Goal: Task Accomplishment & Management: Complete application form

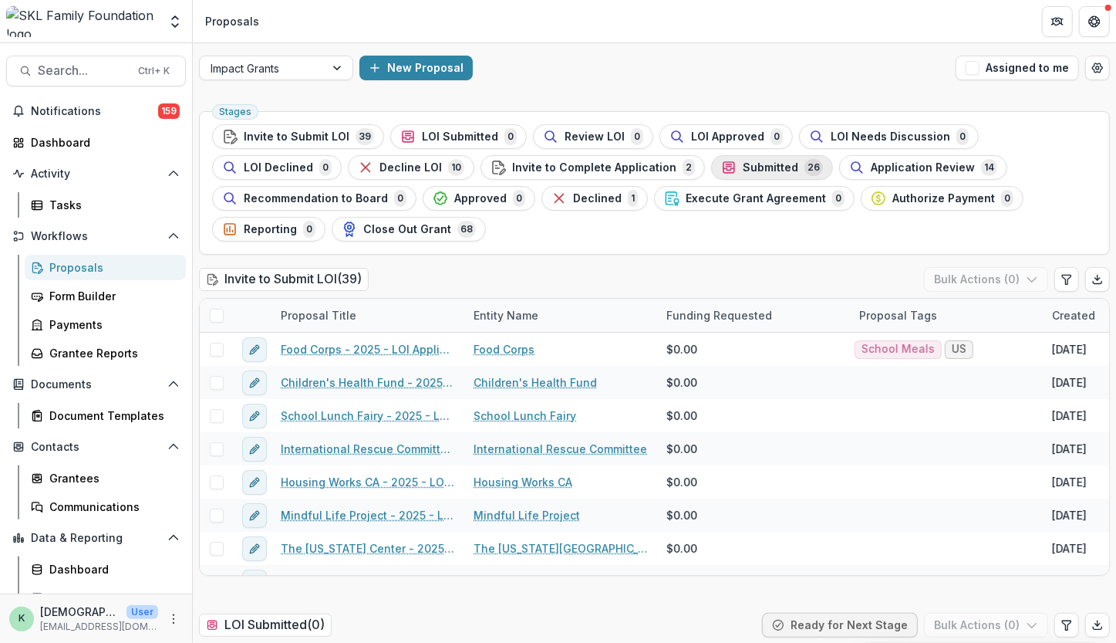
click at [743, 163] on span "Submitted" at bounding box center [771, 167] width 56 height 13
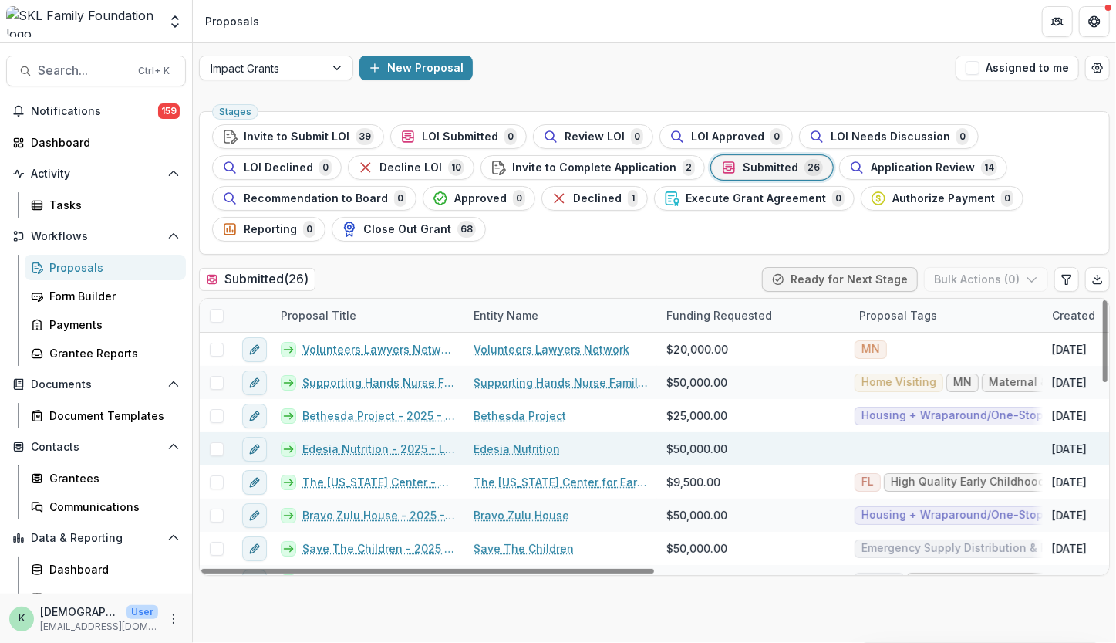
click at [355, 441] on link "Edesia Nutrition - 2025 - LOI Application" at bounding box center [378, 449] width 153 height 16
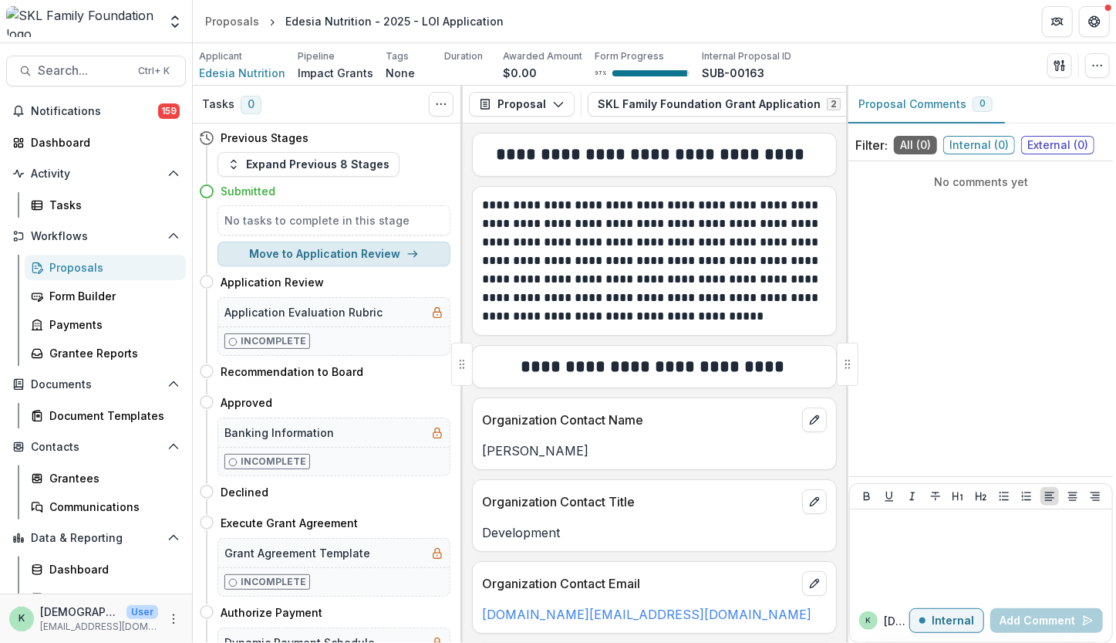
click at [333, 263] on button "Move to Application Review" at bounding box center [334, 254] width 233 height 25
select select "**********"
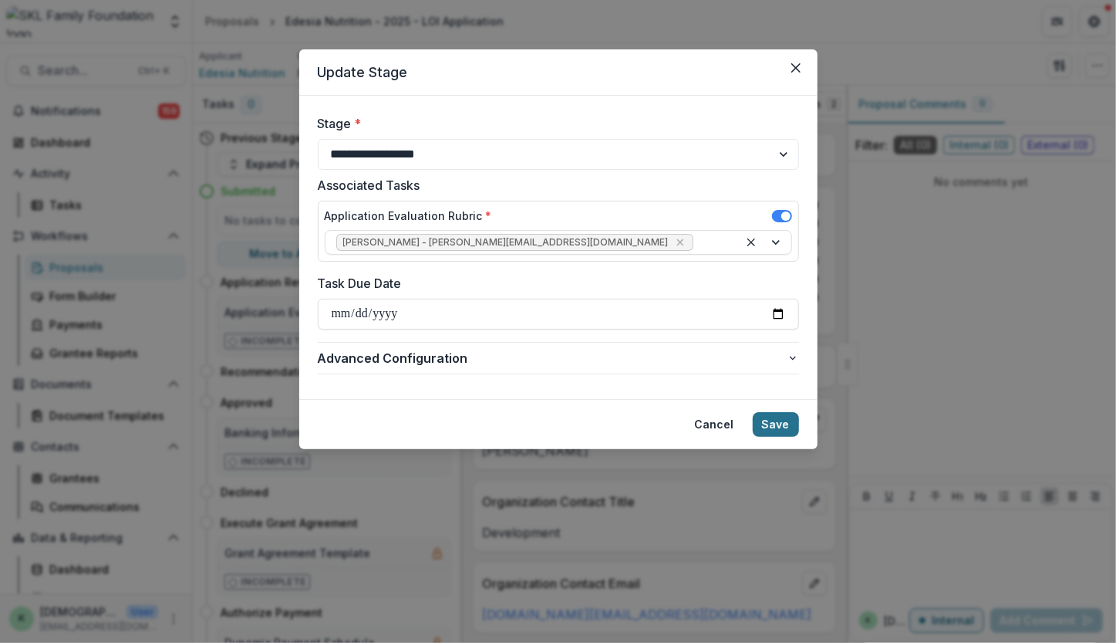
click at [778, 427] on button "Save" at bounding box center [776, 424] width 46 height 25
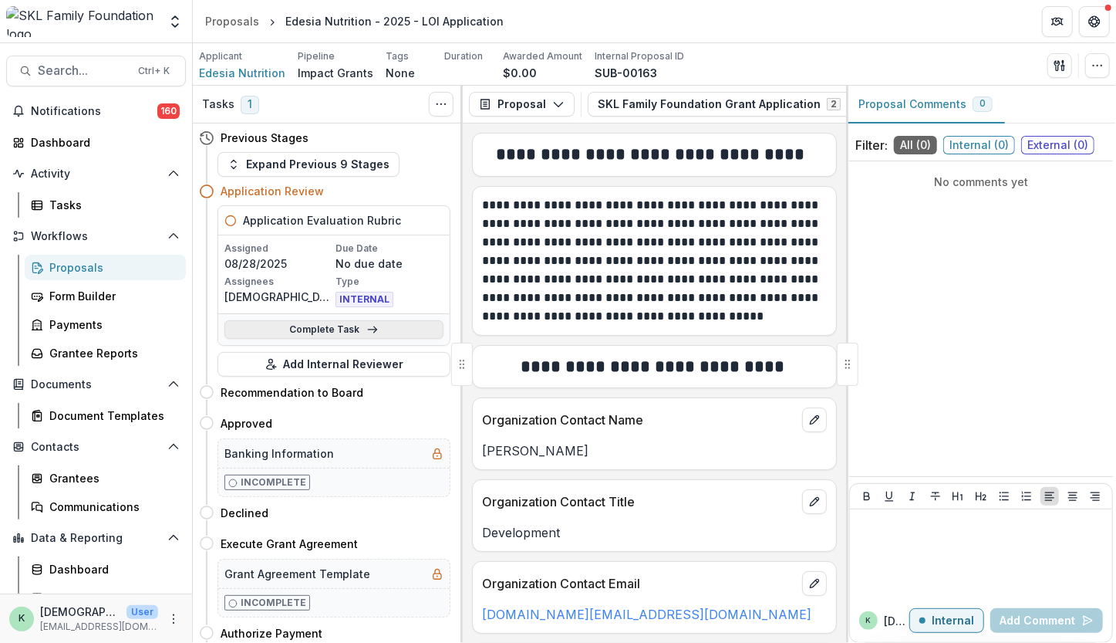
click at [347, 324] on link "Complete Task" at bounding box center [334, 329] width 219 height 19
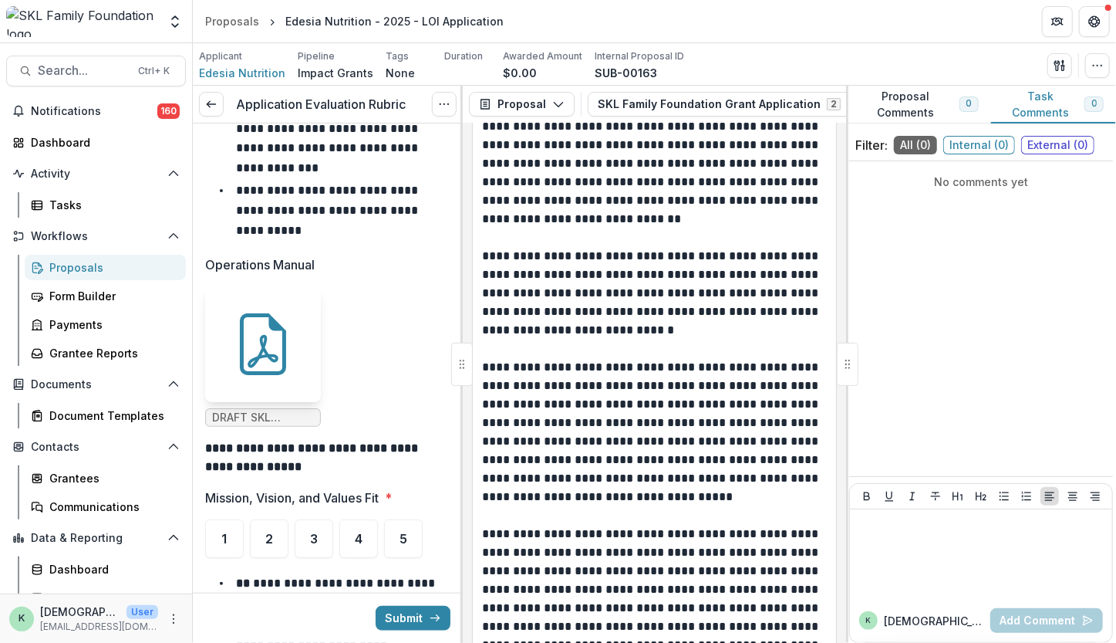
scroll to position [1835, 0]
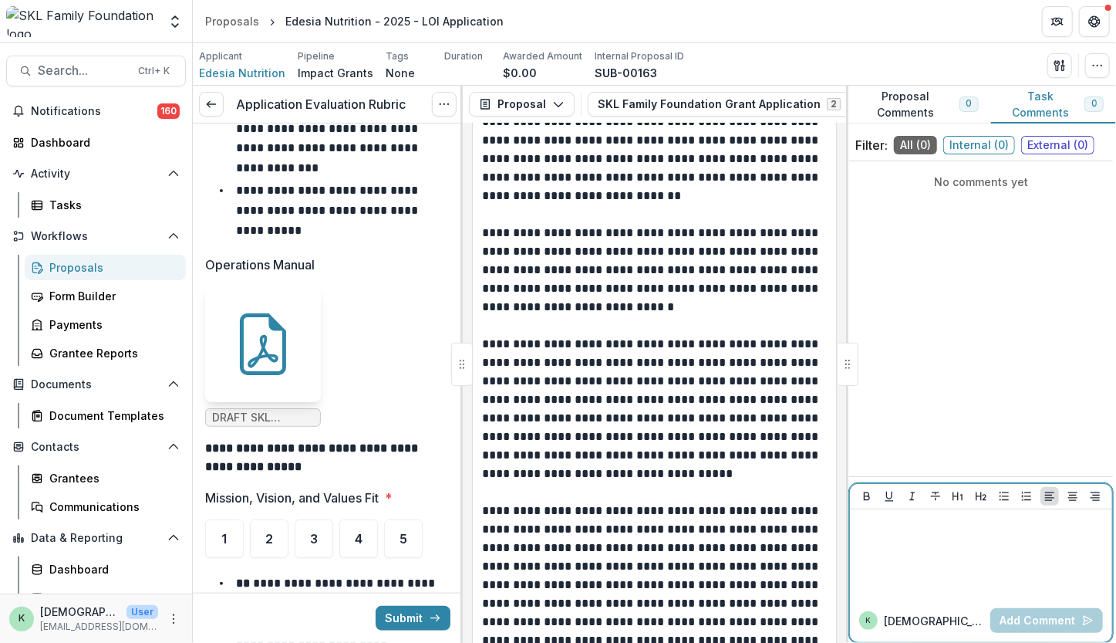
click at [978, 546] on div at bounding box center [981, 553] width 250 height 77
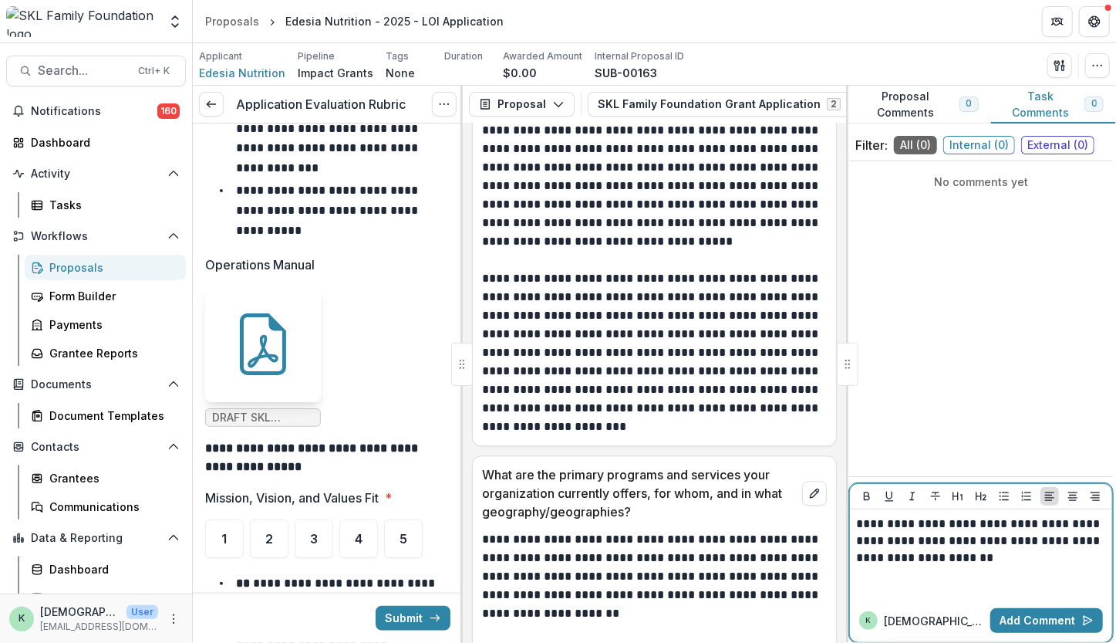
scroll to position [2066, 0]
click at [1001, 617] on button "Add Comment" at bounding box center [1047, 620] width 113 height 25
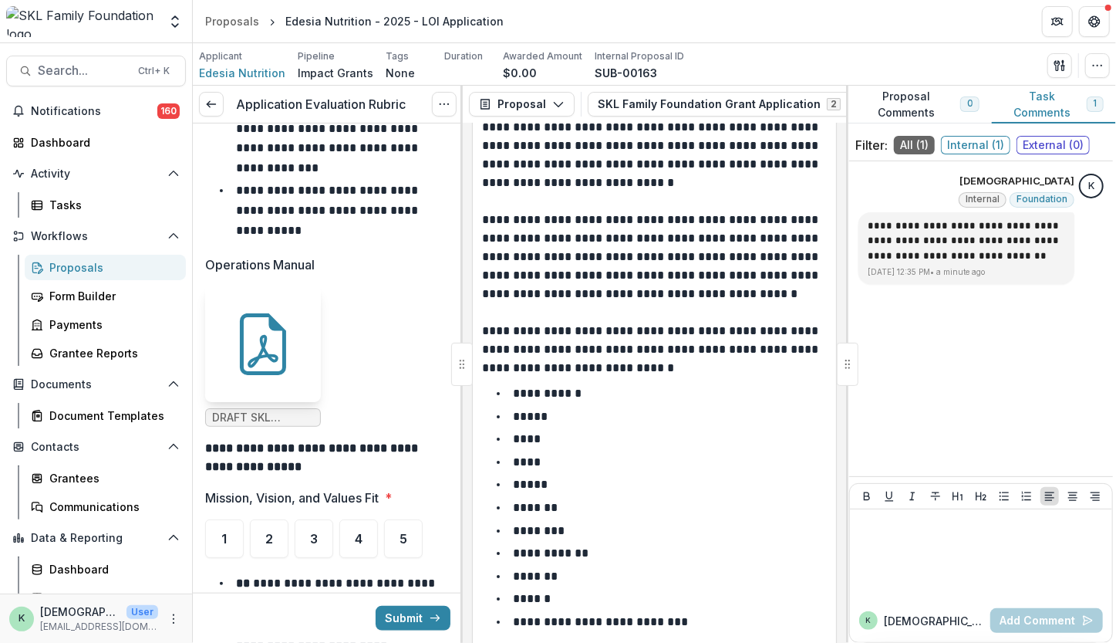
scroll to position [2737, 0]
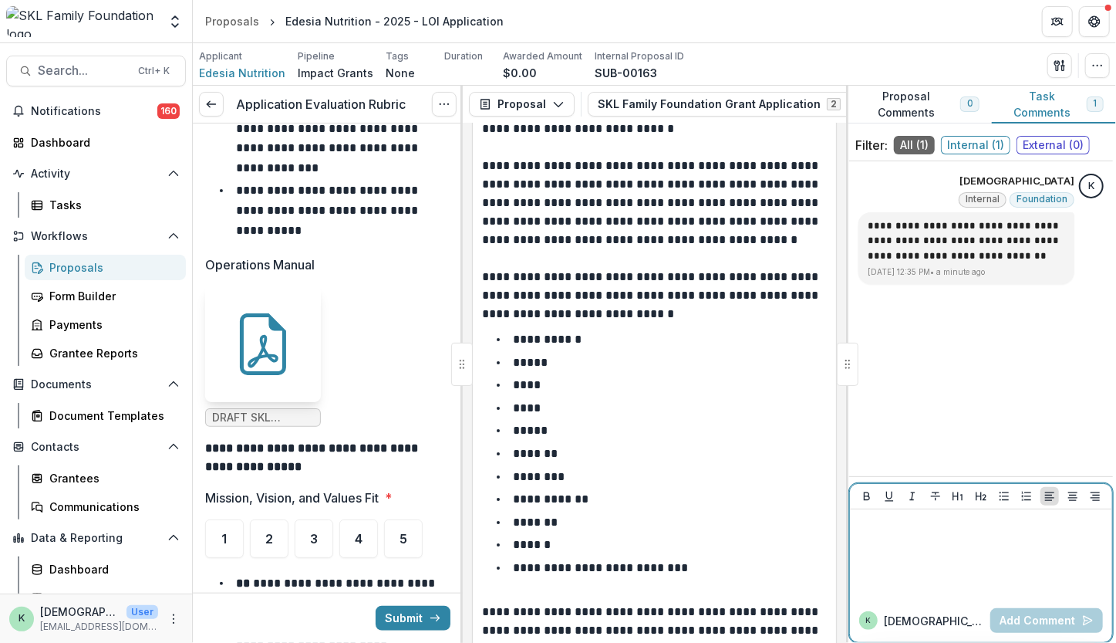
click at [958, 564] on div at bounding box center [981, 553] width 250 height 77
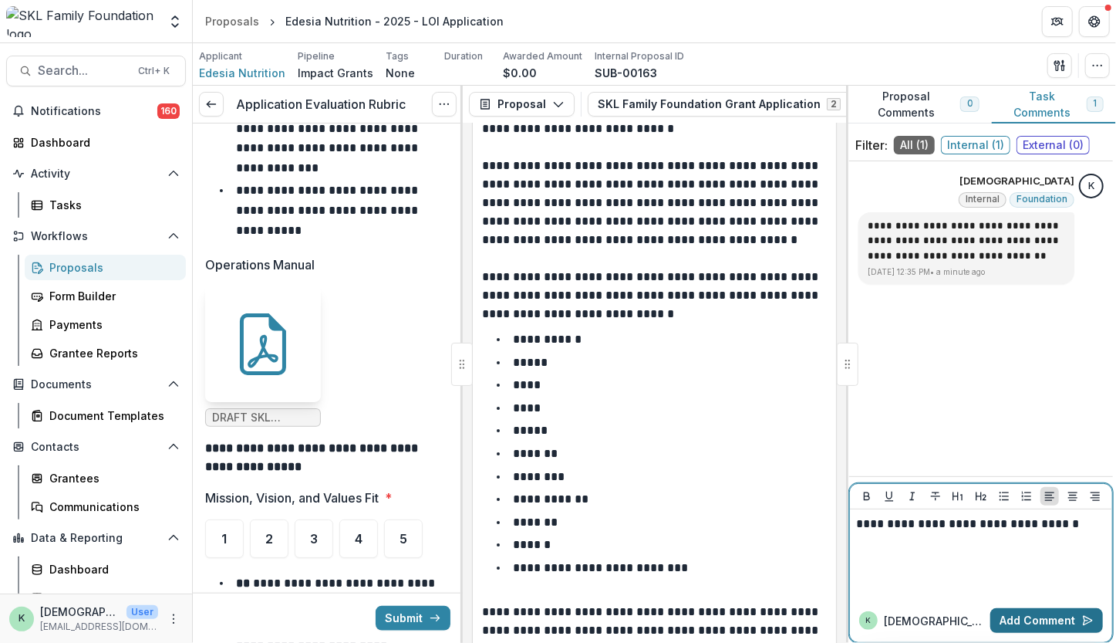
click at [1014, 613] on button "Add Comment" at bounding box center [1047, 620] width 113 height 25
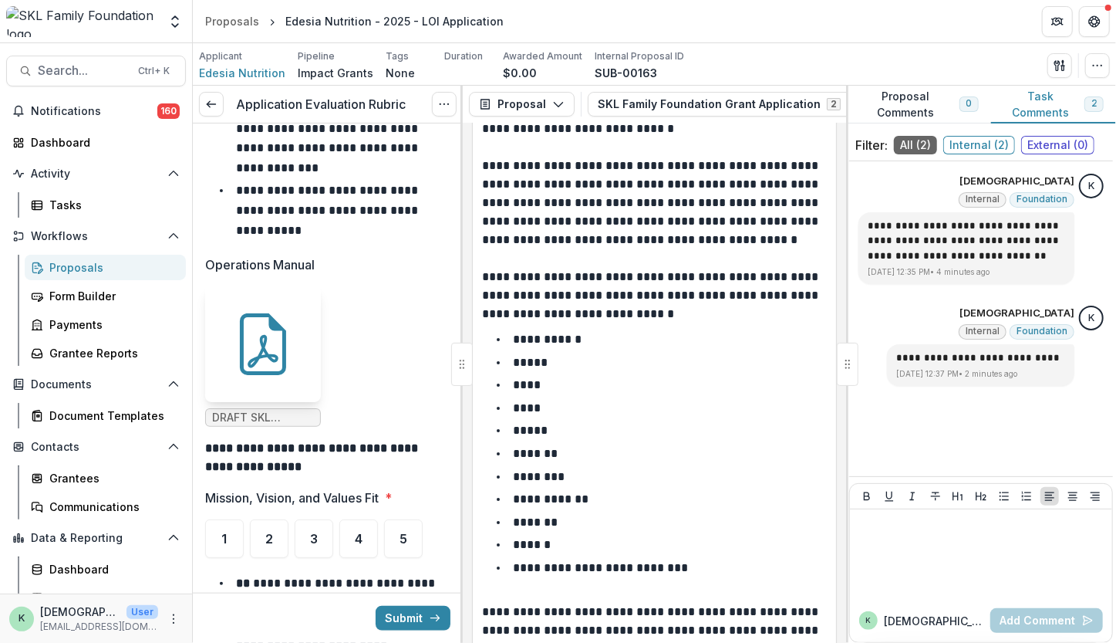
click at [338, 203] on li "**********" at bounding box center [337, 210] width 227 height 59
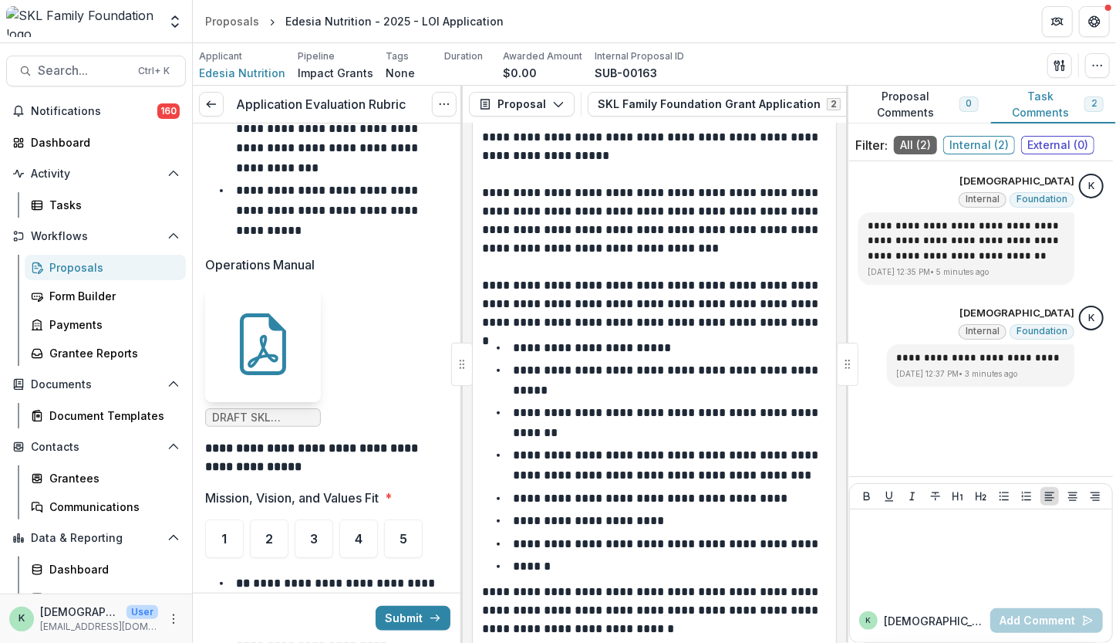
scroll to position [3892, 0]
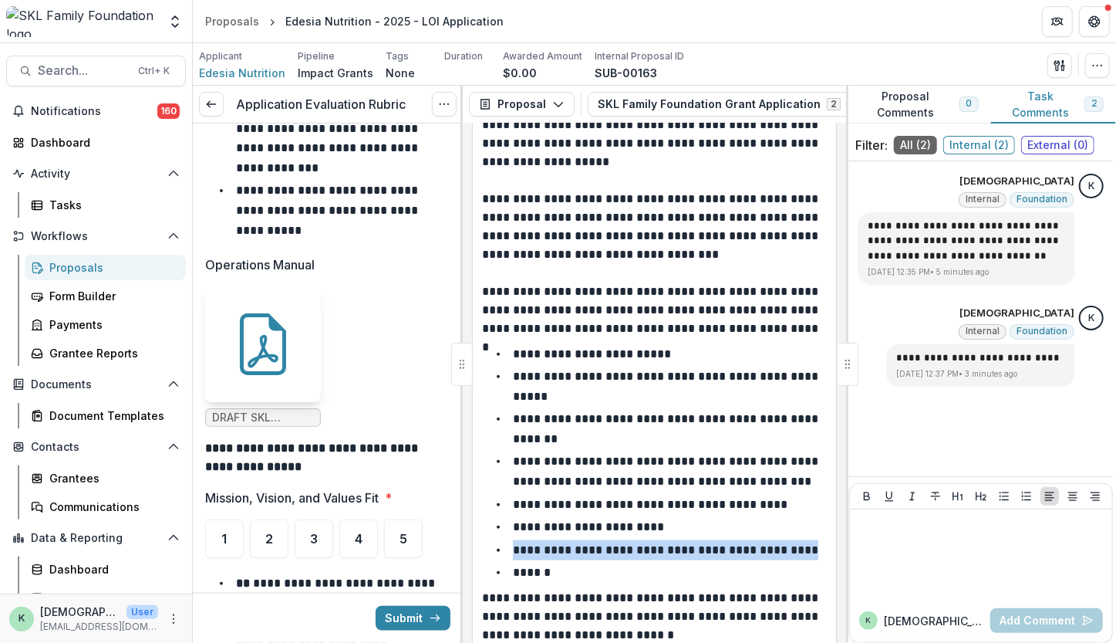
drag, startPoint x: 799, startPoint y: 561, endPoint x: 512, endPoint y: 566, distance: 287.8
click at [512, 560] on li "**********" at bounding box center [664, 550] width 326 height 20
copy p "**********"
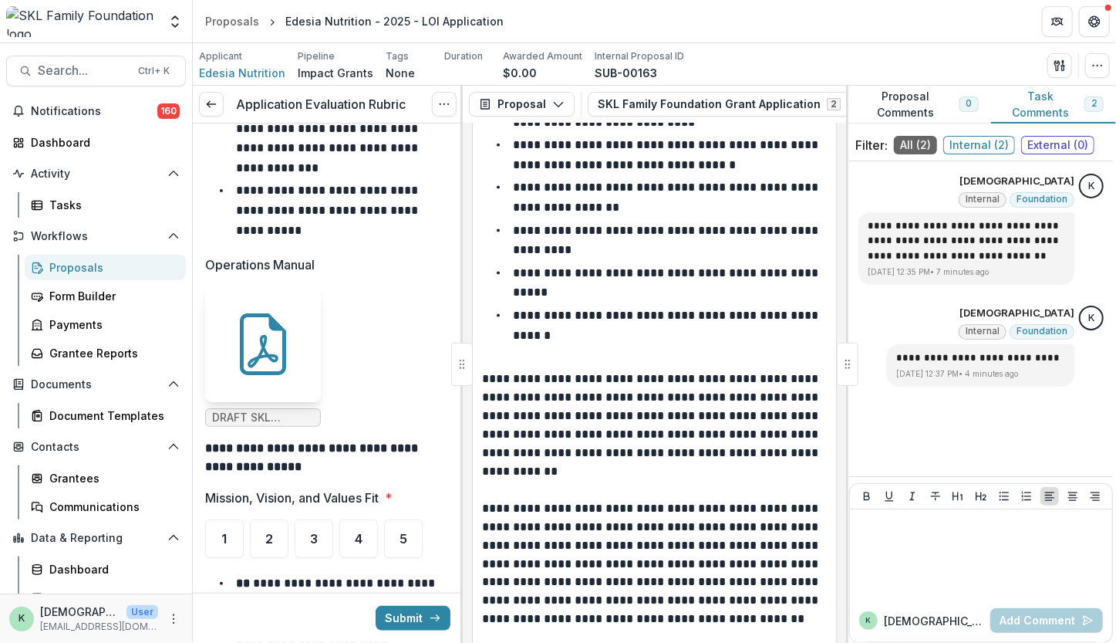
scroll to position [4595, 0]
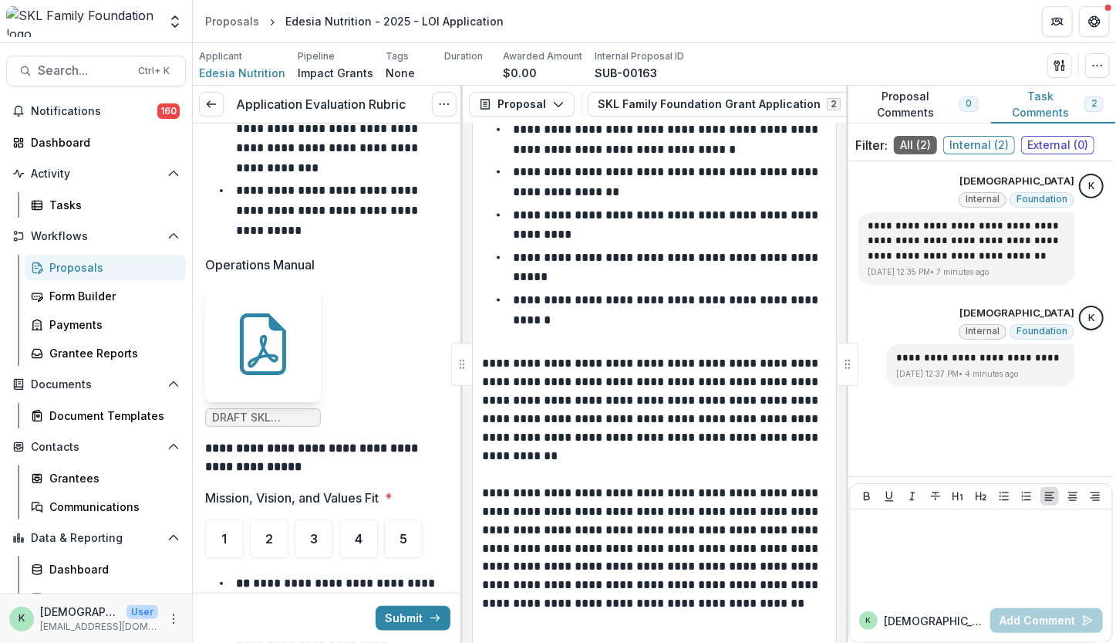
drag, startPoint x: 741, startPoint y: 522, endPoint x: 547, endPoint y: 579, distance: 202.7
click at [546, 586] on p "**********" at bounding box center [652, 558] width 341 height 148
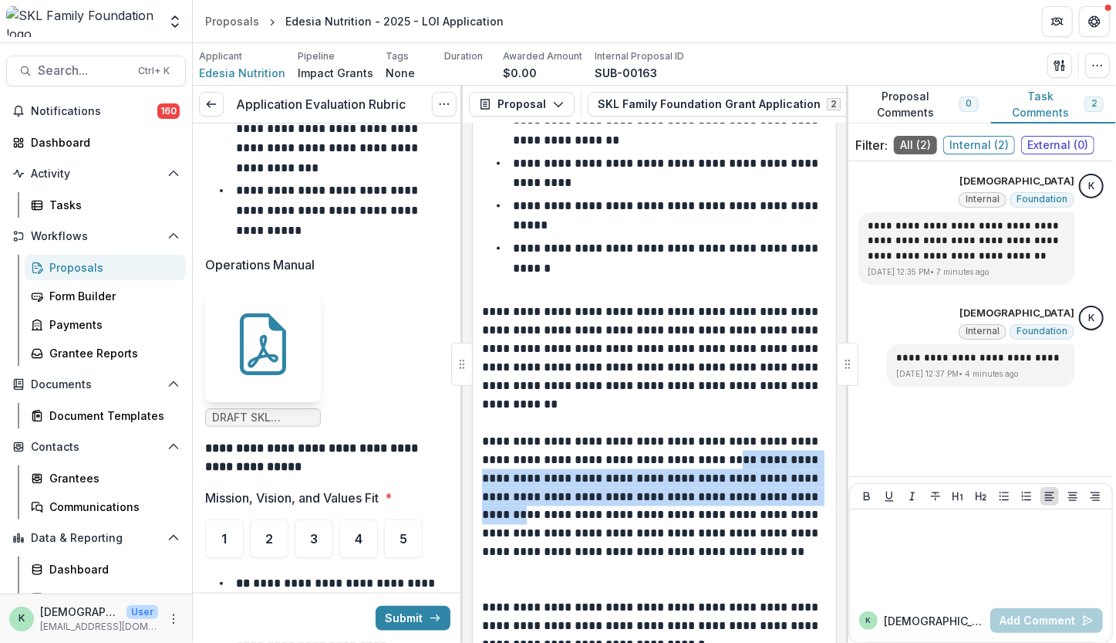
drag, startPoint x: 549, startPoint y: 529, endPoint x: 741, endPoint y: 473, distance: 200.7
click at [741, 473] on p "**********" at bounding box center [652, 506] width 341 height 148
copy p "**********"
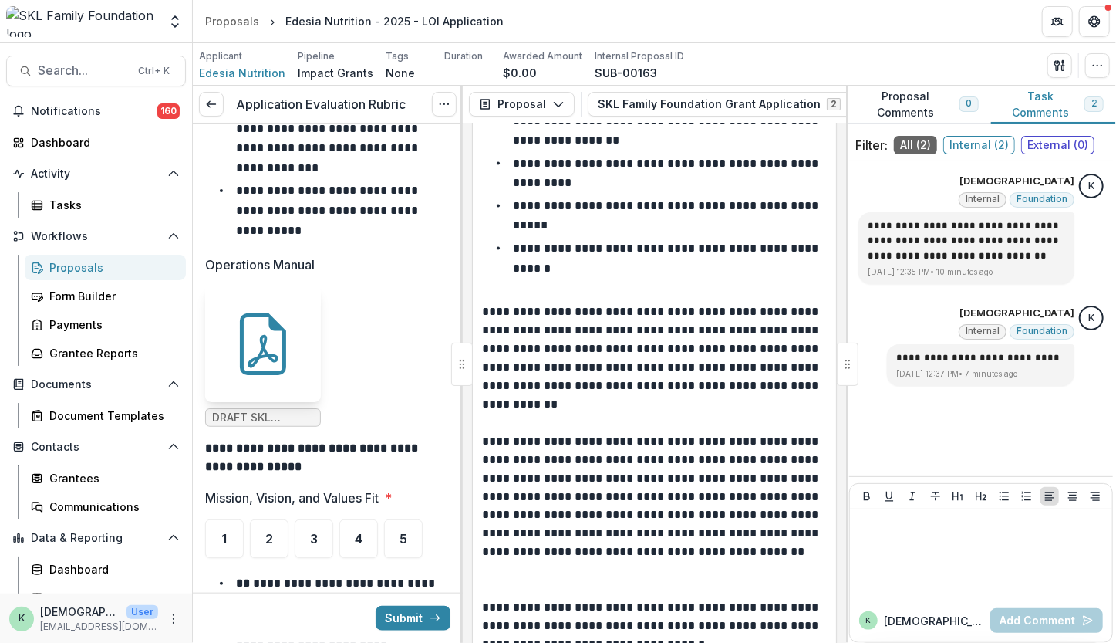
click at [337, 188] on p "**********" at bounding box center [328, 209] width 185 height 51
click at [923, 550] on div at bounding box center [981, 553] width 250 height 77
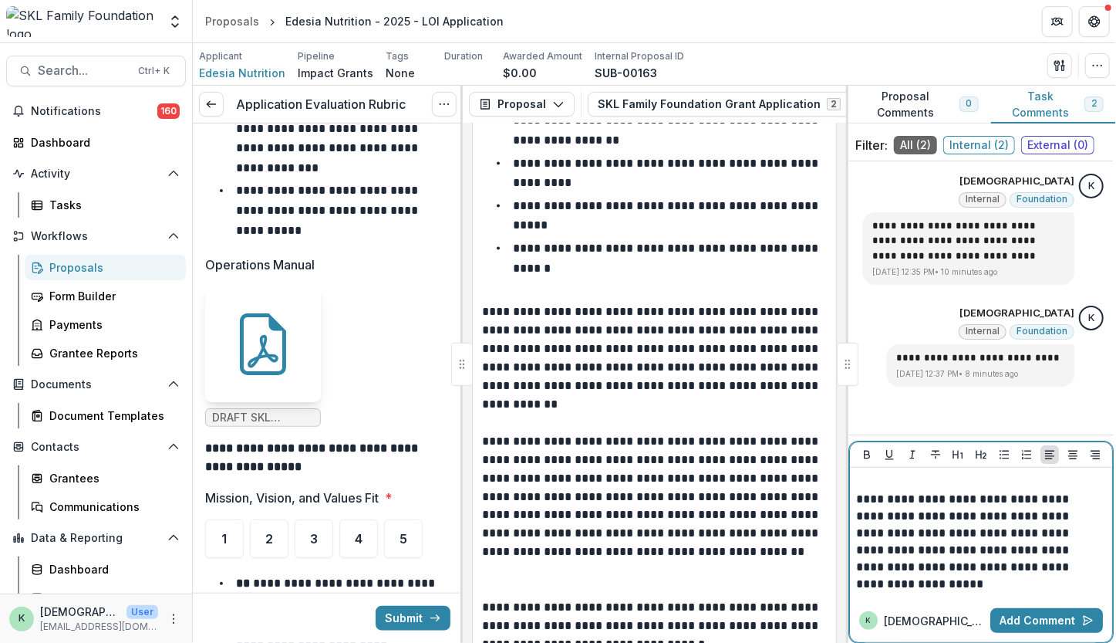
scroll to position [2, 0]
click at [1030, 623] on button "Add Comment" at bounding box center [1047, 620] width 113 height 25
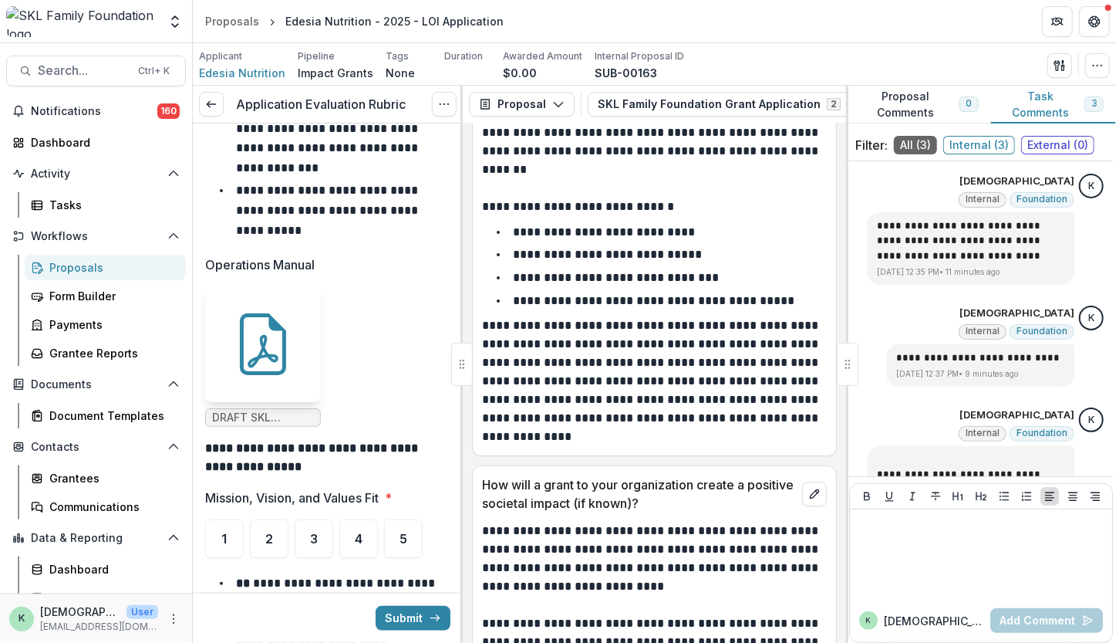
scroll to position [6199, 0]
click at [917, 546] on div at bounding box center [981, 553] width 250 height 77
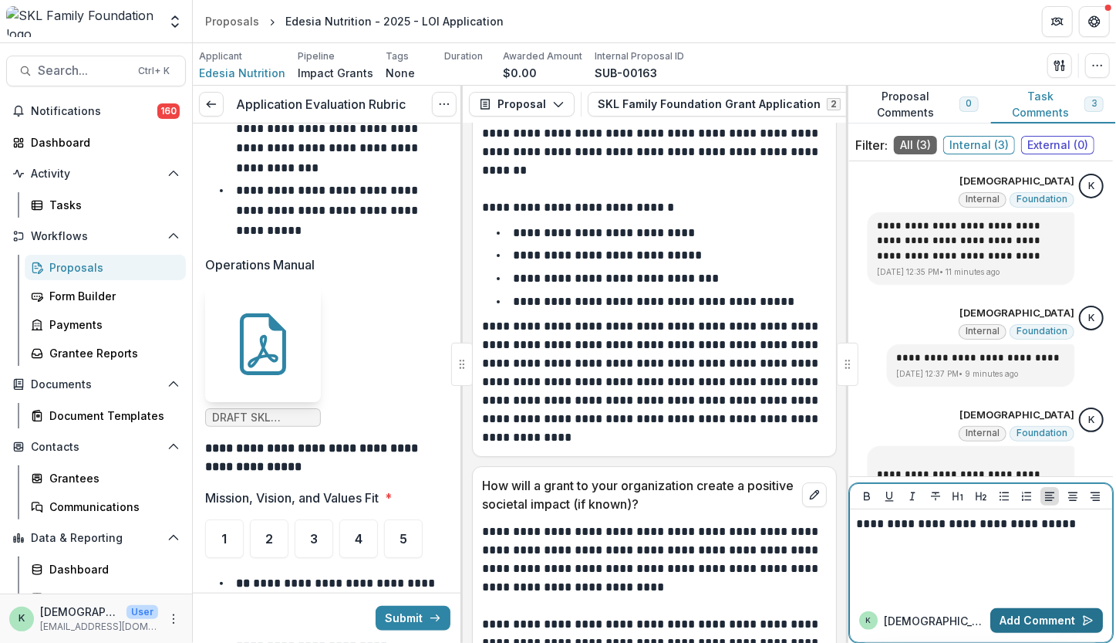
click at [1018, 616] on button "Add Comment" at bounding box center [1047, 620] width 113 height 25
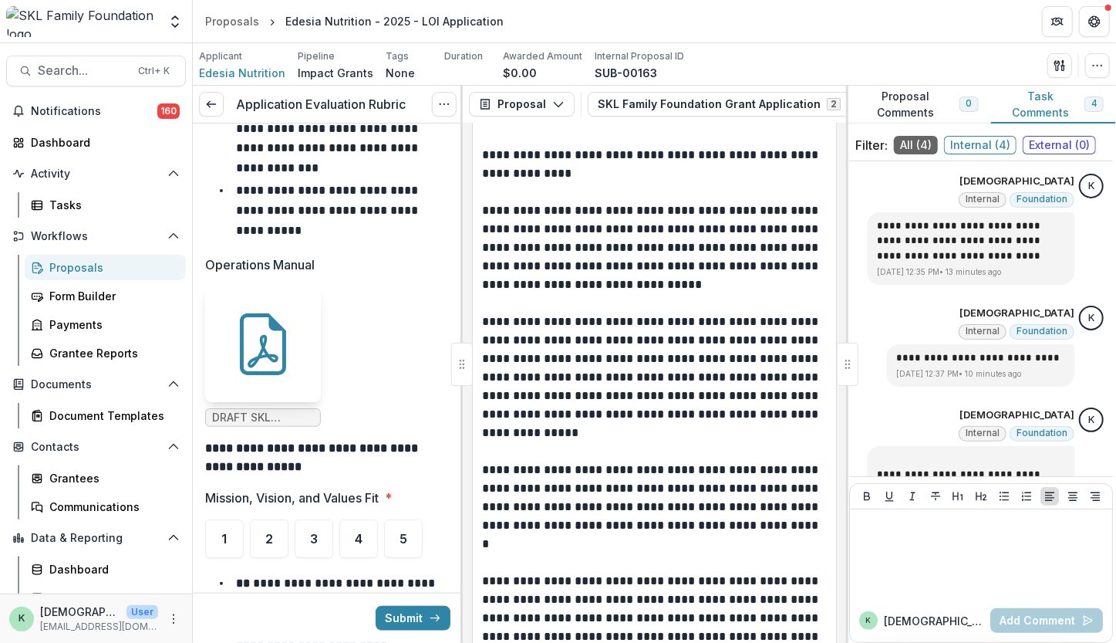
scroll to position [7700, 0]
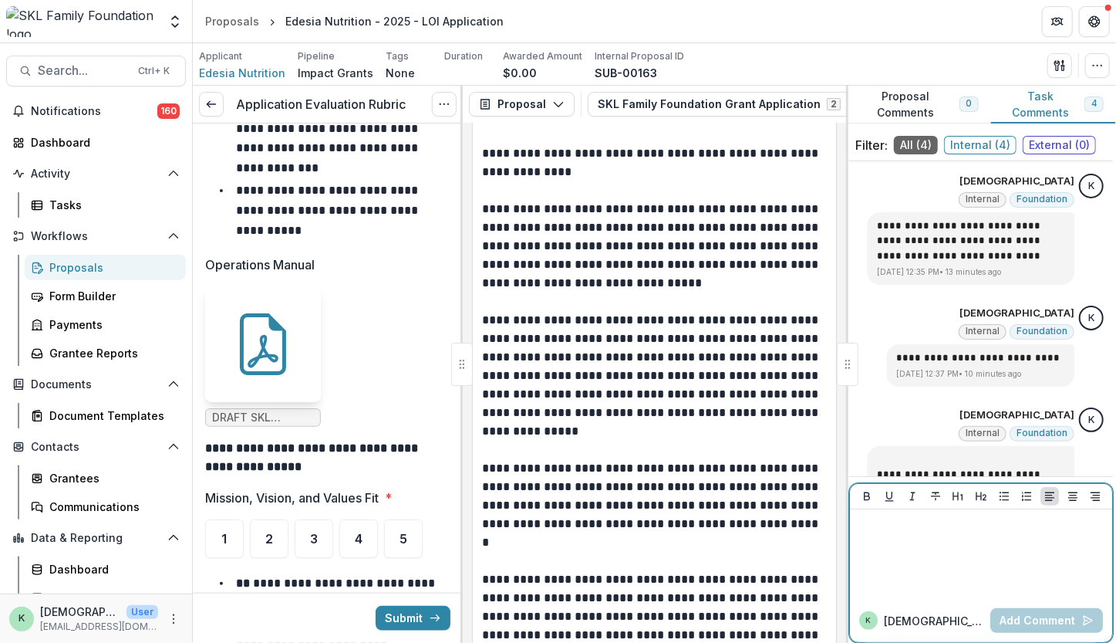
click at [959, 575] on div at bounding box center [981, 553] width 250 height 77
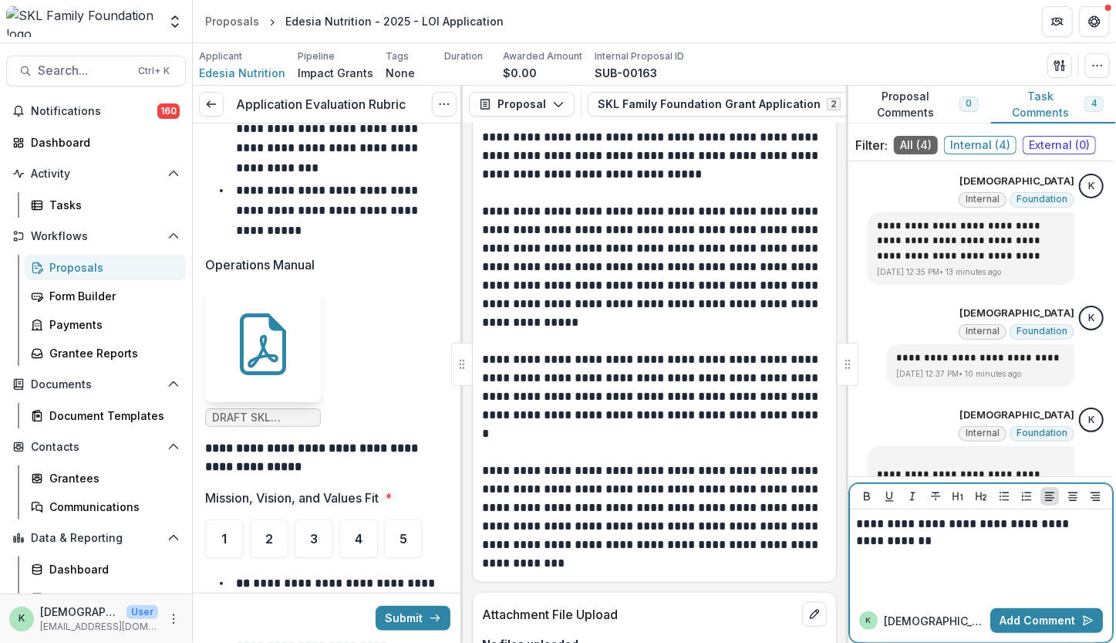
scroll to position [7810, 0]
click at [1058, 613] on button "Add Comment" at bounding box center [1047, 620] width 113 height 25
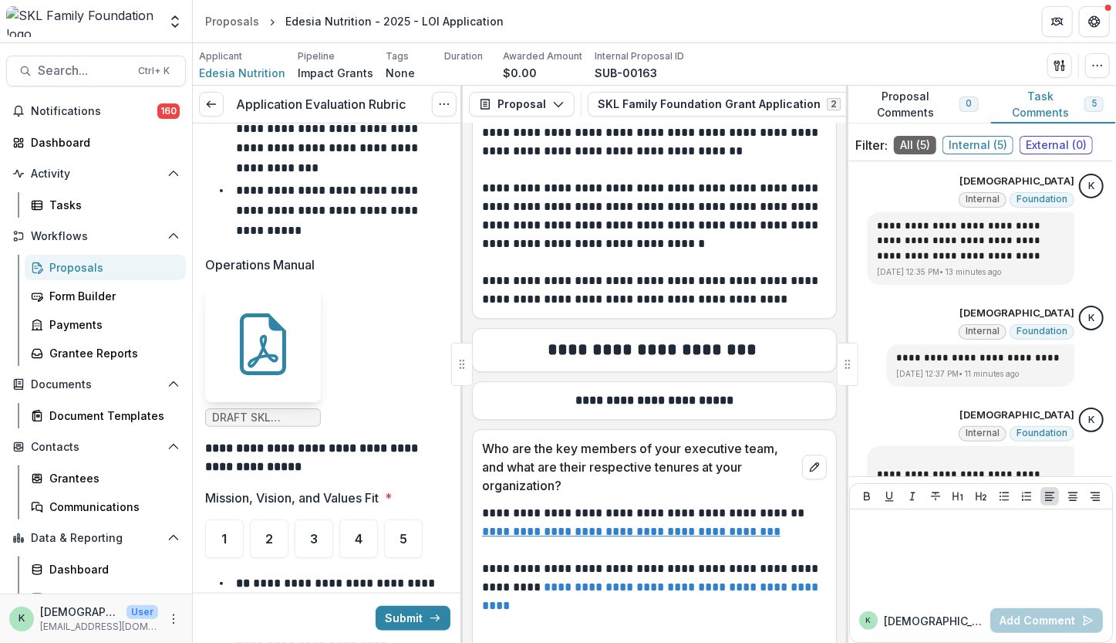
scroll to position [9373, 0]
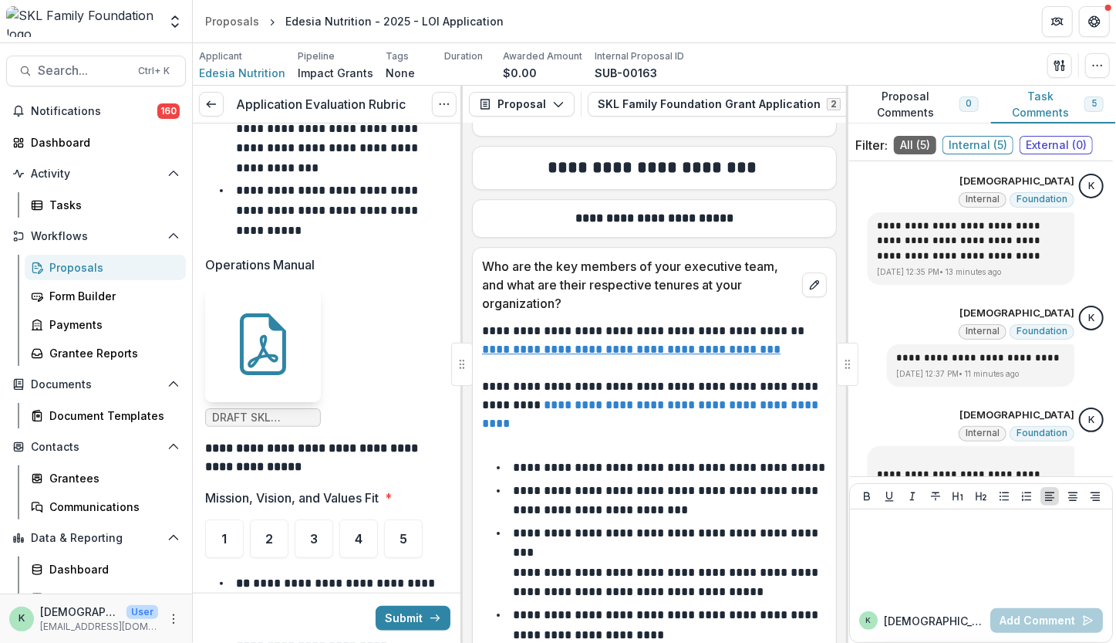
click at [653, 406] on link "**********" at bounding box center [651, 414] width 339 height 30
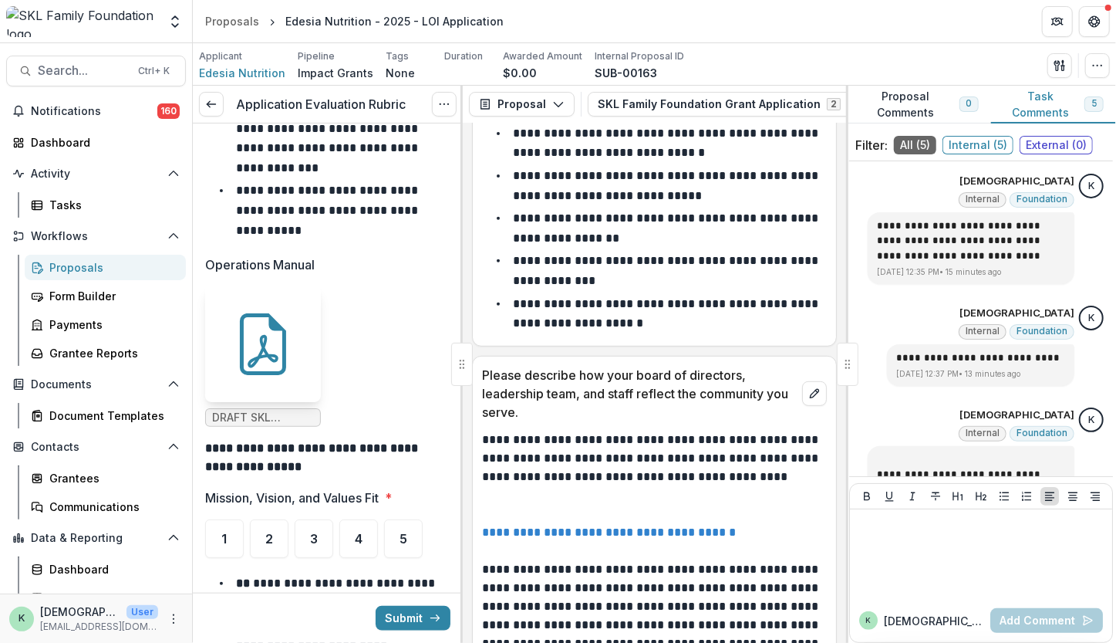
scroll to position [10514, 0]
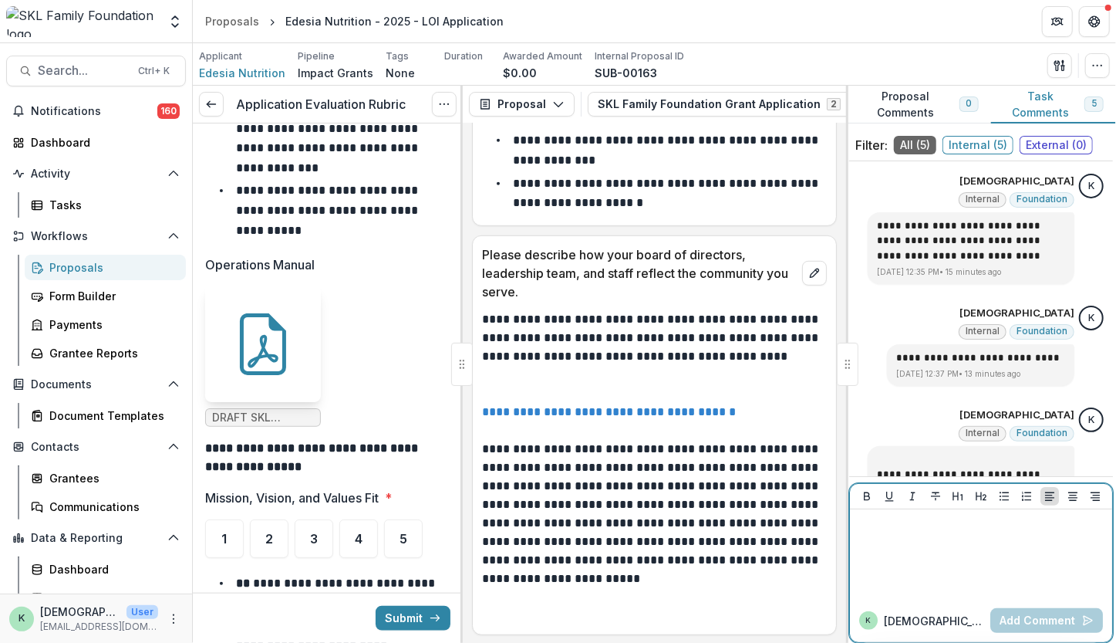
click at [909, 538] on div at bounding box center [981, 553] width 250 height 77
click at [1015, 618] on button "Add Comment" at bounding box center [1047, 620] width 113 height 25
click at [647, 417] on link "**********" at bounding box center [609, 412] width 254 height 12
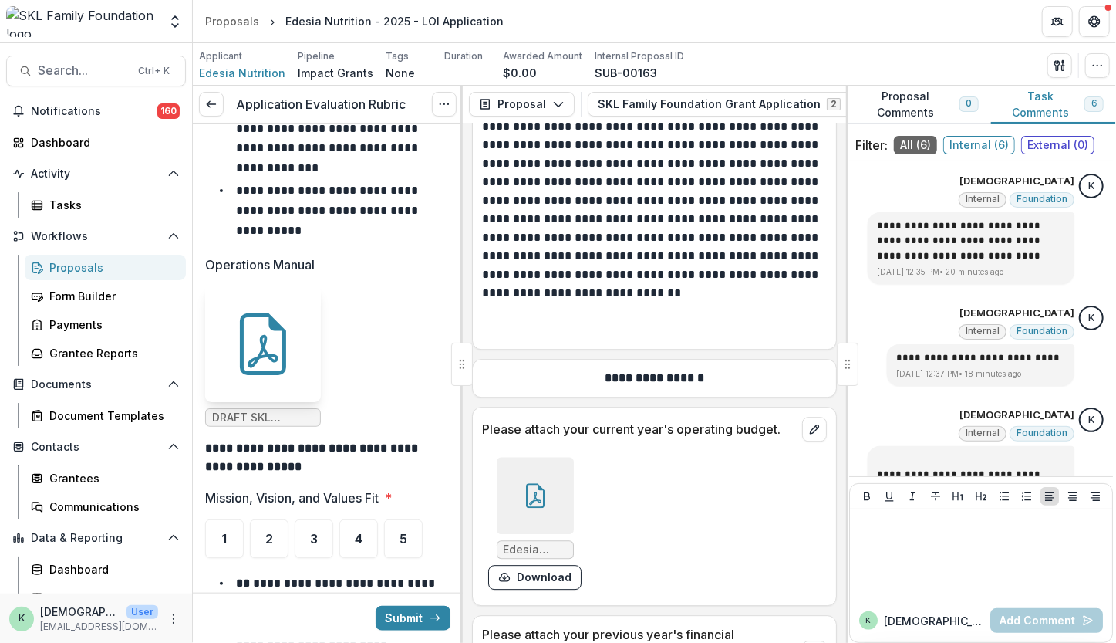
scroll to position [12728, 0]
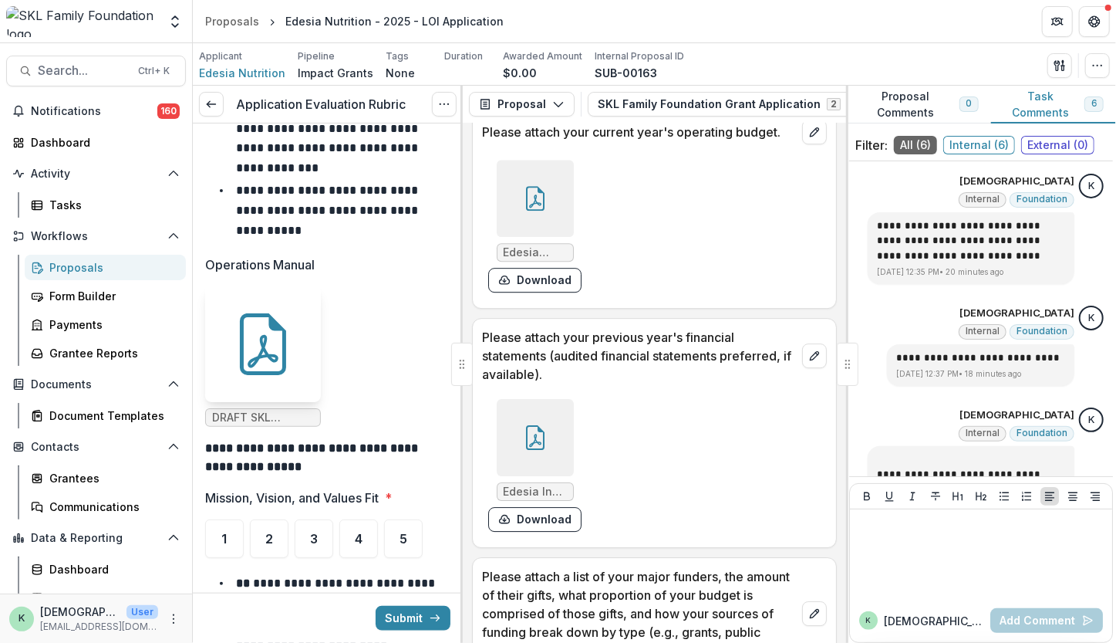
drag, startPoint x: 713, startPoint y: 377, endPoint x: 516, endPoint y: 209, distance: 258.9
click at [516, 209] on div at bounding box center [535, 198] width 77 height 77
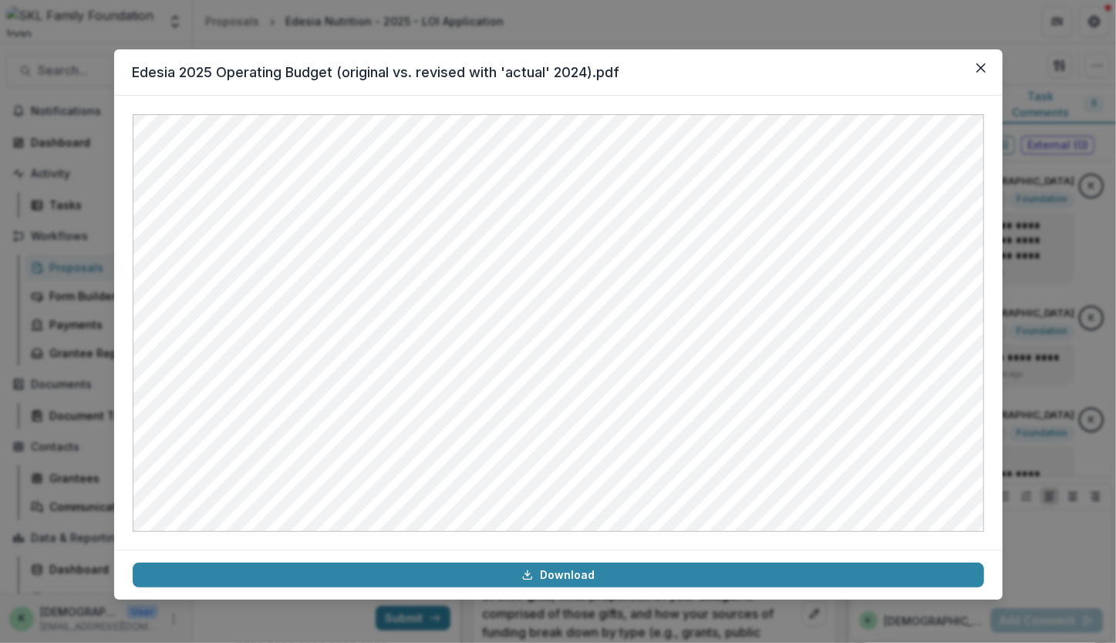
click at [1053, 306] on div "Edesia 2025 Operating Budget (original vs. revised with 'actual' 2024).pdf Down…" at bounding box center [558, 321] width 1116 height 643
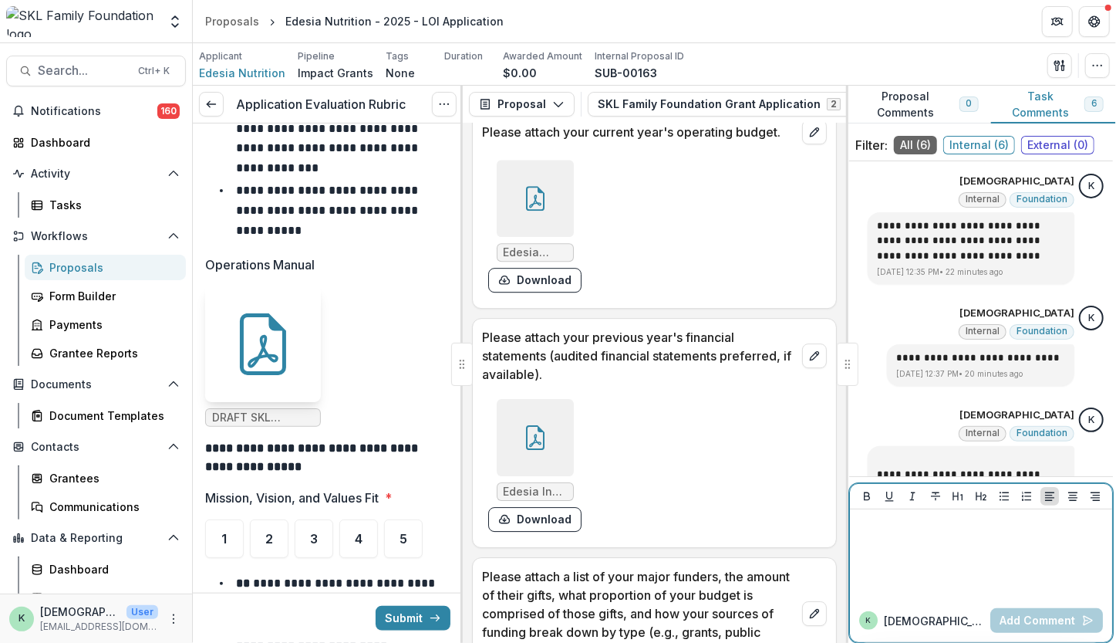
click at [900, 554] on div at bounding box center [981, 553] width 250 height 77
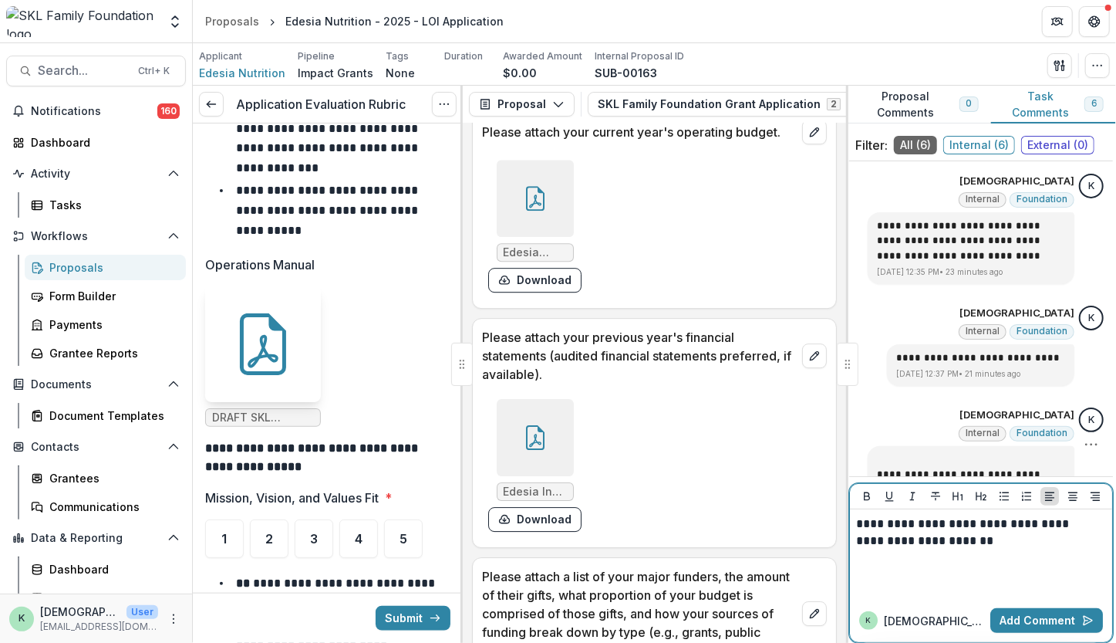
scroll to position [46, 0]
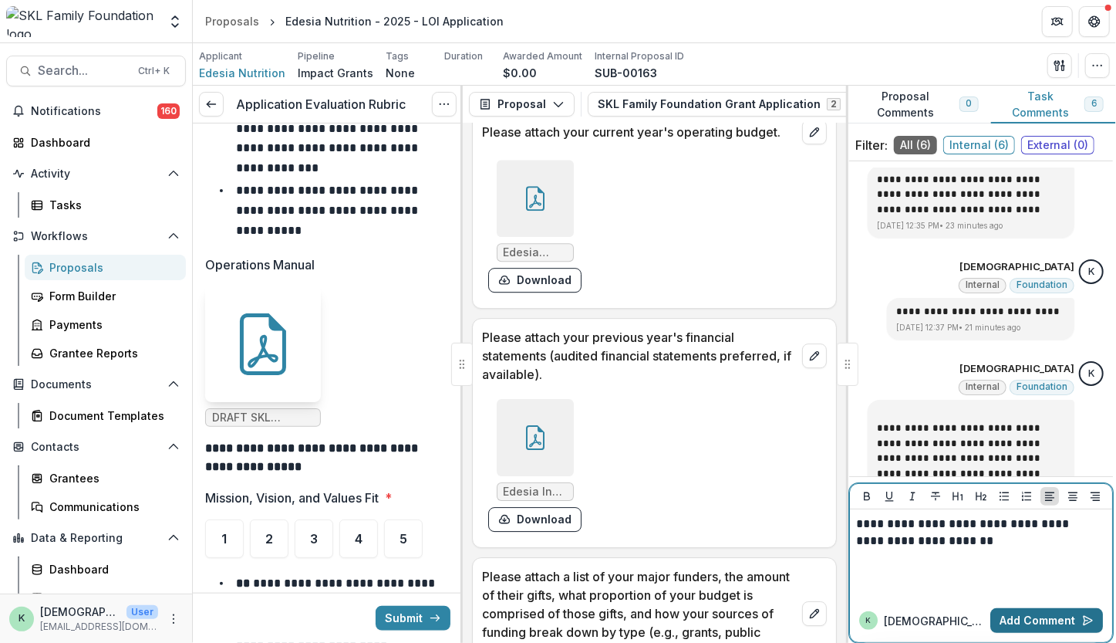
click at [1056, 620] on button "Add Comment" at bounding box center [1047, 620] width 113 height 25
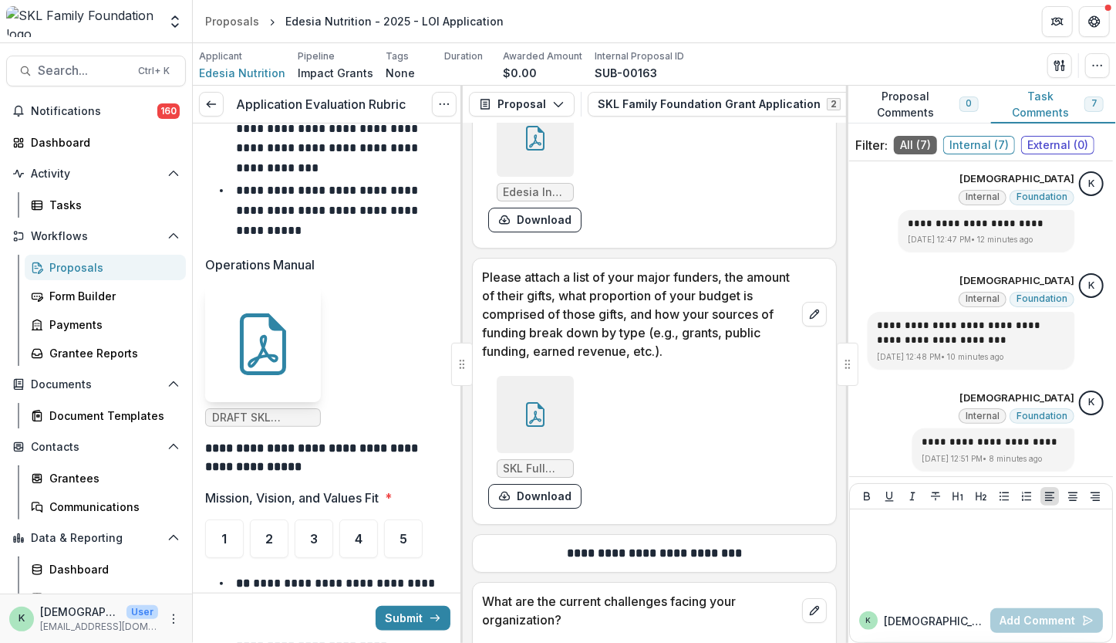
scroll to position [13165, 0]
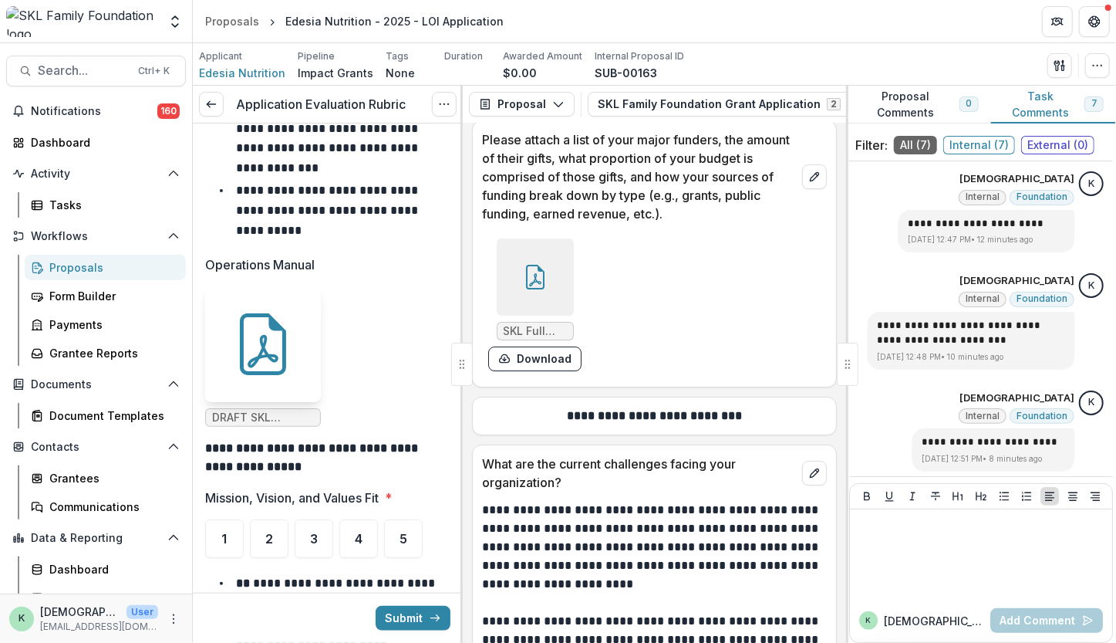
click at [515, 299] on div at bounding box center [535, 276] width 77 height 77
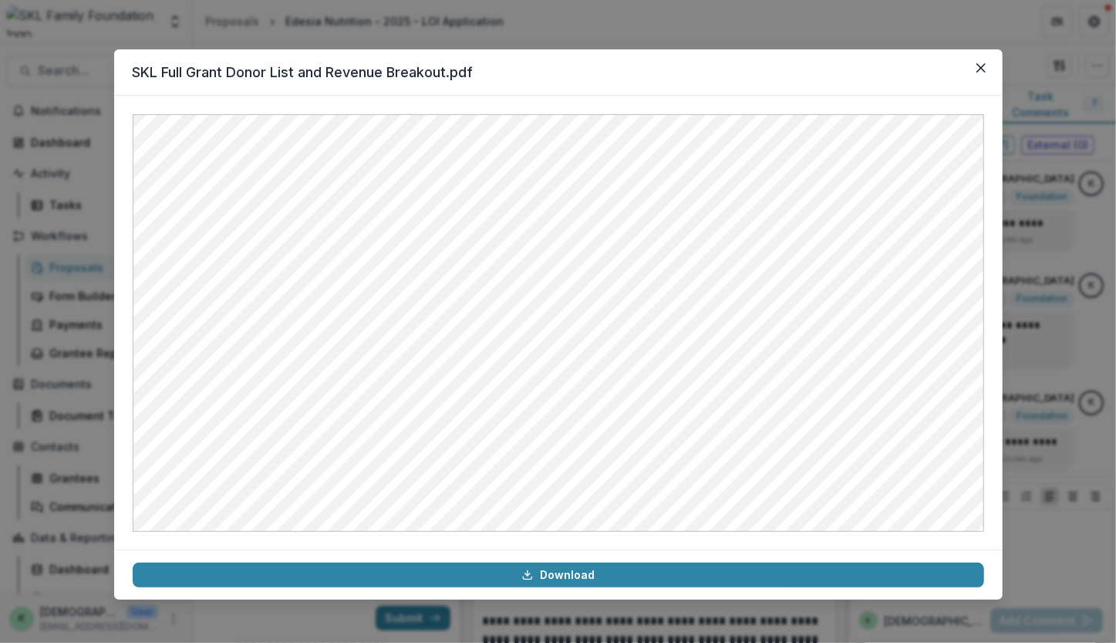
click at [1031, 376] on div "SKL Full Grant Donor List and Revenue Breakout.pdf Download" at bounding box center [558, 321] width 1116 height 643
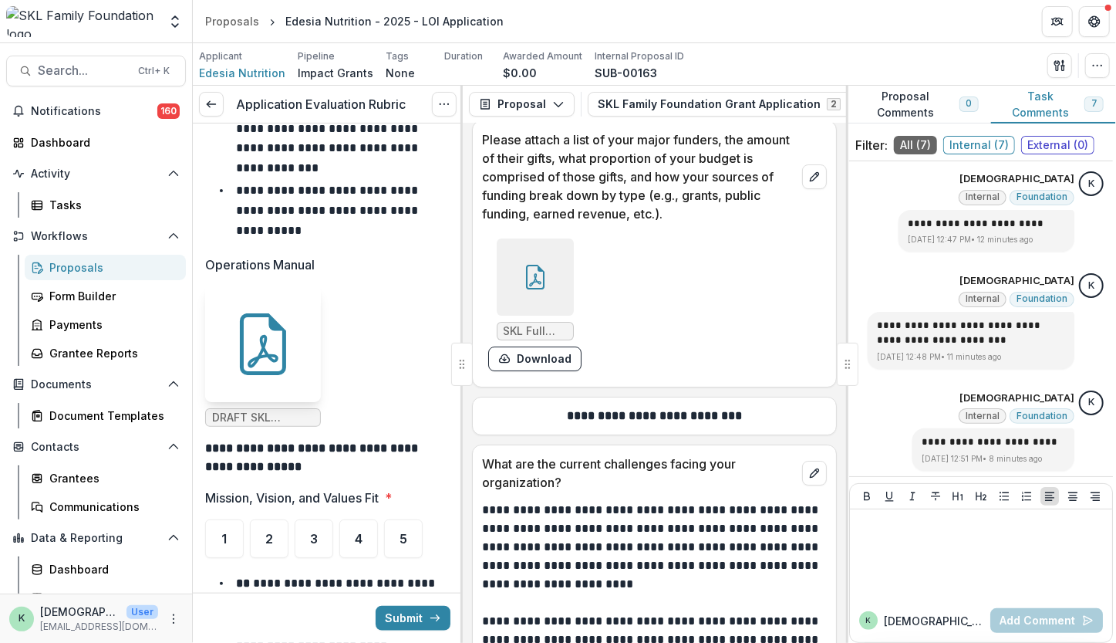
scroll to position [13298, 0]
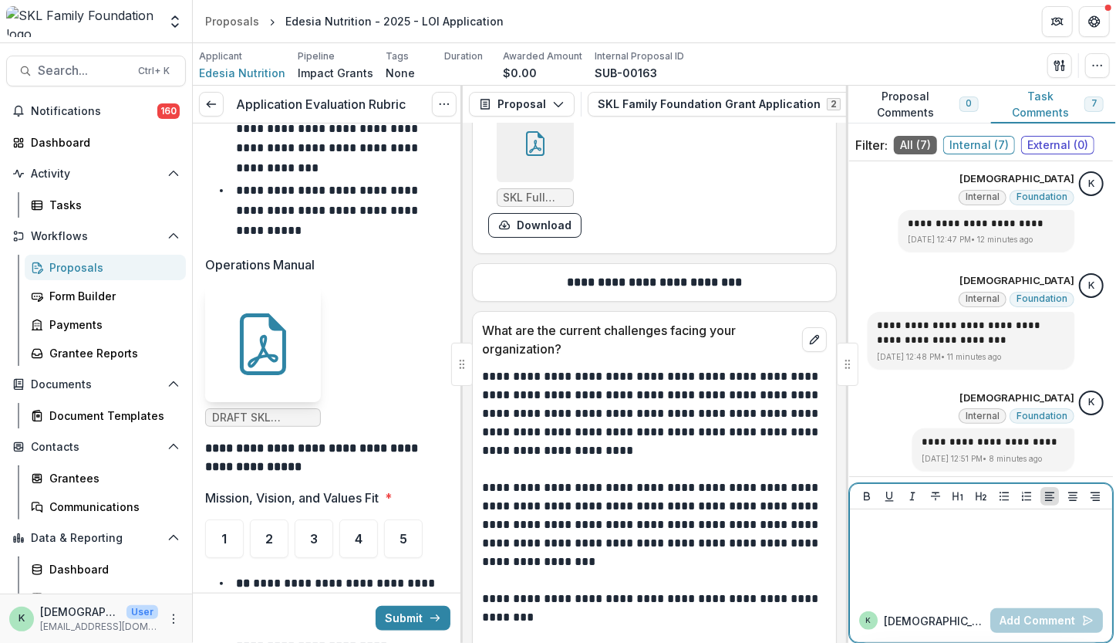
click at [980, 552] on div at bounding box center [981, 553] width 250 height 77
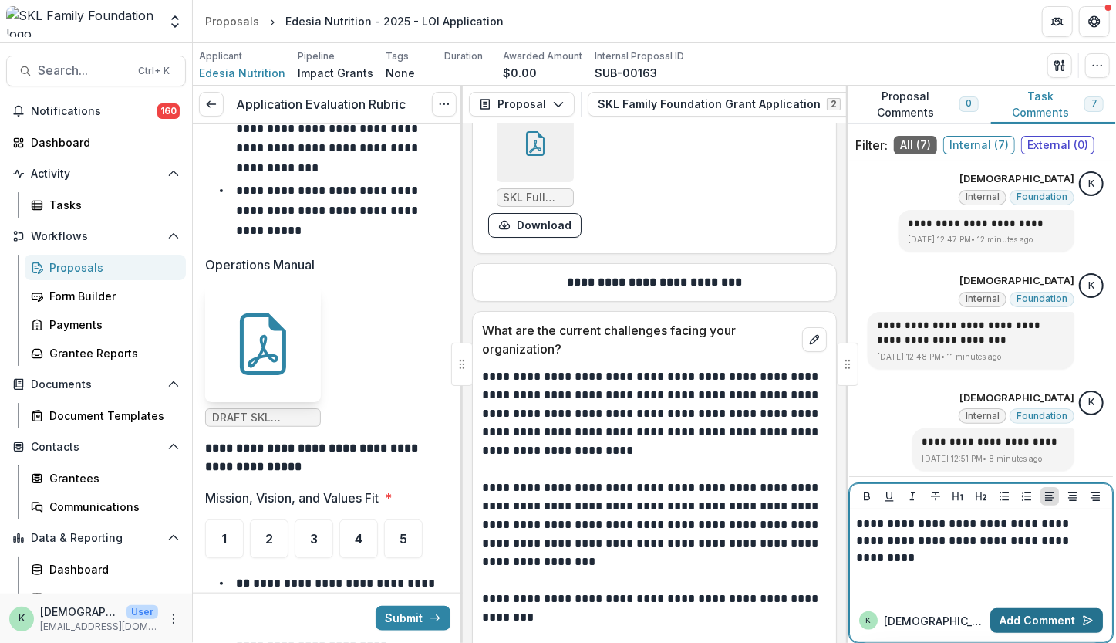
click at [998, 620] on button "Add Comment" at bounding box center [1047, 620] width 113 height 25
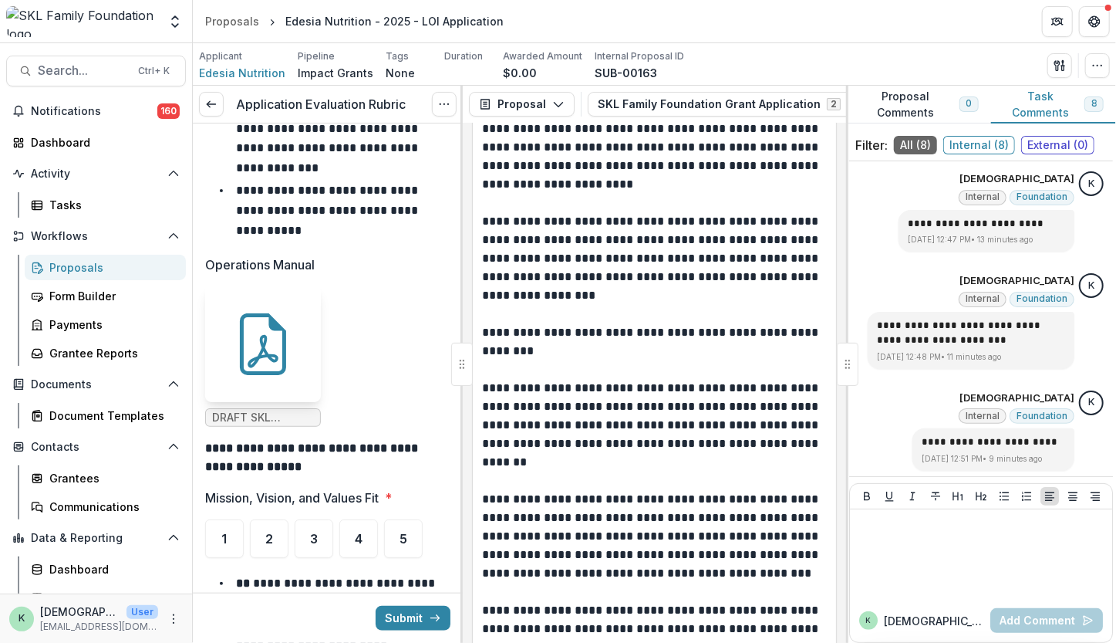
scroll to position [13596, 0]
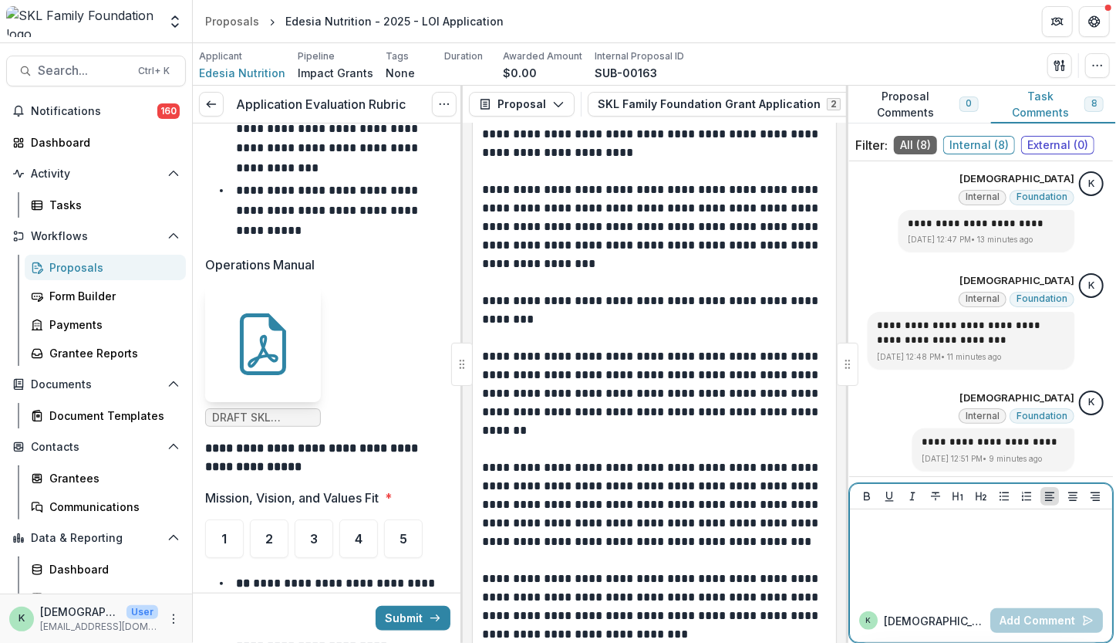
click at [895, 539] on div at bounding box center [981, 553] width 250 height 77
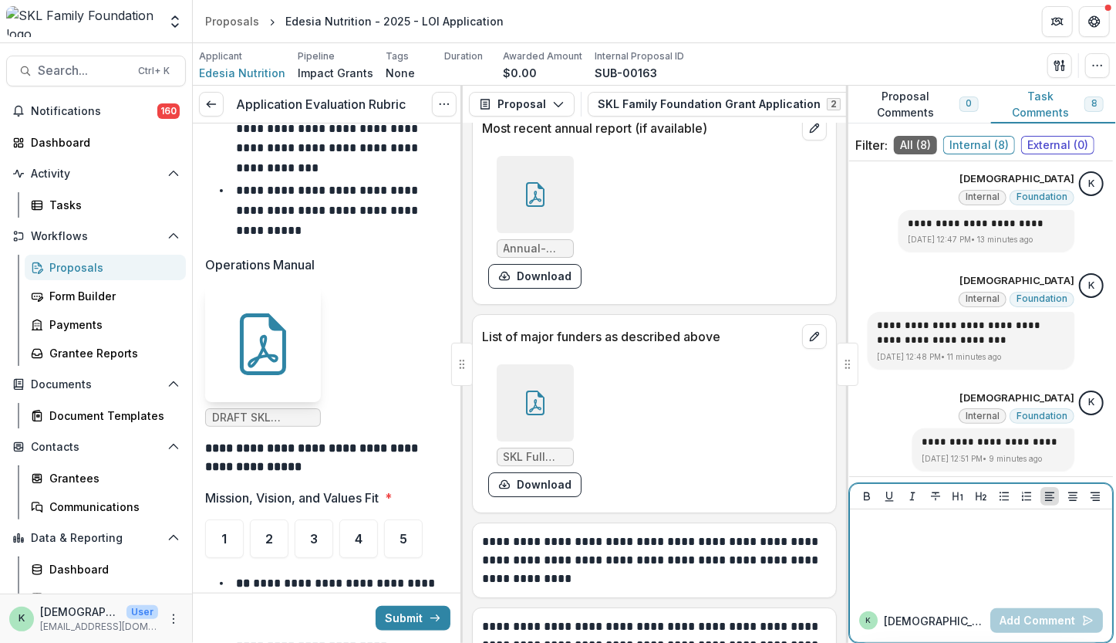
scroll to position [16854, 0]
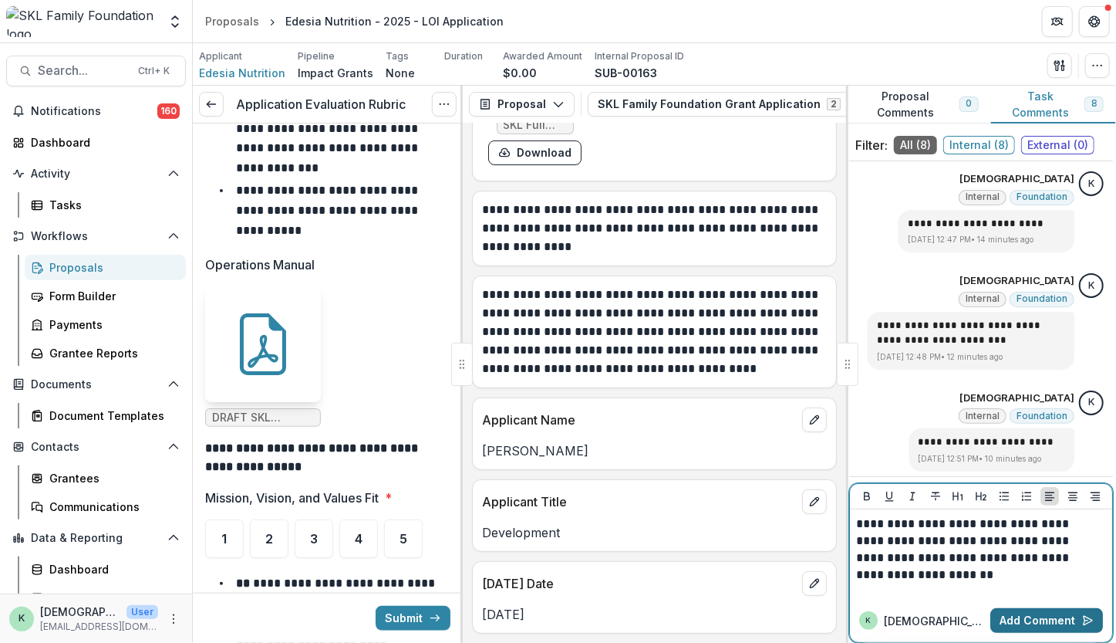
click at [1026, 615] on button "Add Comment" at bounding box center [1047, 620] width 113 height 25
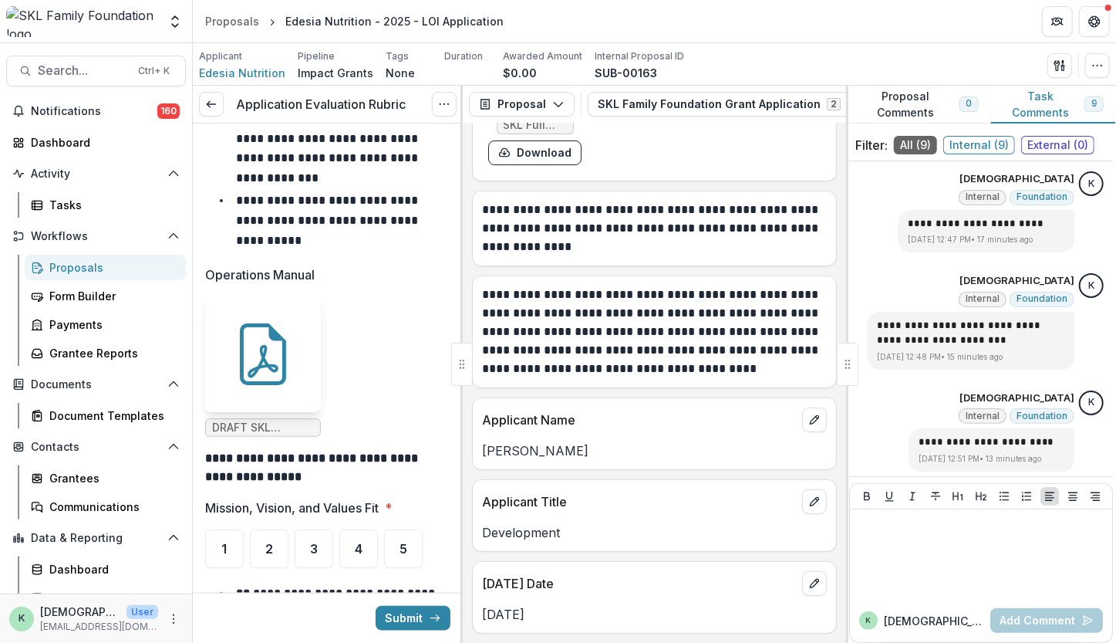
scroll to position [755, 0]
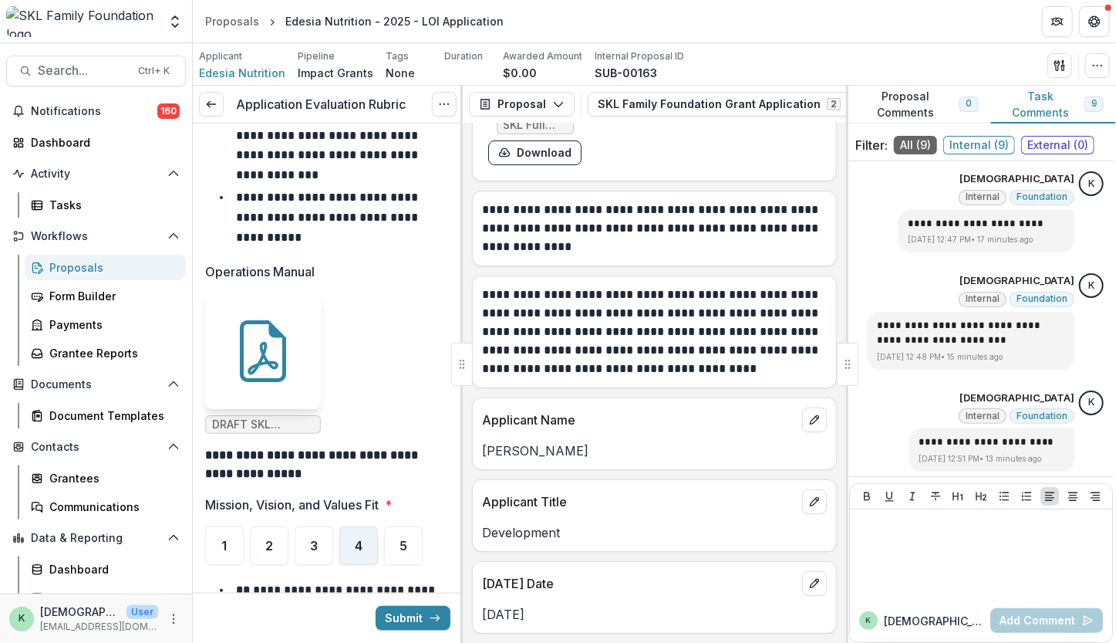
click at [359, 539] on span "4" at bounding box center [359, 545] width 8 height 12
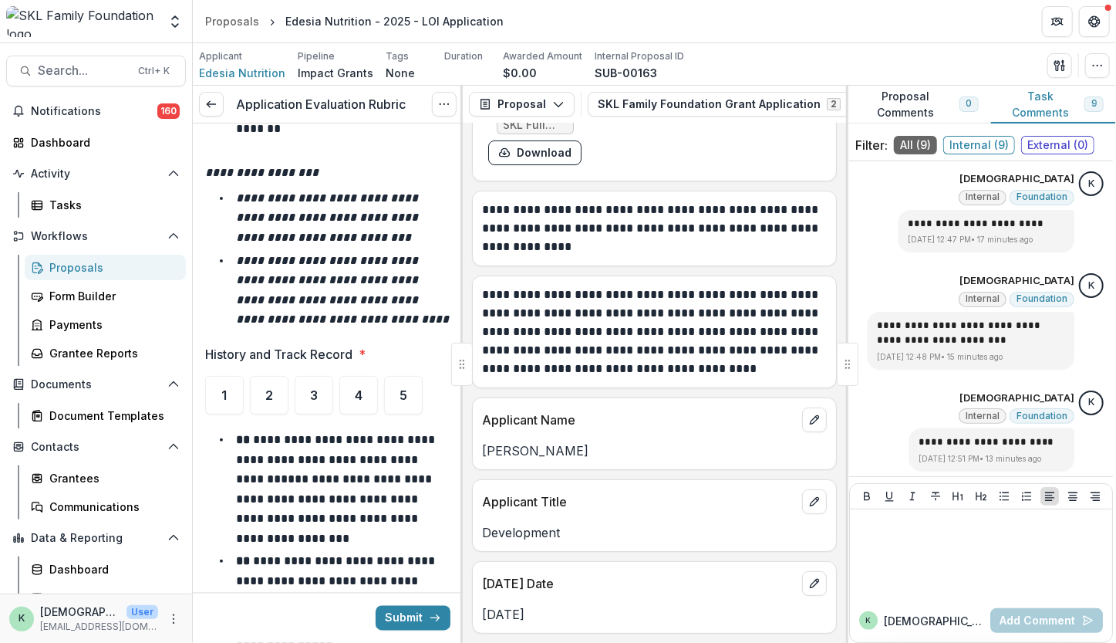
scroll to position [1529, 0]
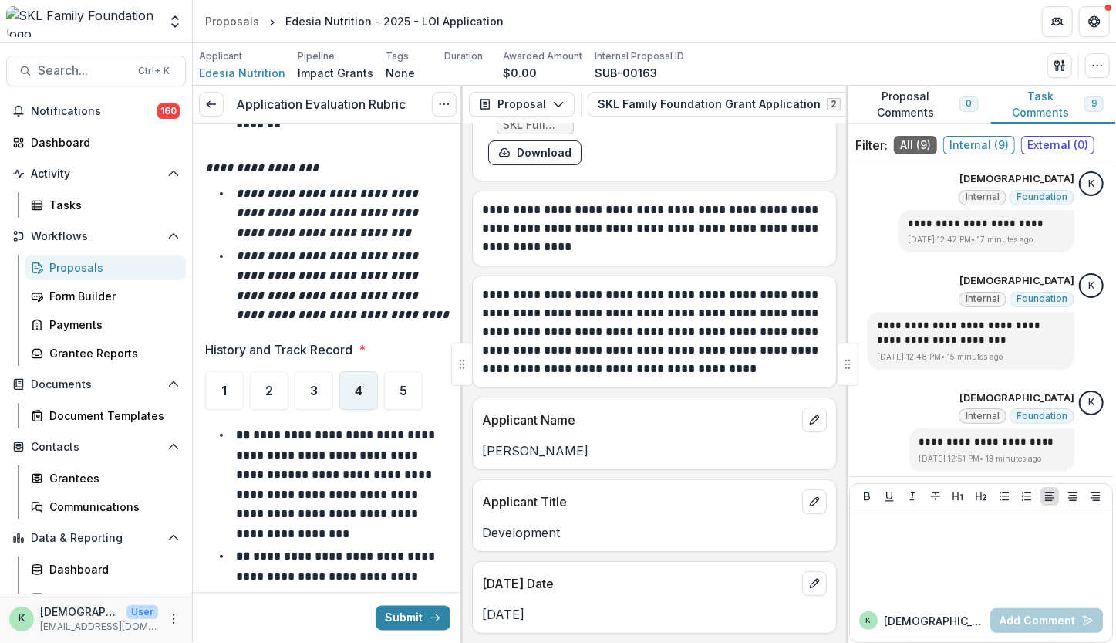
click at [360, 384] on span "4" at bounding box center [359, 390] width 8 height 12
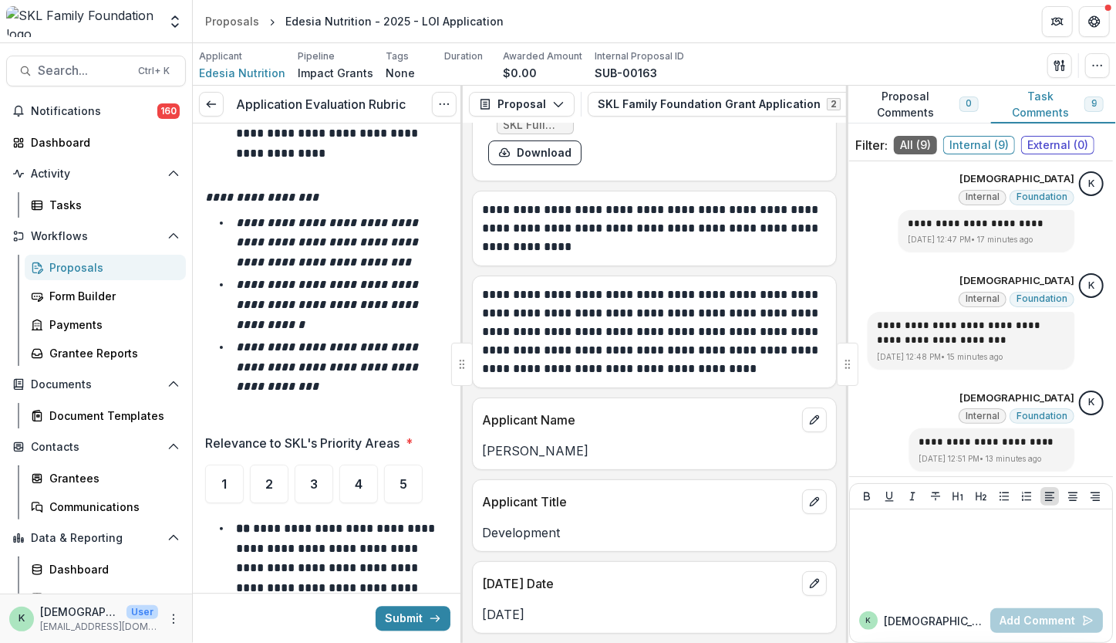
scroll to position [2274, 0]
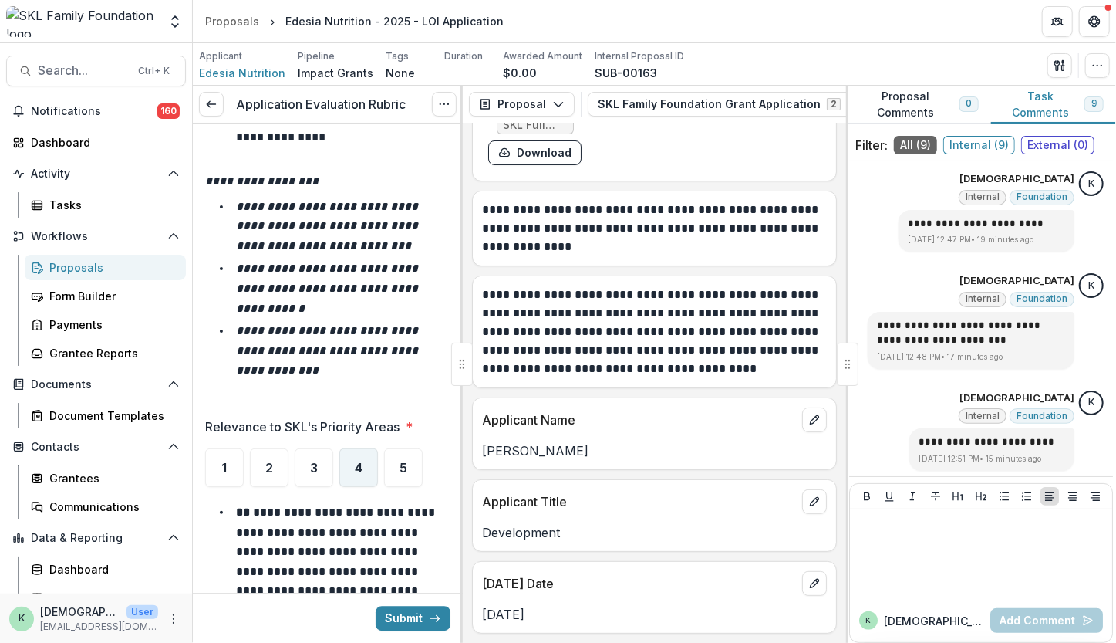
click at [360, 473] on span "4" at bounding box center [359, 467] width 8 height 12
click at [418, 455] on div "5" at bounding box center [403, 467] width 39 height 39
click at [369, 470] on div "4" at bounding box center [358, 467] width 39 height 39
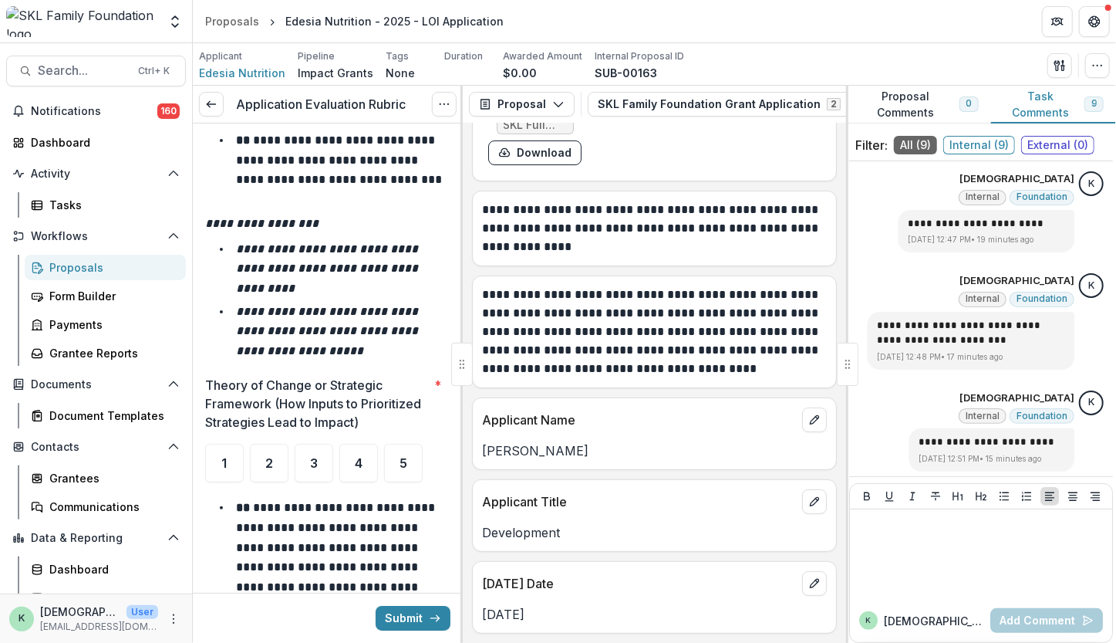
scroll to position [3102, 0]
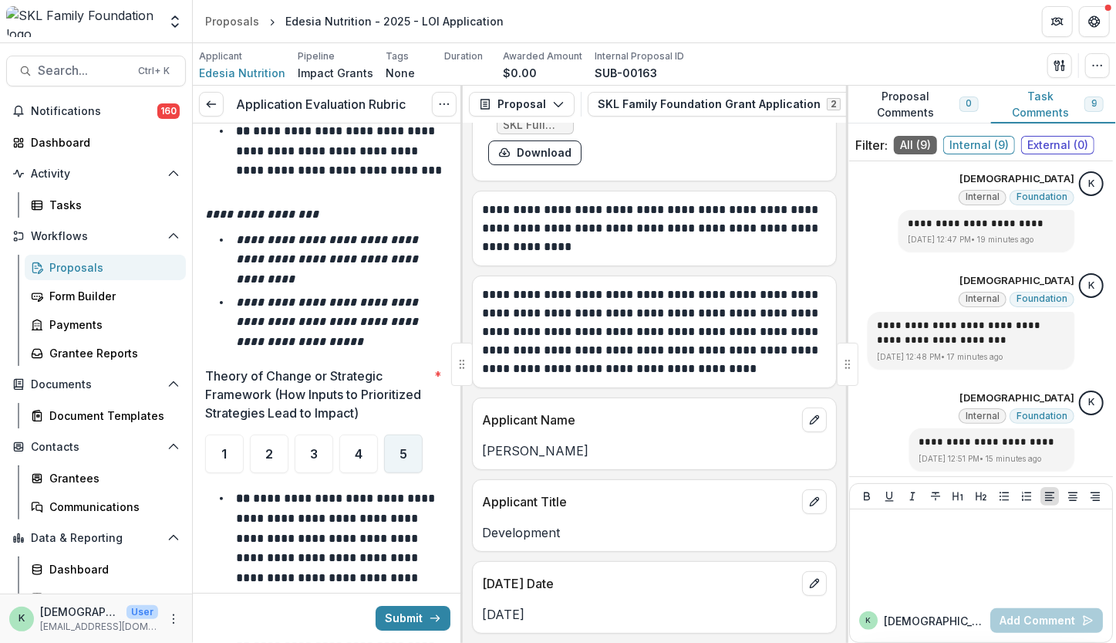
click at [396, 462] on div "5" at bounding box center [403, 453] width 39 height 39
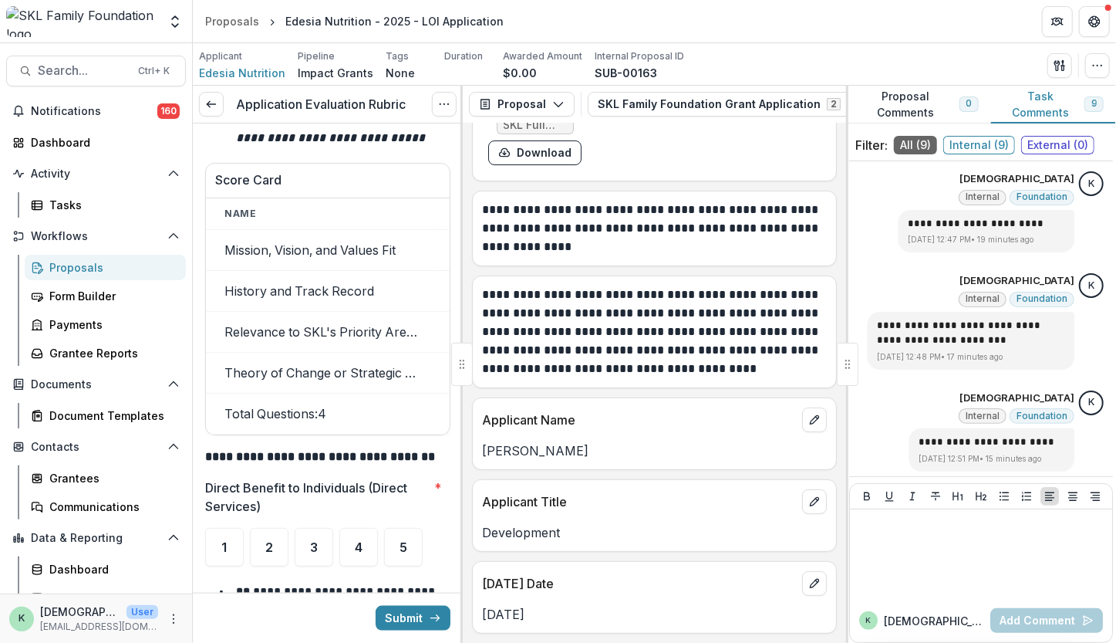
scroll to position [4140, 0]
click at [351, 545] on div "4" at bounding box center [358, 546] width 39 height 39
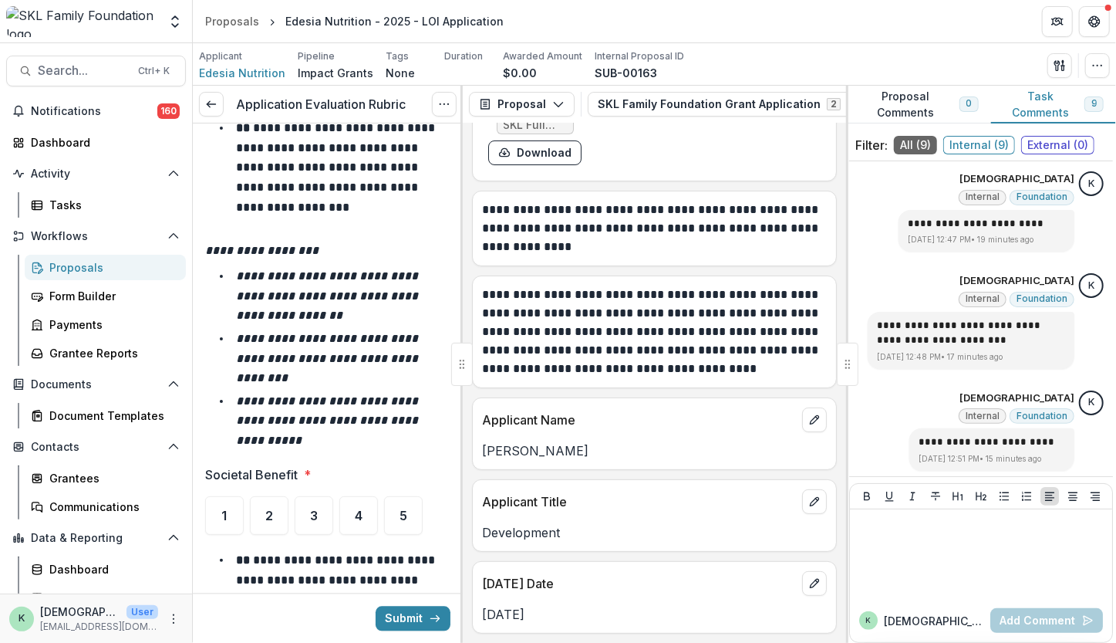
scroll to position [5130, 0]
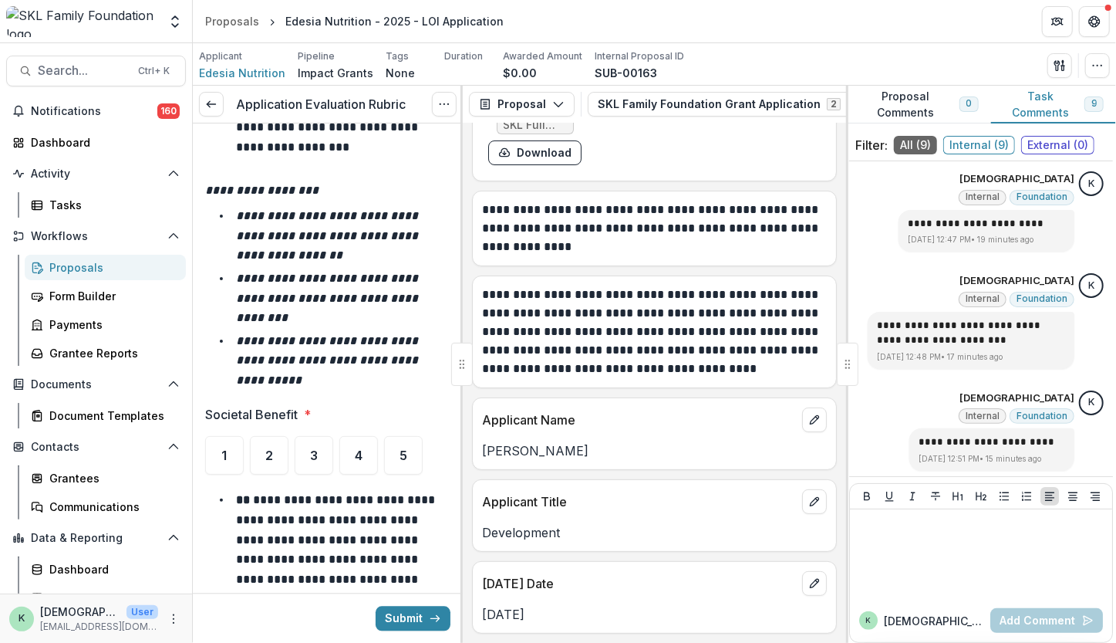
click at [365, 448] on div "4" at bounding box center [358, 455] width 39 height 39
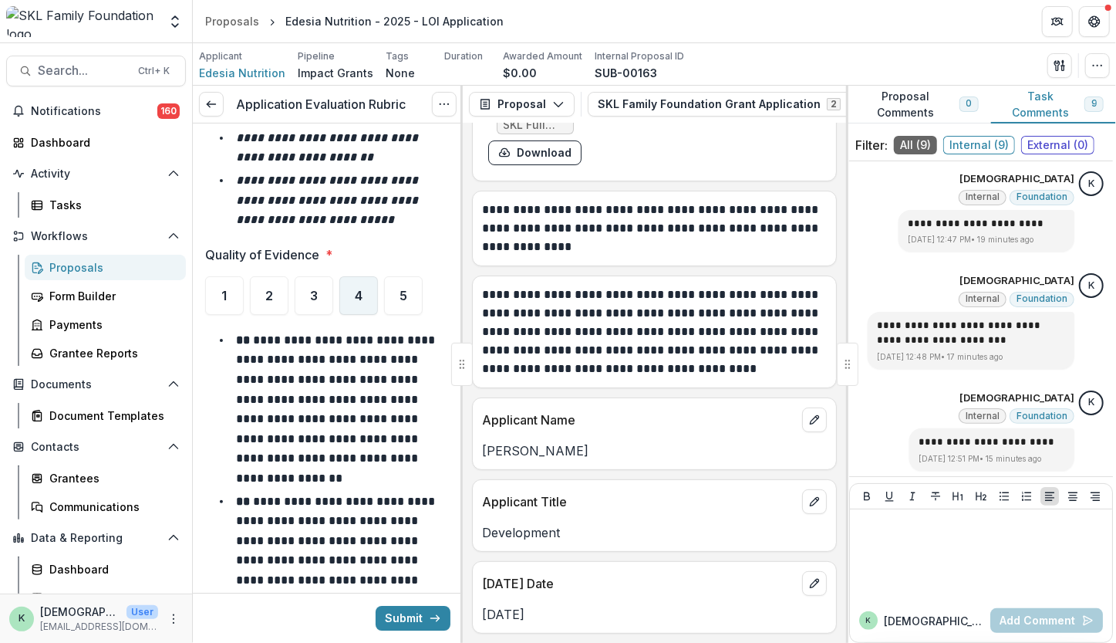
scroll to position [6170, 0]
click at [320, 275] on div "3" at bounding box center [314, 294] width 39 height 39
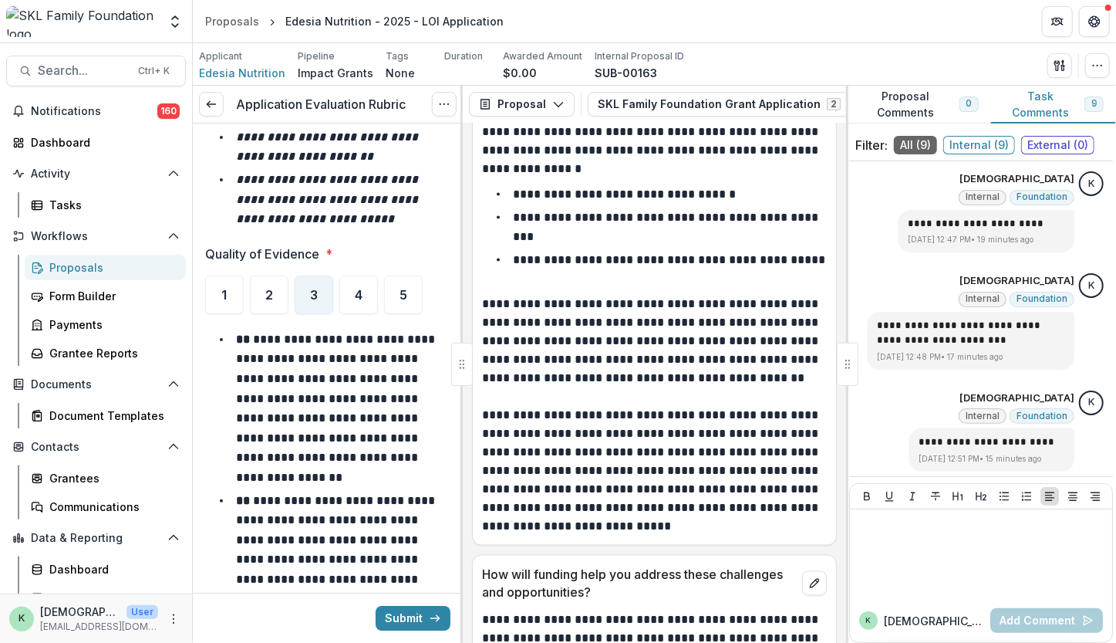
scroll to position [14267, 0]
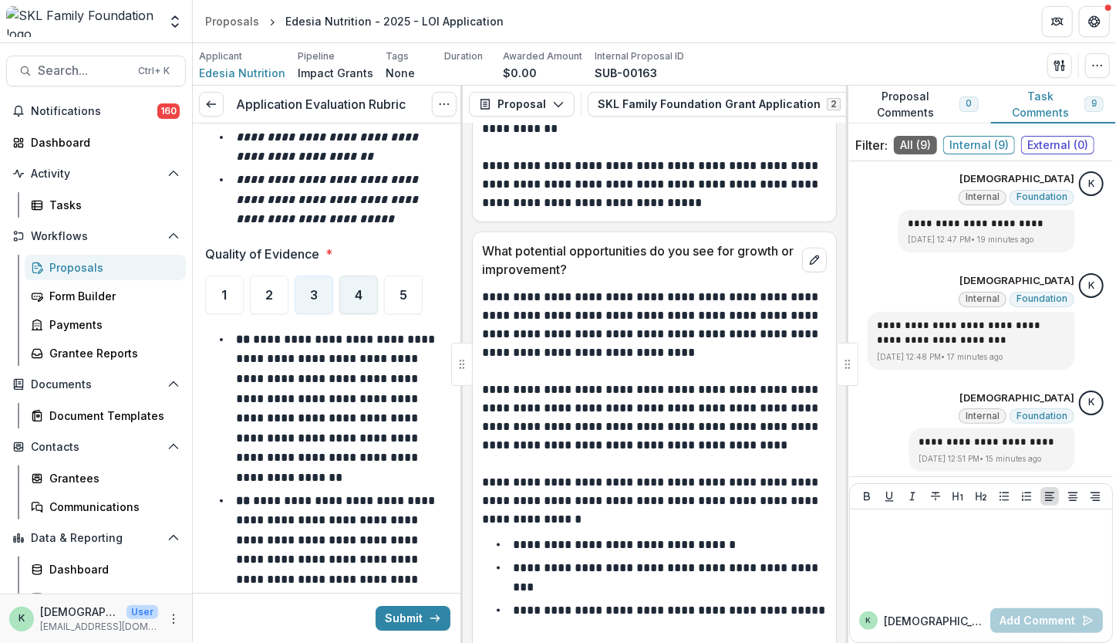
click at [358, 289] on span "4" at bounding box center [359, 295] width 8 height 12
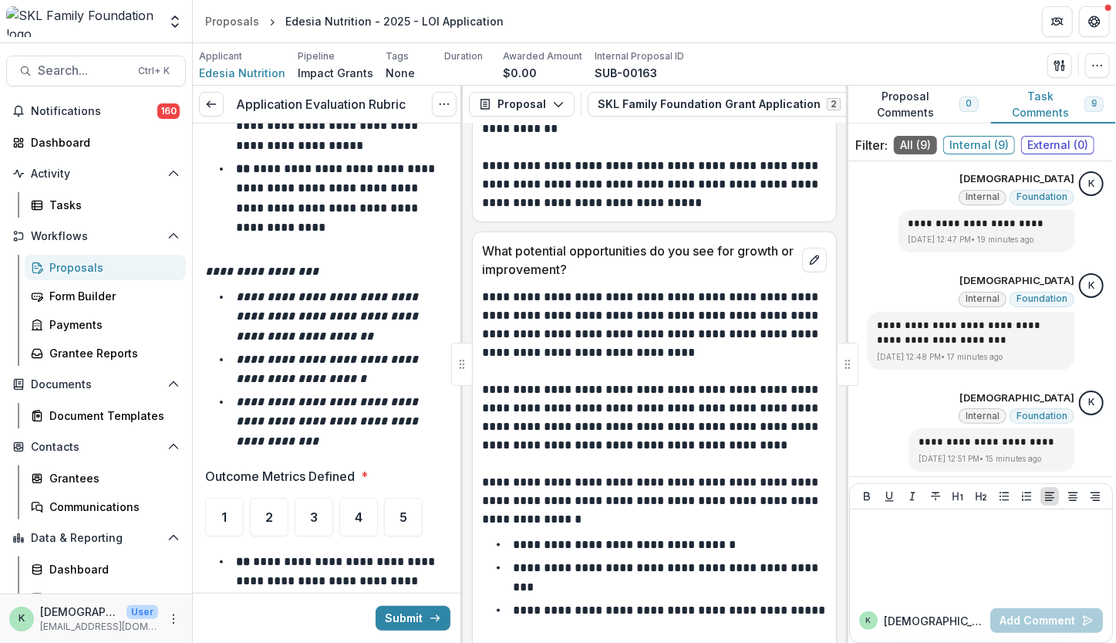
scroll to position [6859, 0]
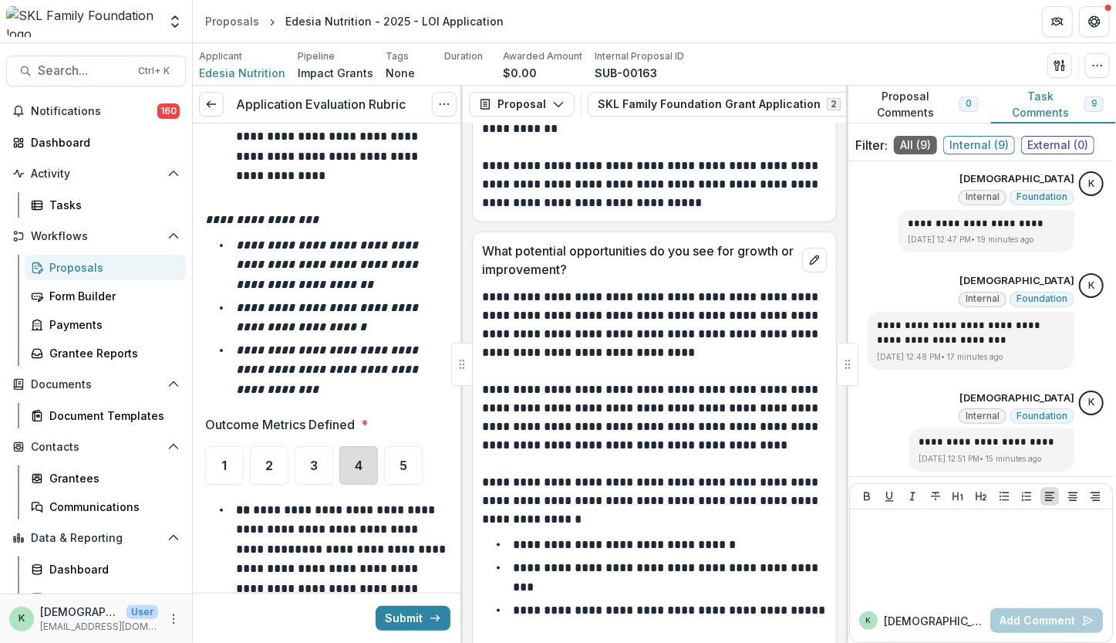
click at [356, 446] on div "4" at bounding box center [358, 465] width 39 height 39
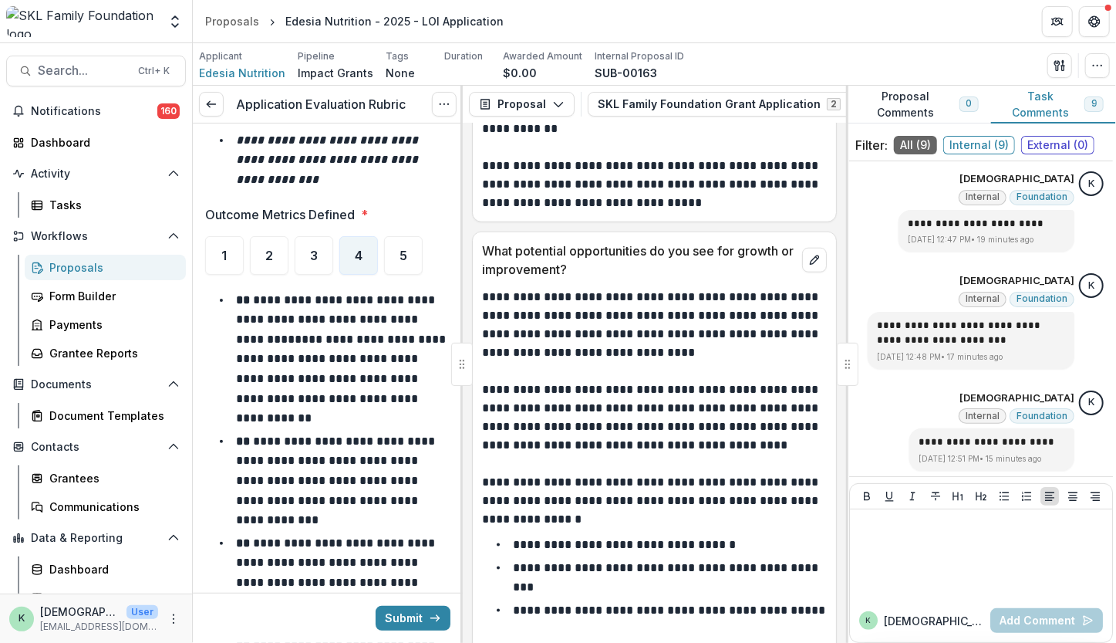
scroll to position [7087, 0]
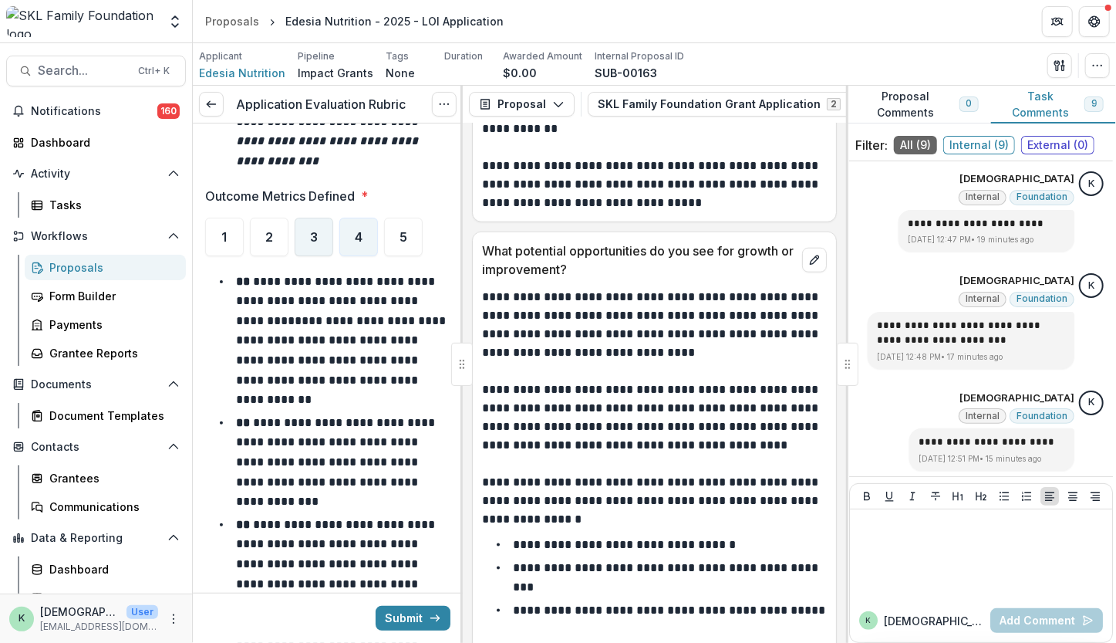
click at [312, 231] on span "3" at bounding box center [314, 237] width 8 height 12
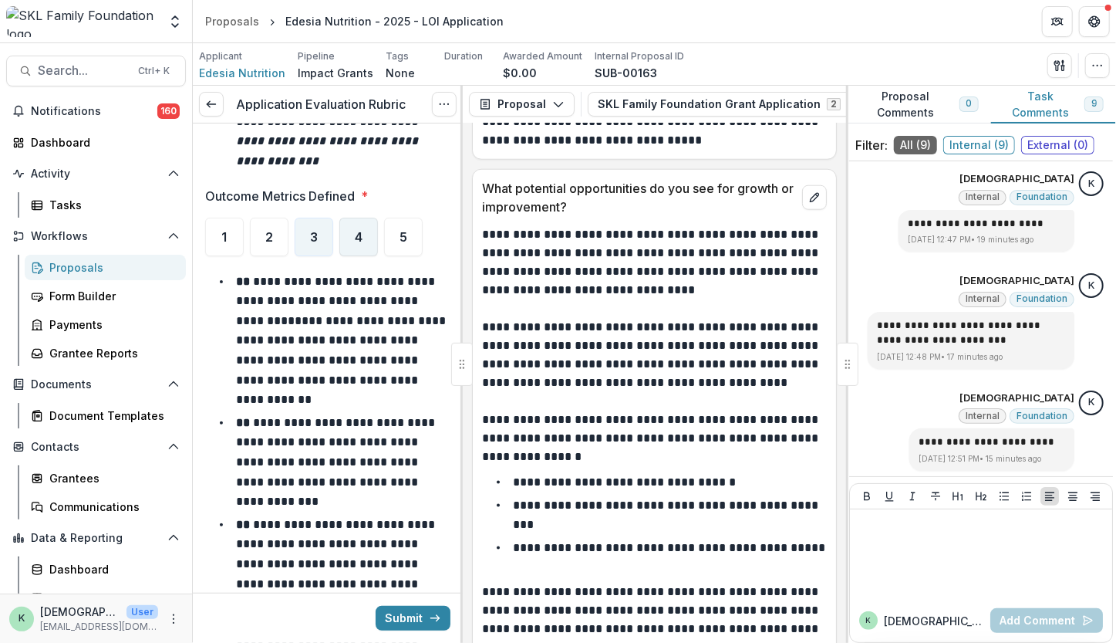
click at [362, 231] on span "4" at bounding box center [359, 237] width 8 height 12
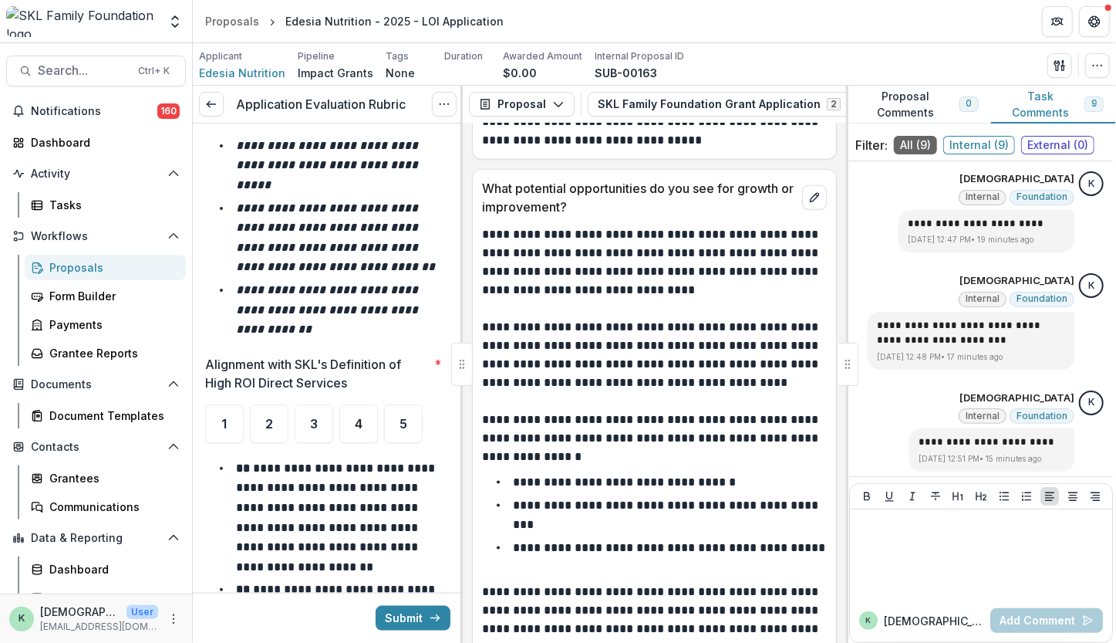
scroll to position [7758, 0]
click at [360, 417] on span "4" at bounding box center [359, 423] width 8 height 12
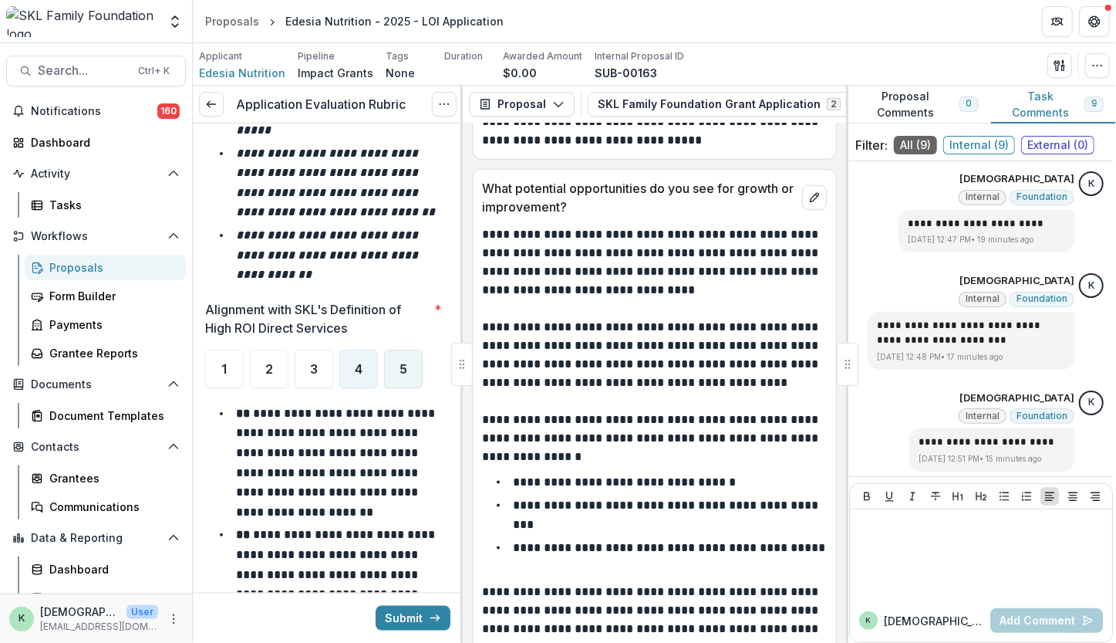
scroll to position [7815, 0]
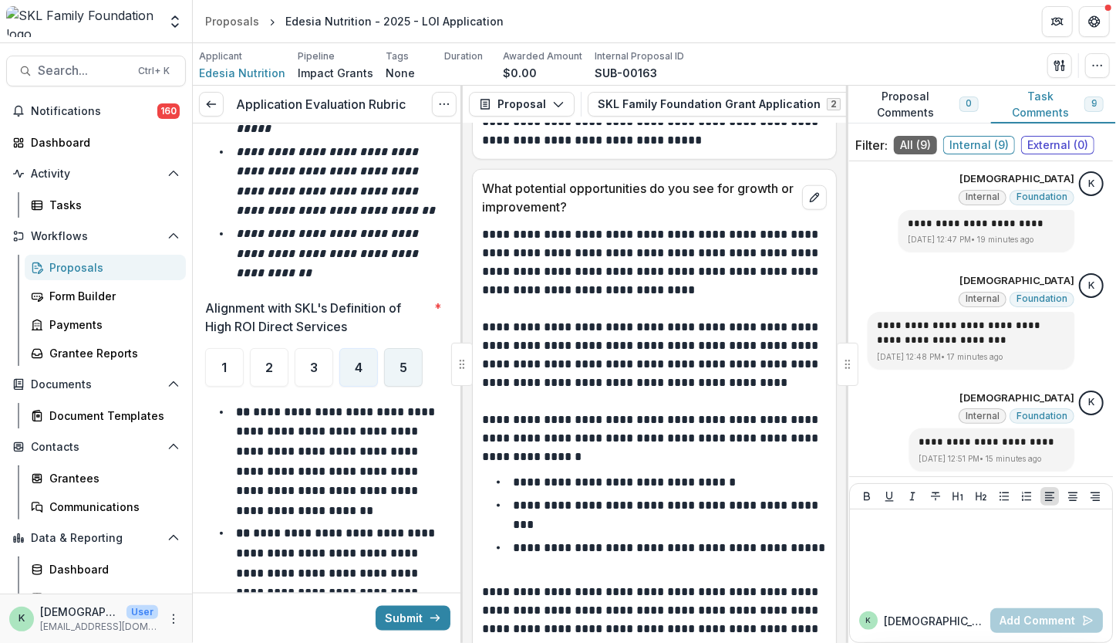
click at [404, 348] on div "5" at bounding box center [403, 367] width 39 height 39
click at [359, 361] on span "4" at bounding box center [359, 367] width 8 height 12
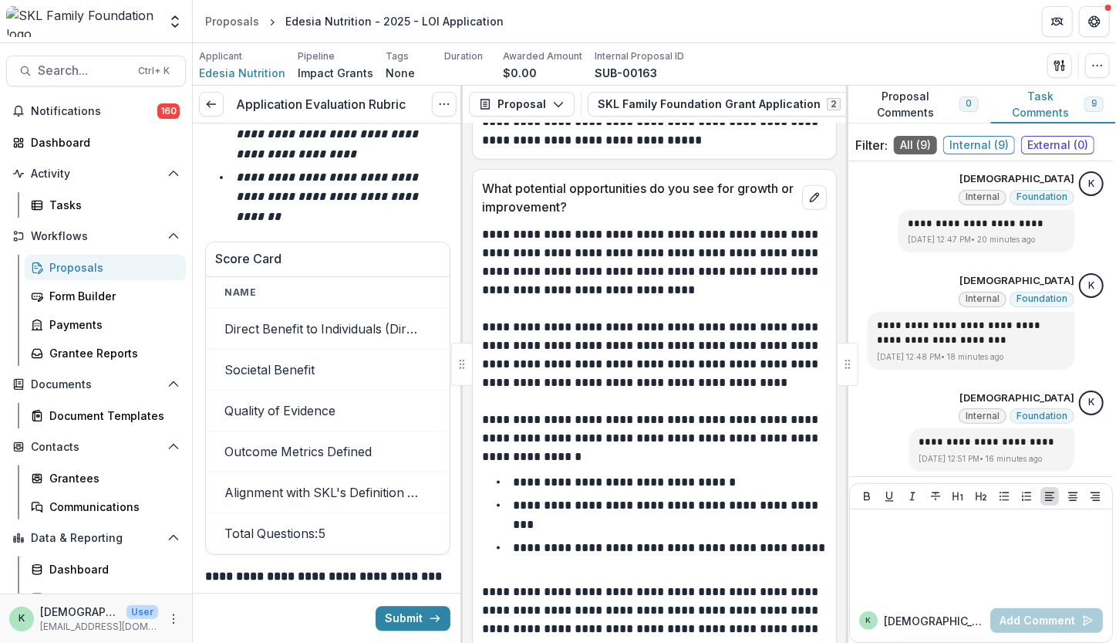
scroll to position [8836, 0]
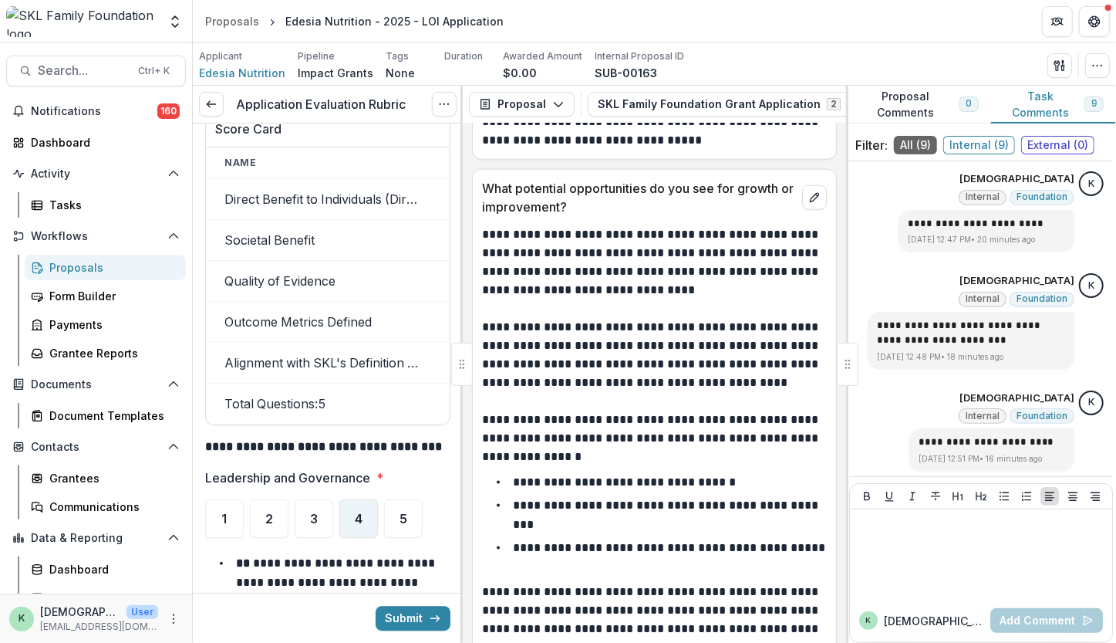
click at [359, 512] on span "4" at bounding box center [359, 518] width 8 height 12
click at [404, 499] on div "5" at bounding box center [403, 518] width 39 height 39
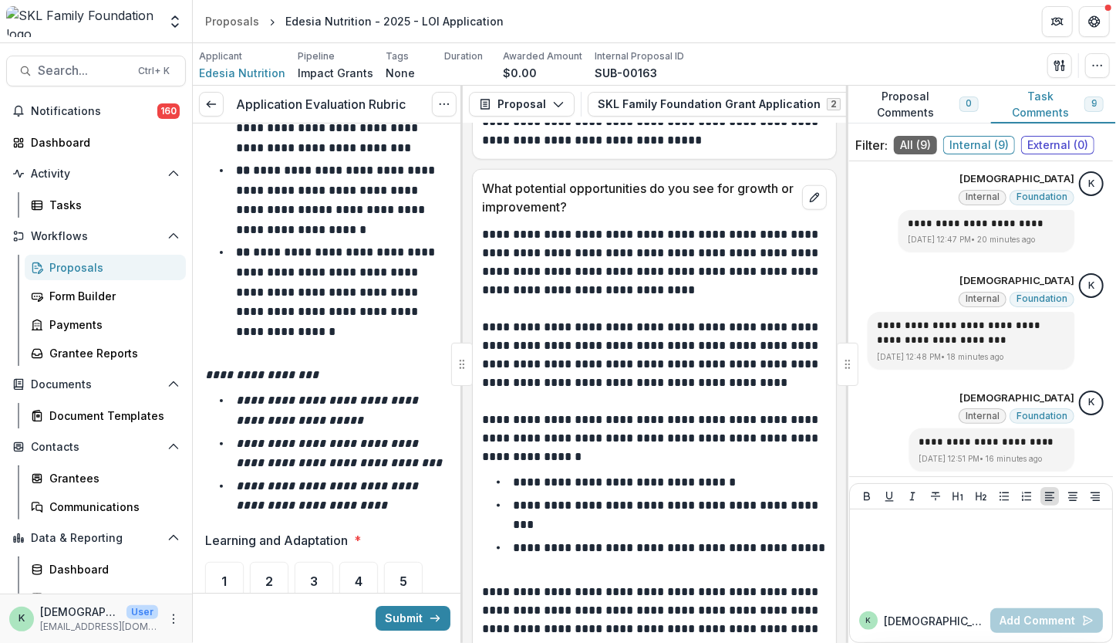
scroll to position [9583, 0]
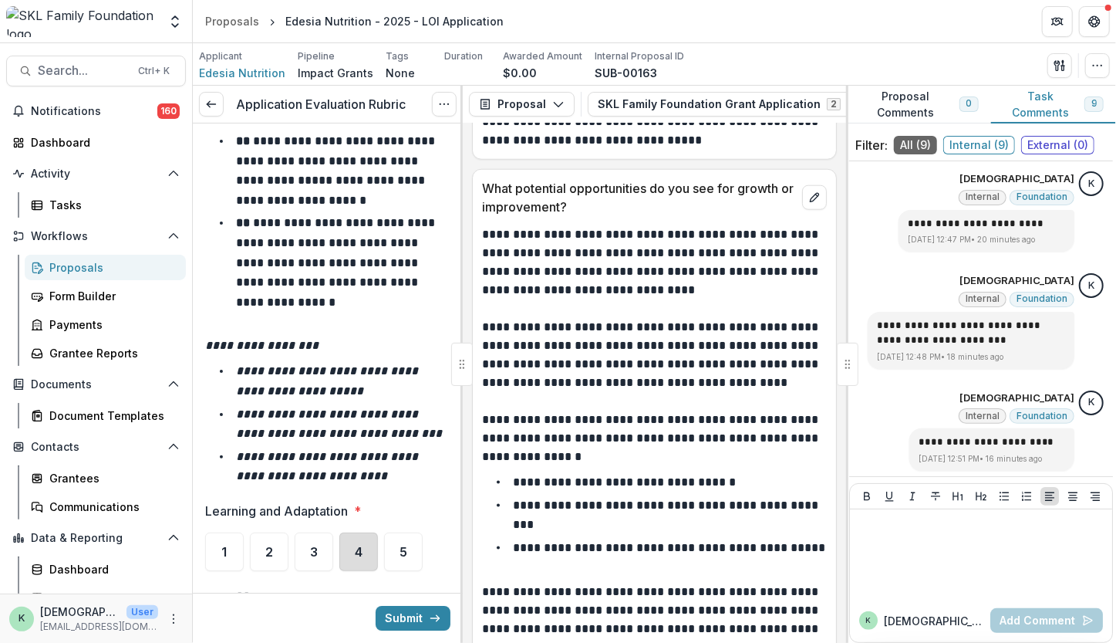
click at [352, 532] on div "4" at bounding box center [358, 551] width 39 height 39
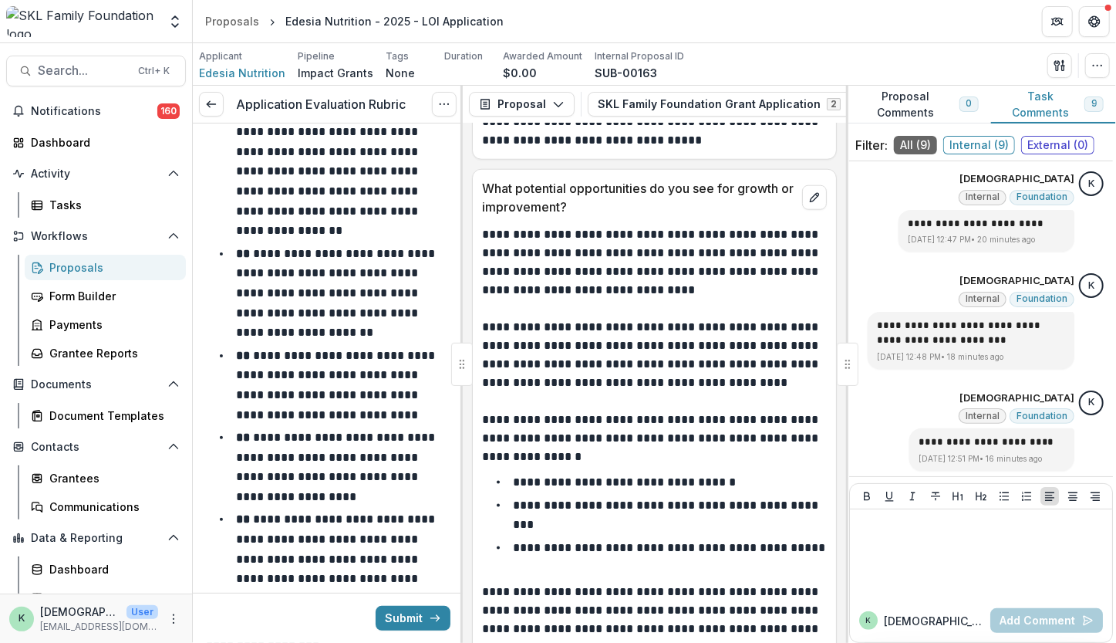
scroll to position [10355, 0]
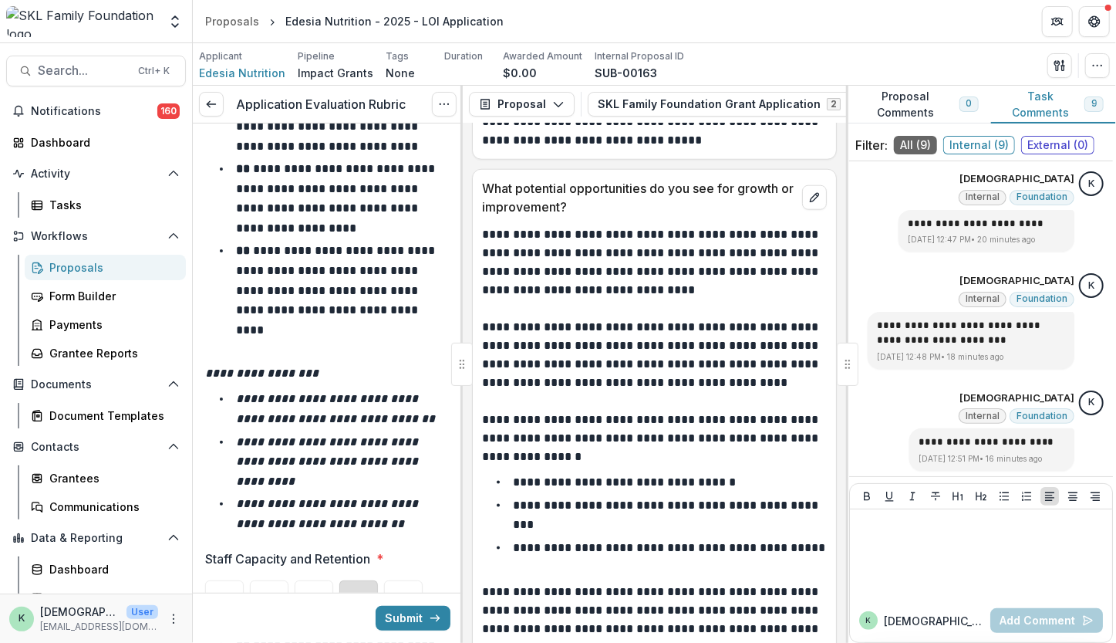
click at [353, 580] on div "4" at bounding box center [358, 599] width 39 height 39
click at [397, 580] on div "5" at bounding box center [403, 599] width 39 height 39
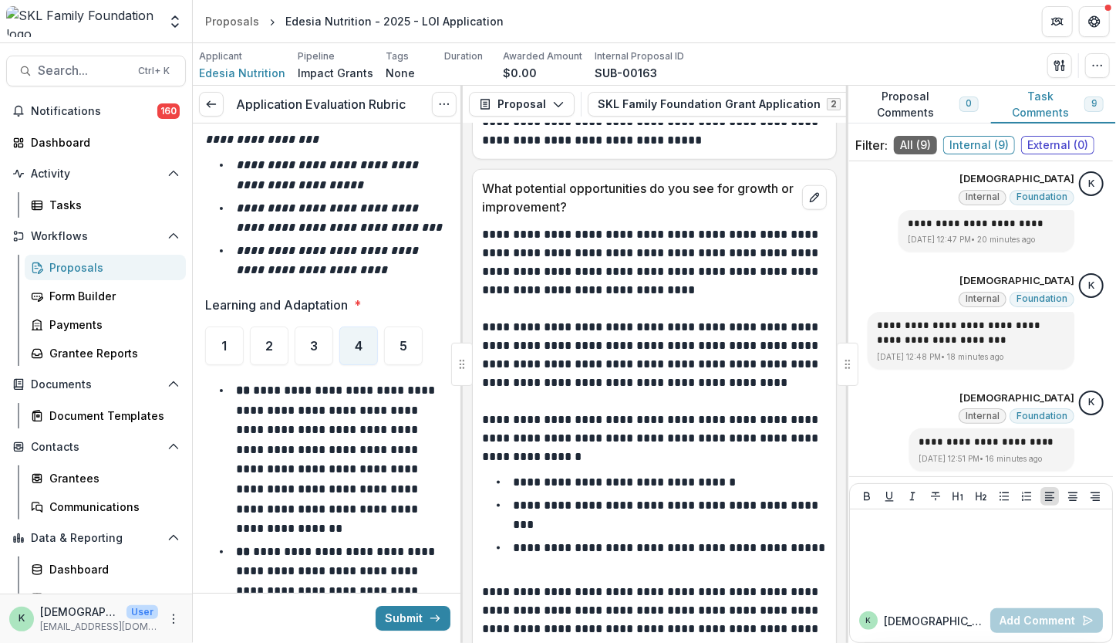
scroll to position [9786, 0]
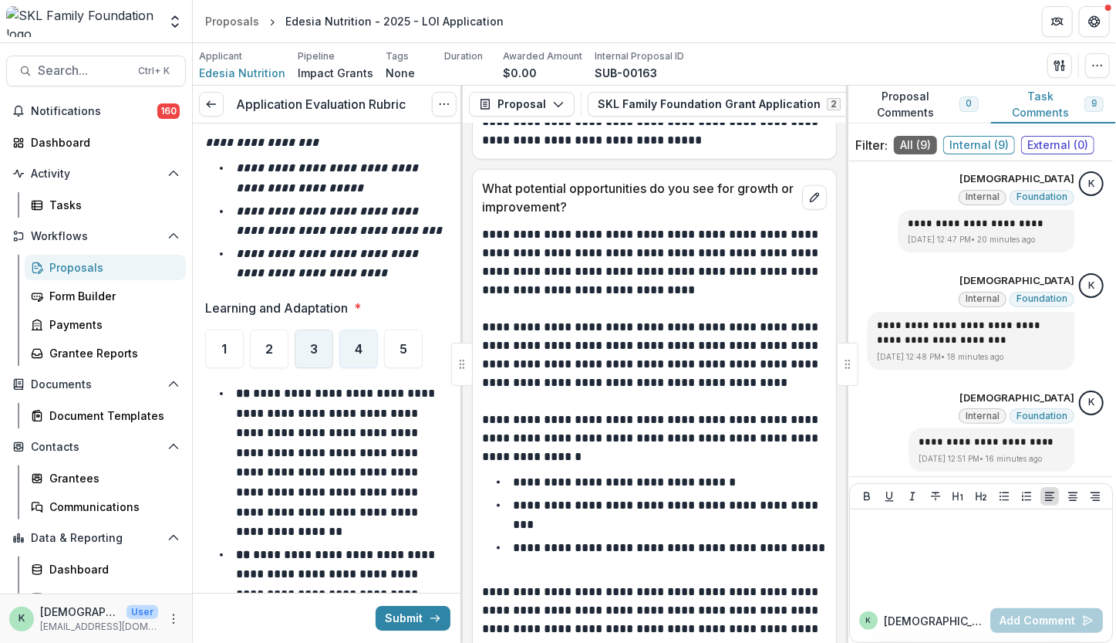
click at [310, 329] on div "3" at bounding box center [314, 348] width 39 height 39
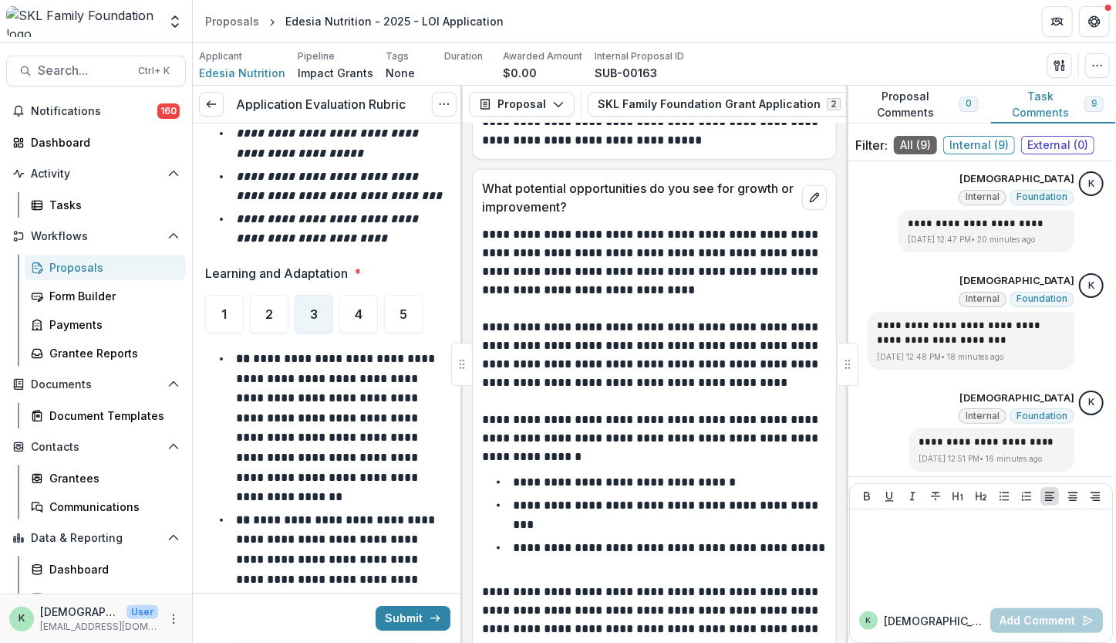
scroll to position [9705, 0]
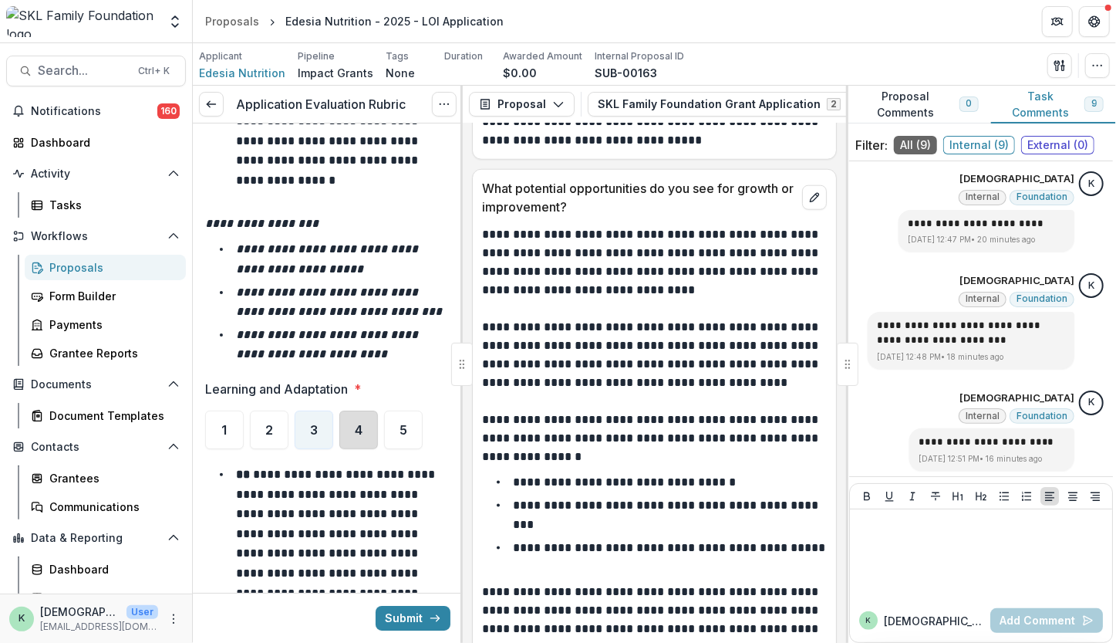
click at [364, 410] on div "4" at bounding box center [358, 429] width 39 height 39
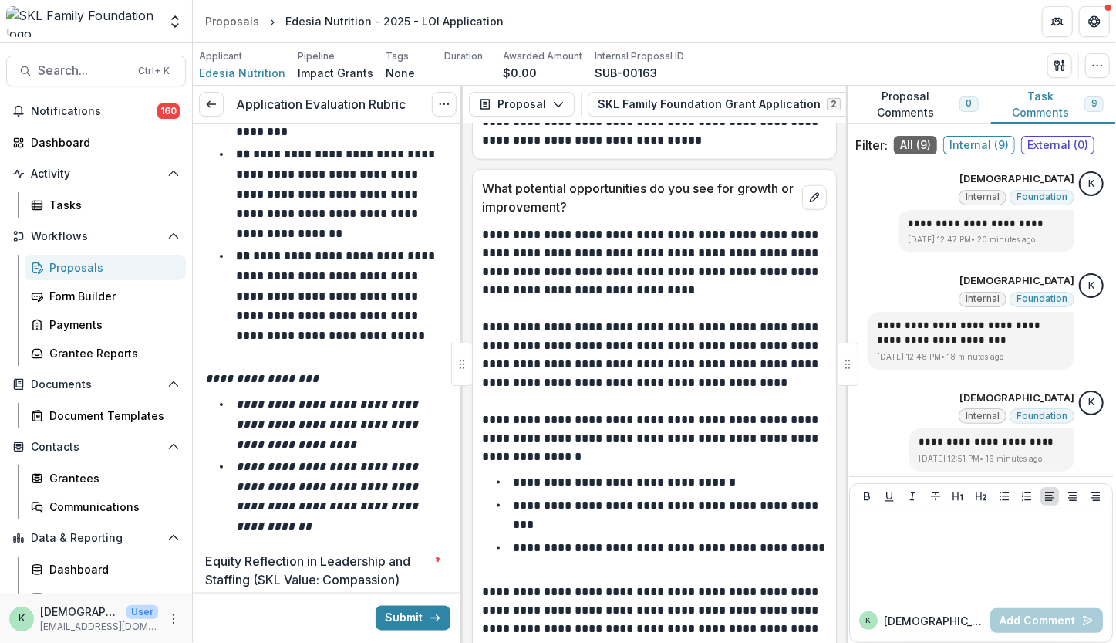
scroll to position [11254, 0]
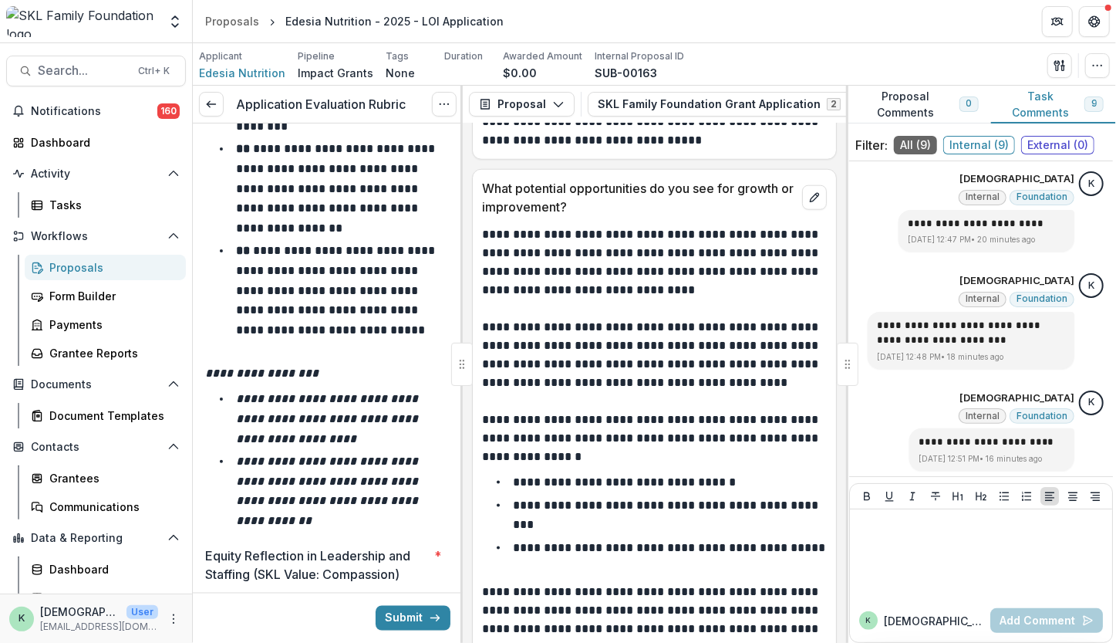
click at [395, 596] on div "5" at bounding box center [403, 615] width 39 height 39
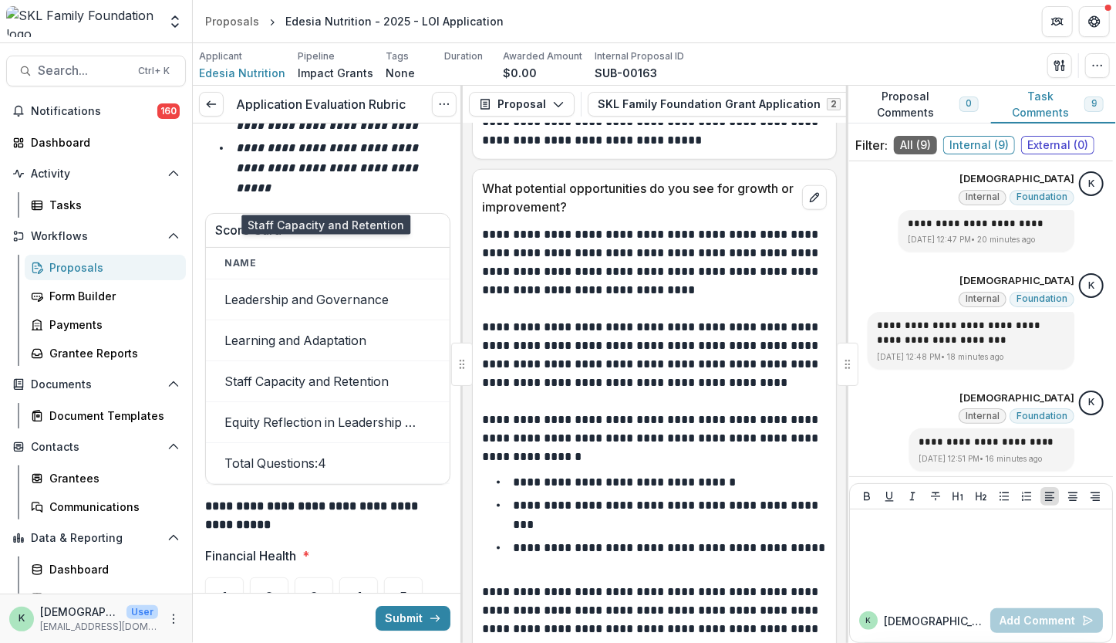
scroll to position [12537, 0]
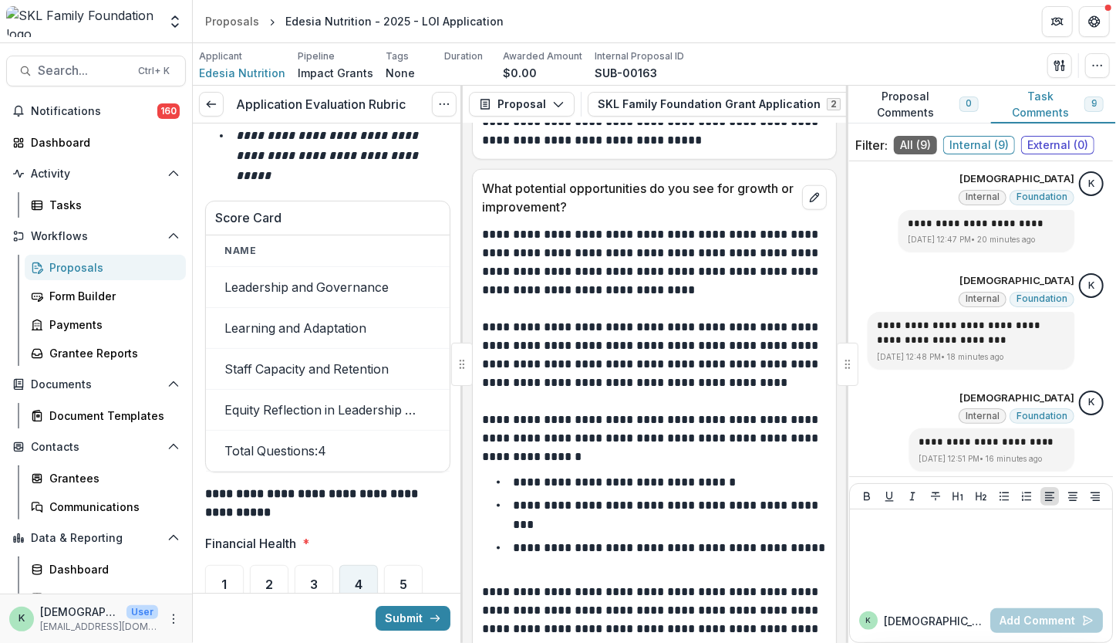
click at [356, 565] on div "4" at bounding box center [358, 584] width 39 height 39
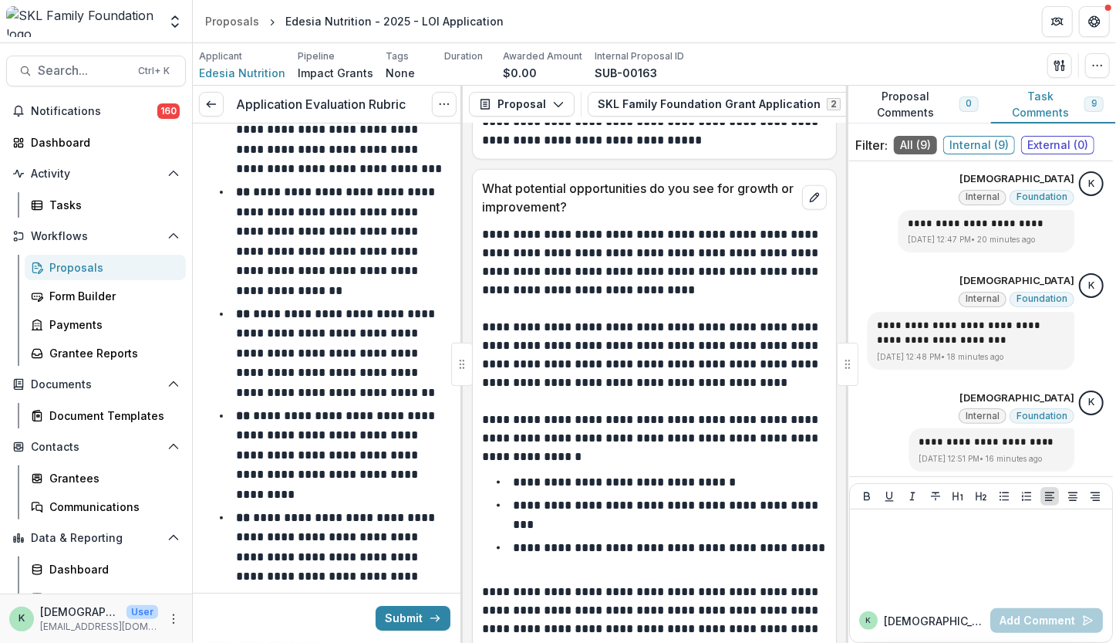
scroll to position [13408, 0]
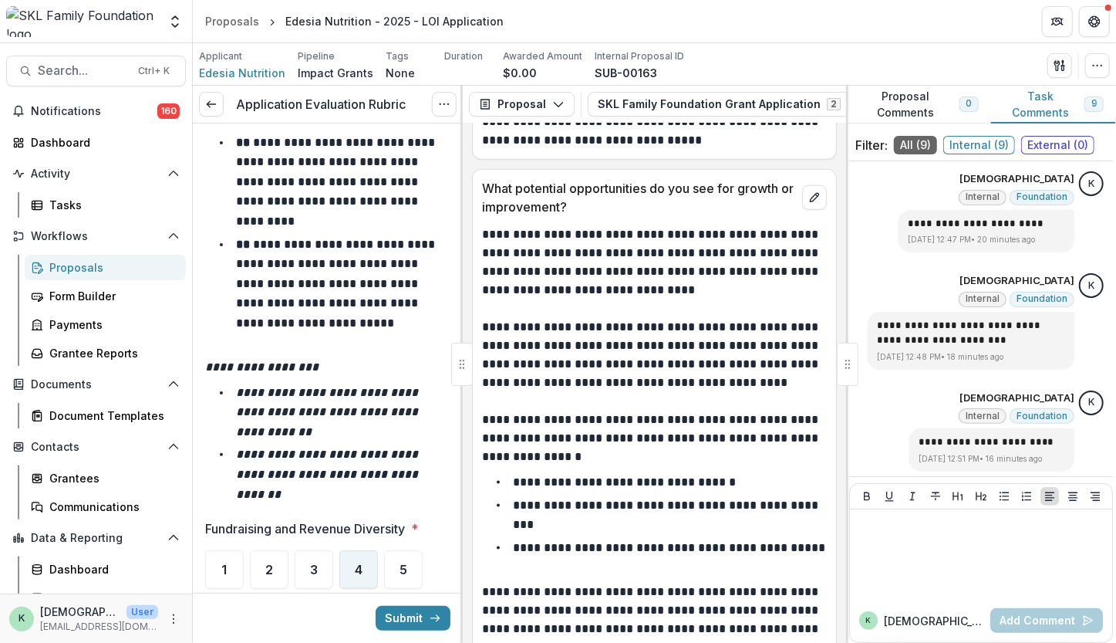
click at [361, 563] on span "4" at bounding box center [359, 569] width 8 height 12
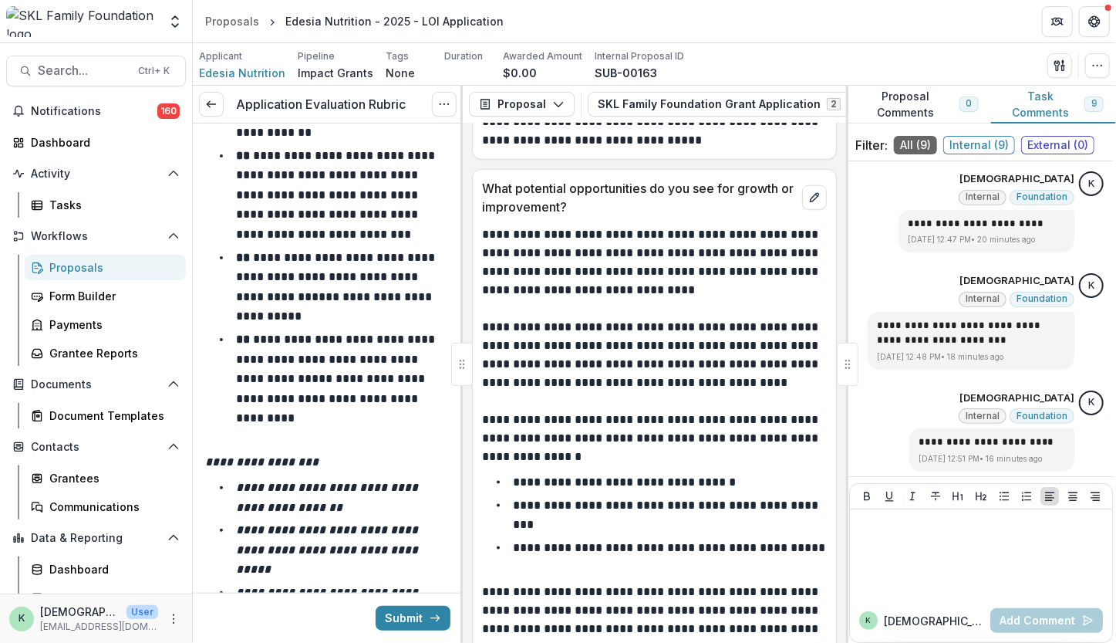
scroll to position [14112, 0]
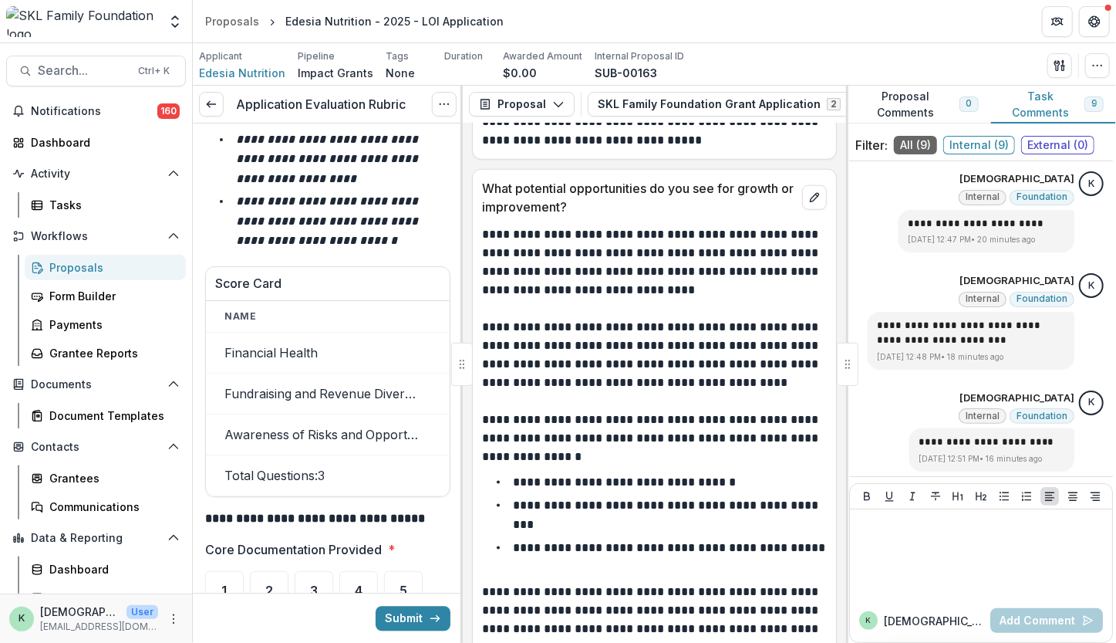
scroll to position [15362, 0]
click at [347, 569] on div "4" at bounding box center [358, 588] width 39 height 39
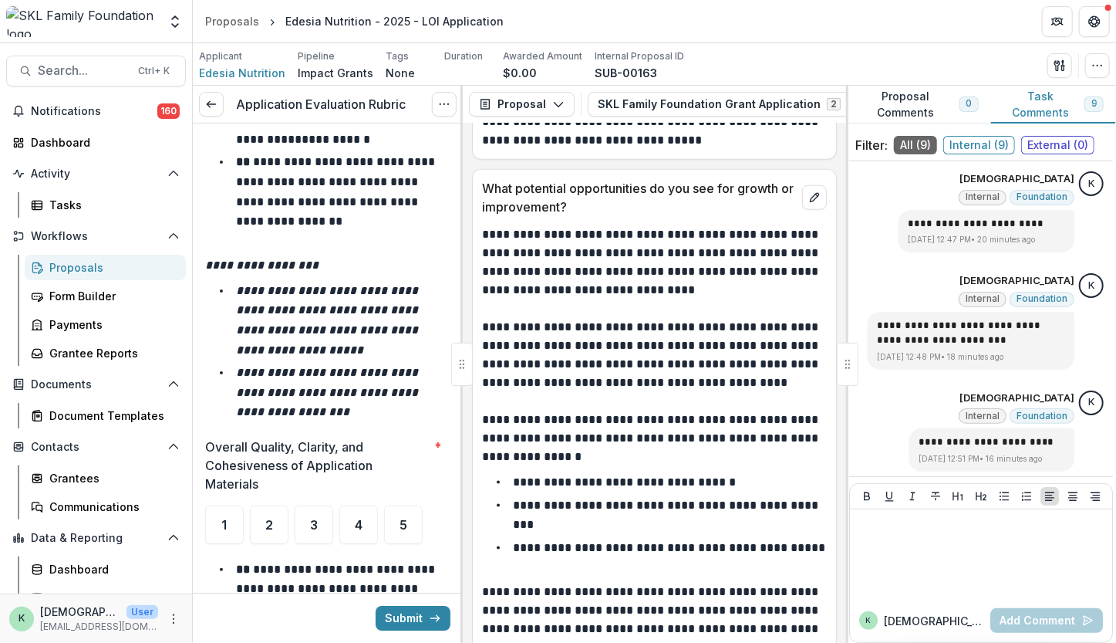
scroll to position [16189, 0]
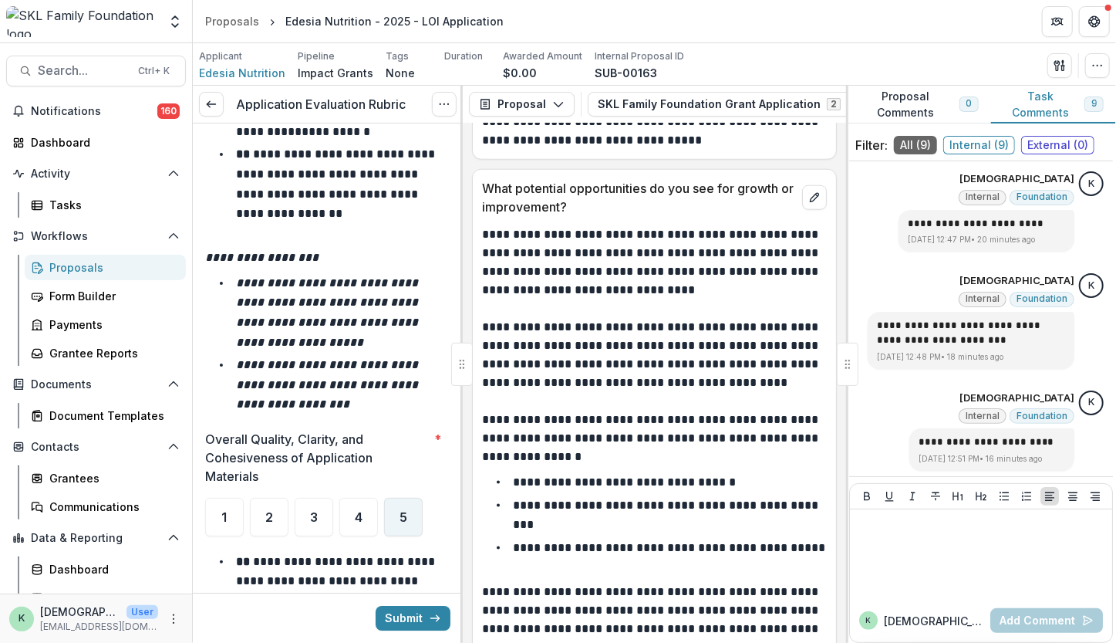
click at [404, 498] on div "5" at bounding box center [403, 517] width 39 height 39
click at [364, 498] on div "4" at bounding box center [358, 517] width 39 height 39
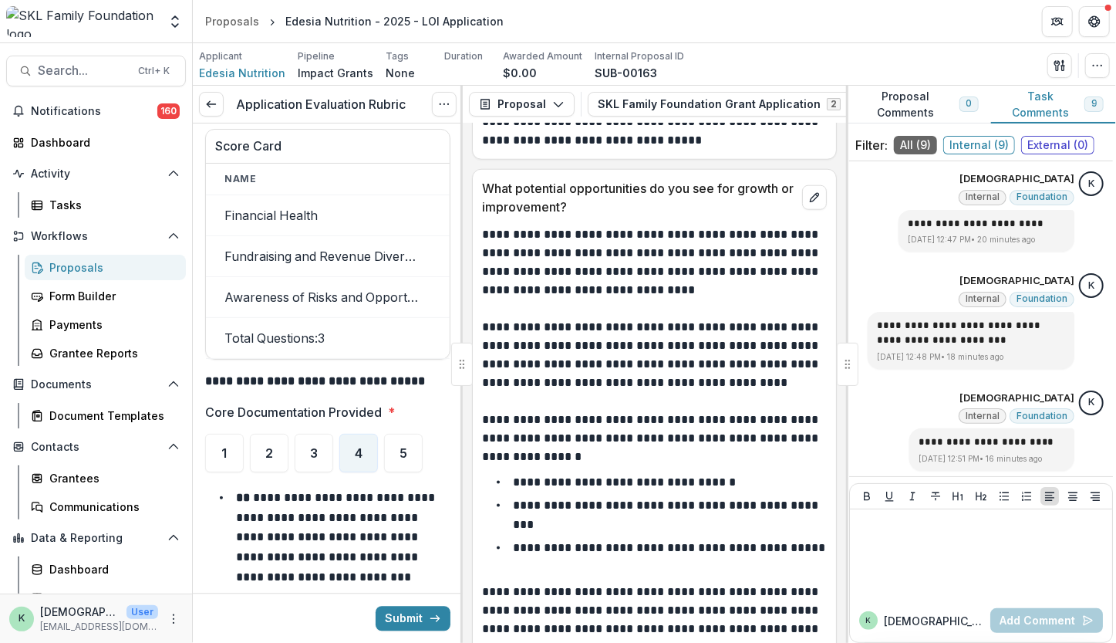
scroll to position [15498, 0]
click at [400, 433] on div "5" at bounding box center [403, 452] width 39 height 39
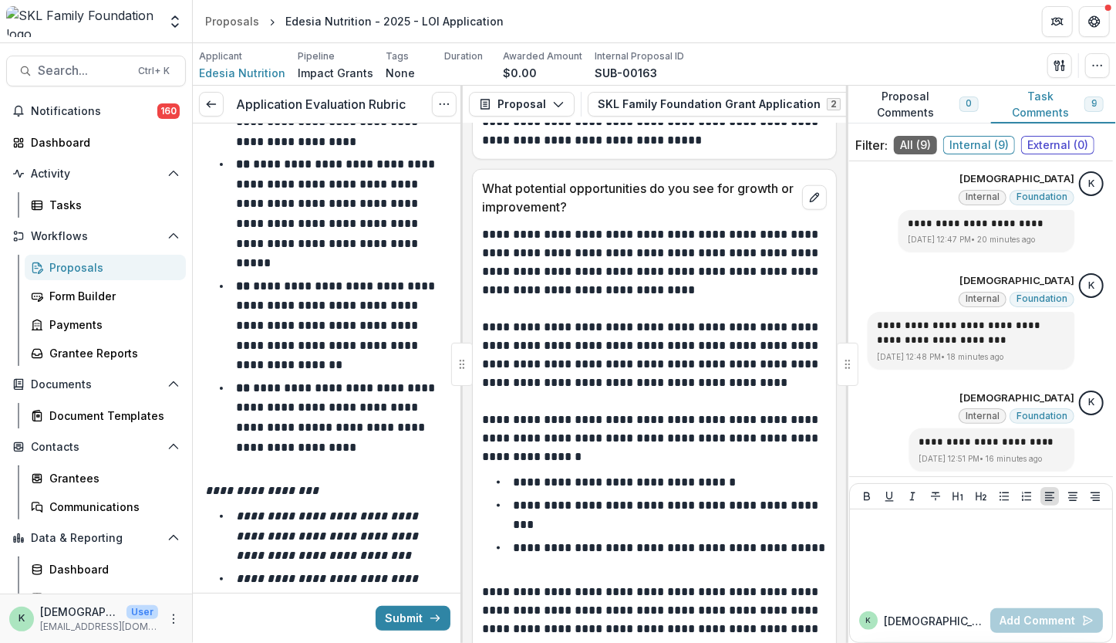
scroll to position [17093, 0]
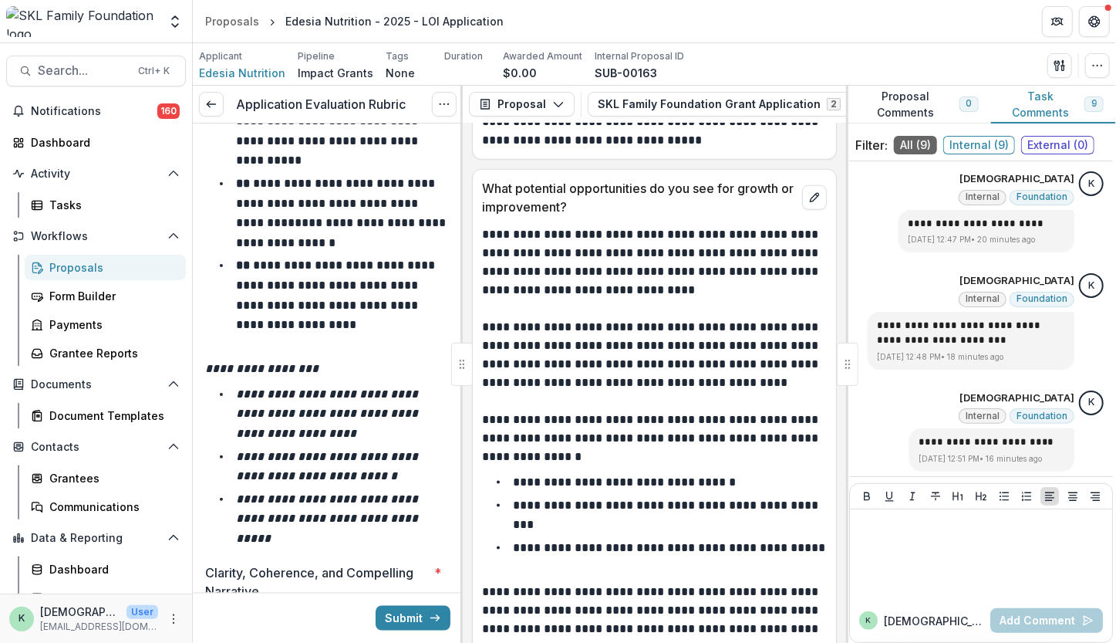
scroll to position [17932, 0]
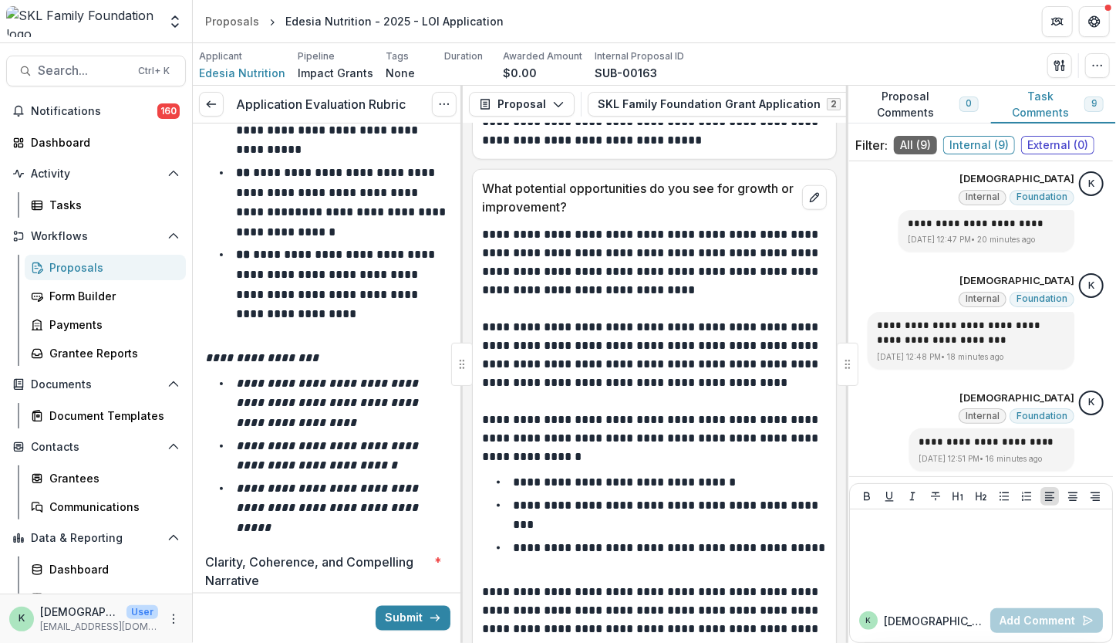
click at [395, 602] on div "5" at bounding box center [403, 621] width 39 height 39
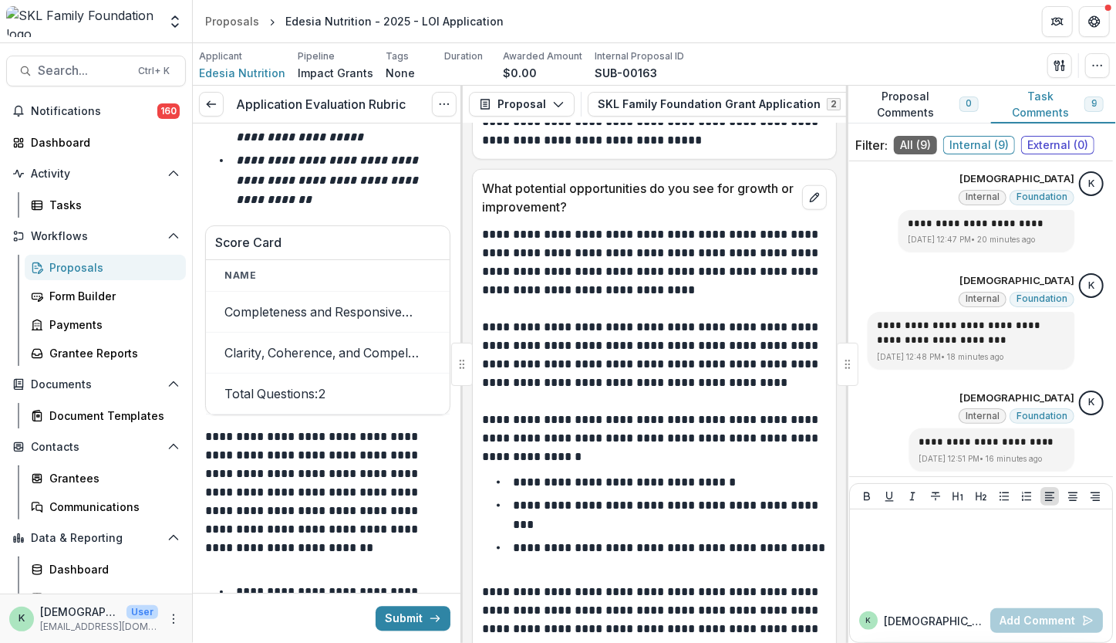
scroll to position [19020, 0]
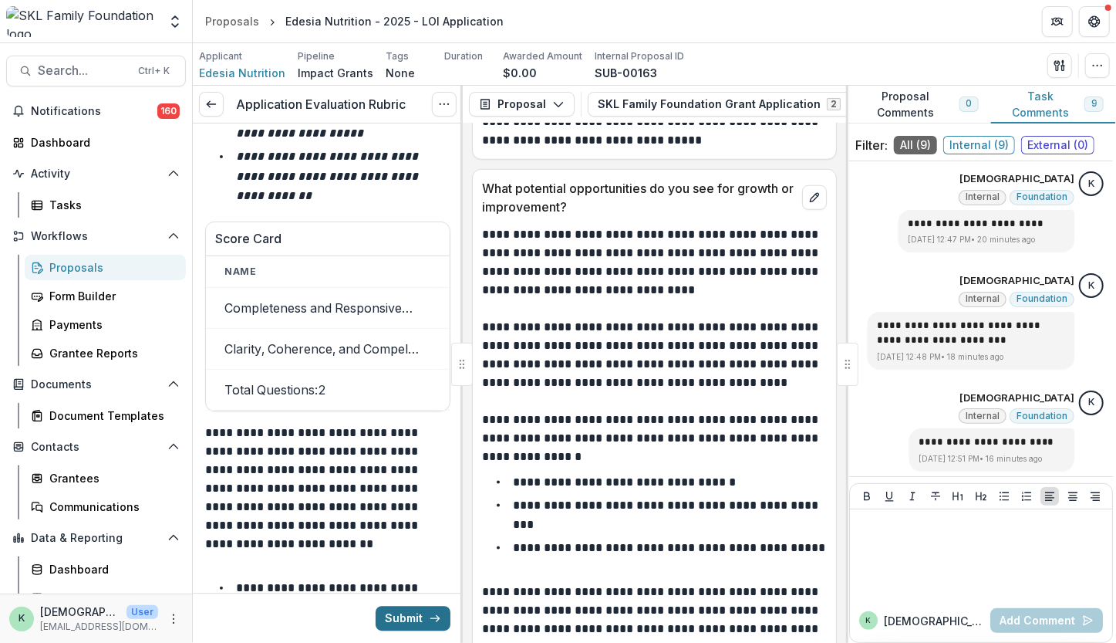
click at [403, 616] on button "Submit" at bounding box center [413, 618] width 75 height 25
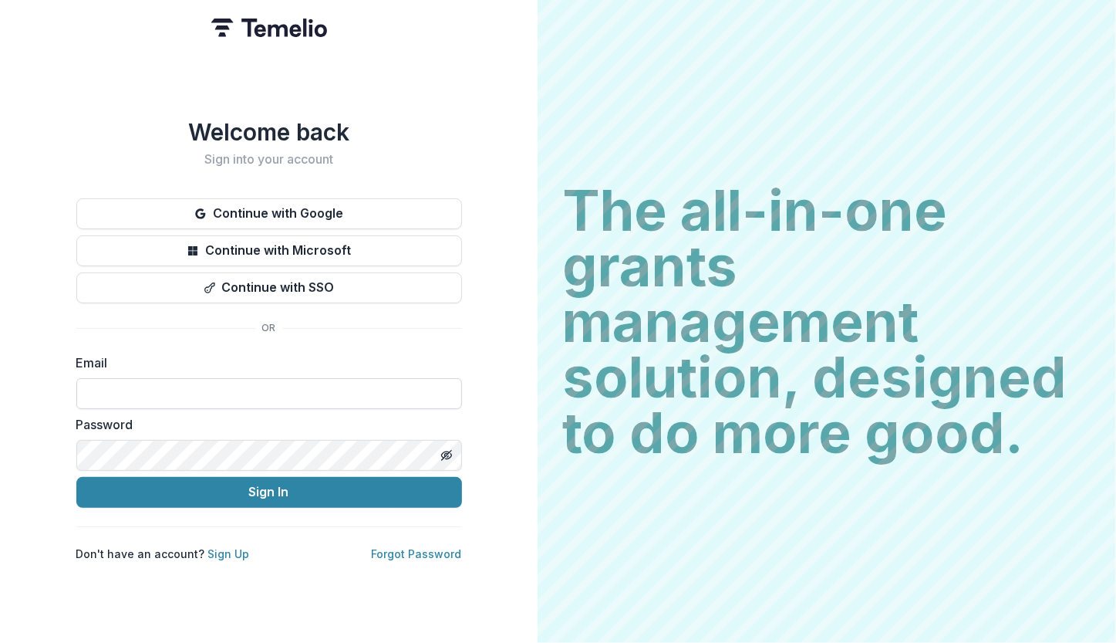
click at [239, 397] on input at bounding box center [269, 393] width 386 height 31
type input "**********"
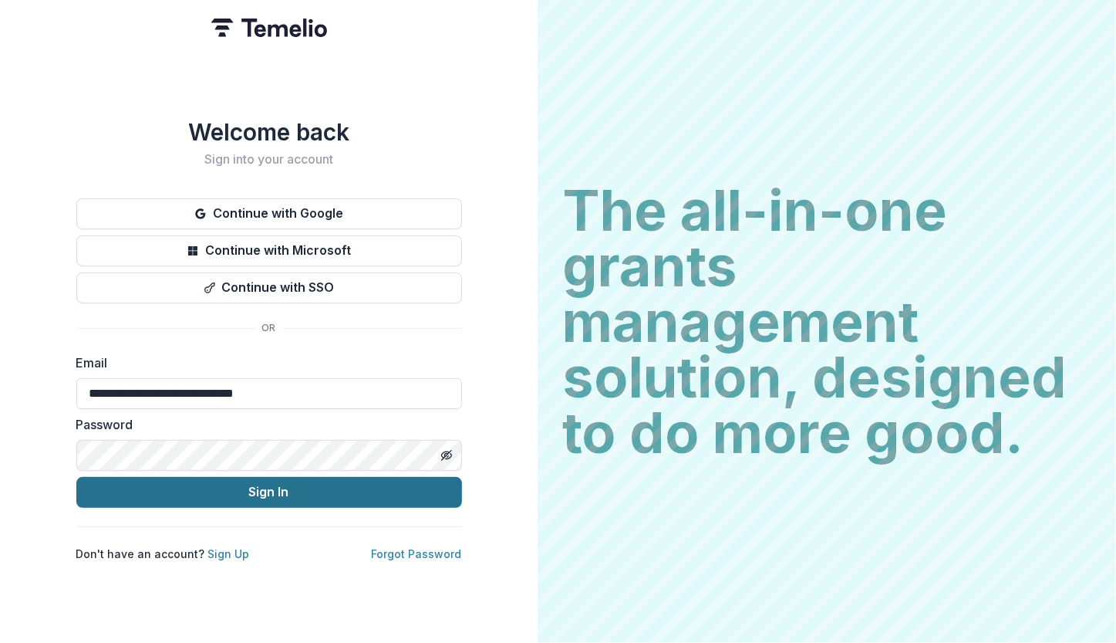
click at [238, 499] on button "Sign In" at bounding box center [269, 492] width 386 height 31
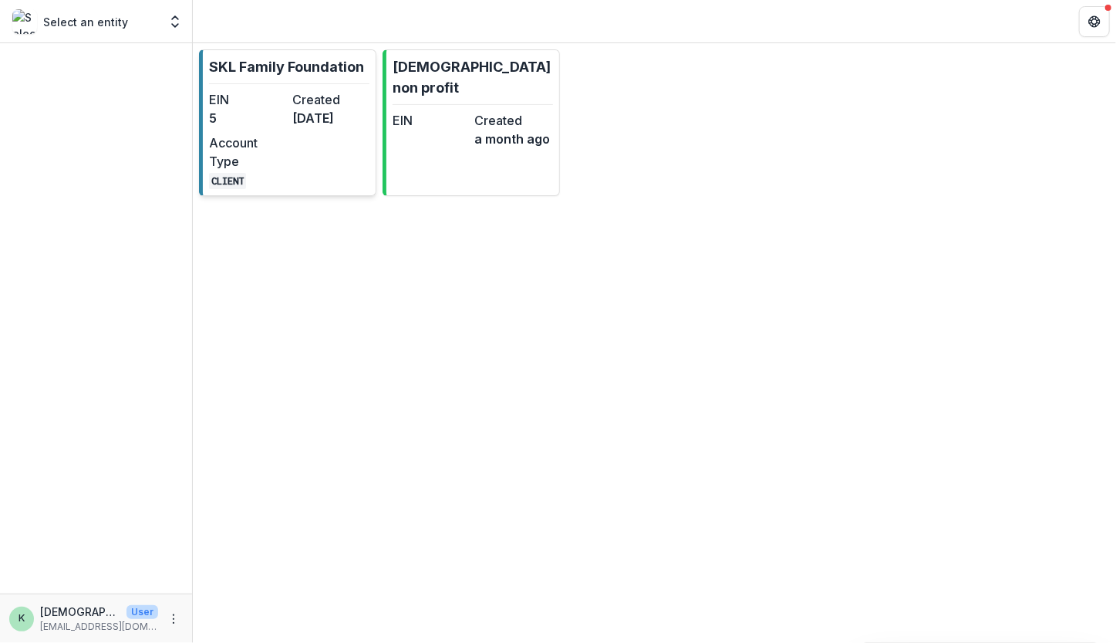
click at [302, 59] on p "SKL Family Foundation" at bounding box center [286, 66] width 155 height 21
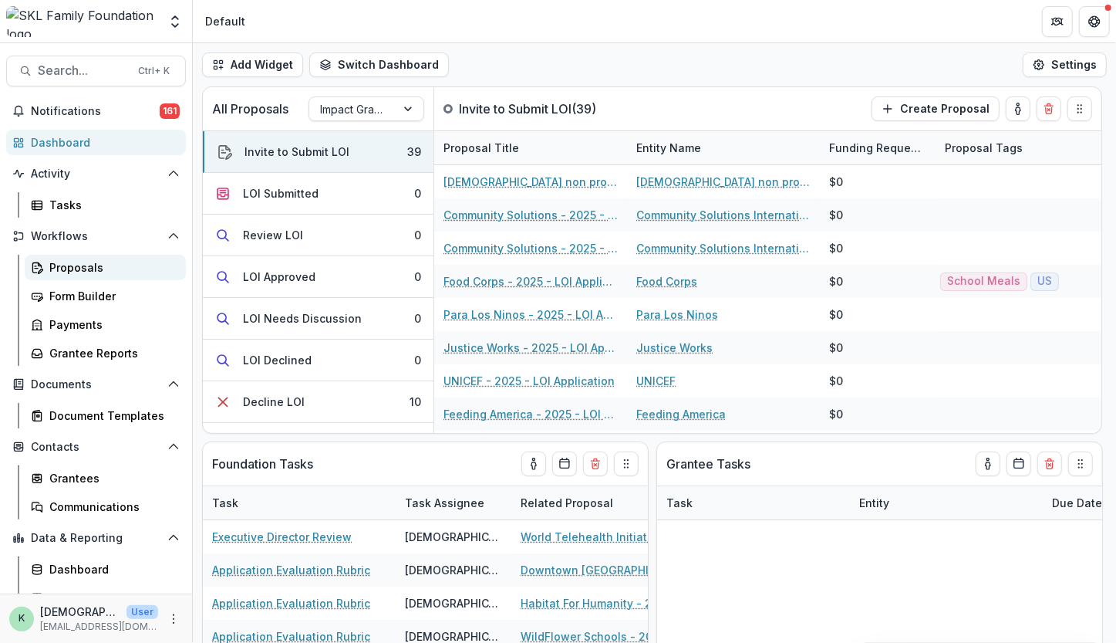
click at [76, 269] on div "Proposals" at bounding box center [111, 267] width 124 height 16
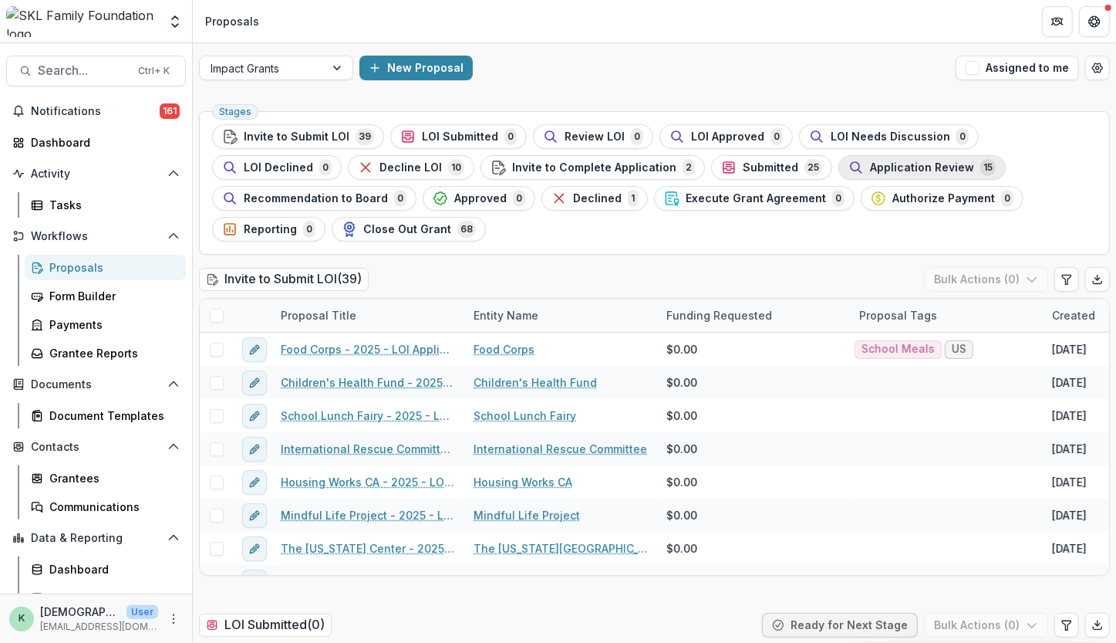
click at [870, 172] on span "Application Review" at bounding box center [922, 167] width 104 height 13
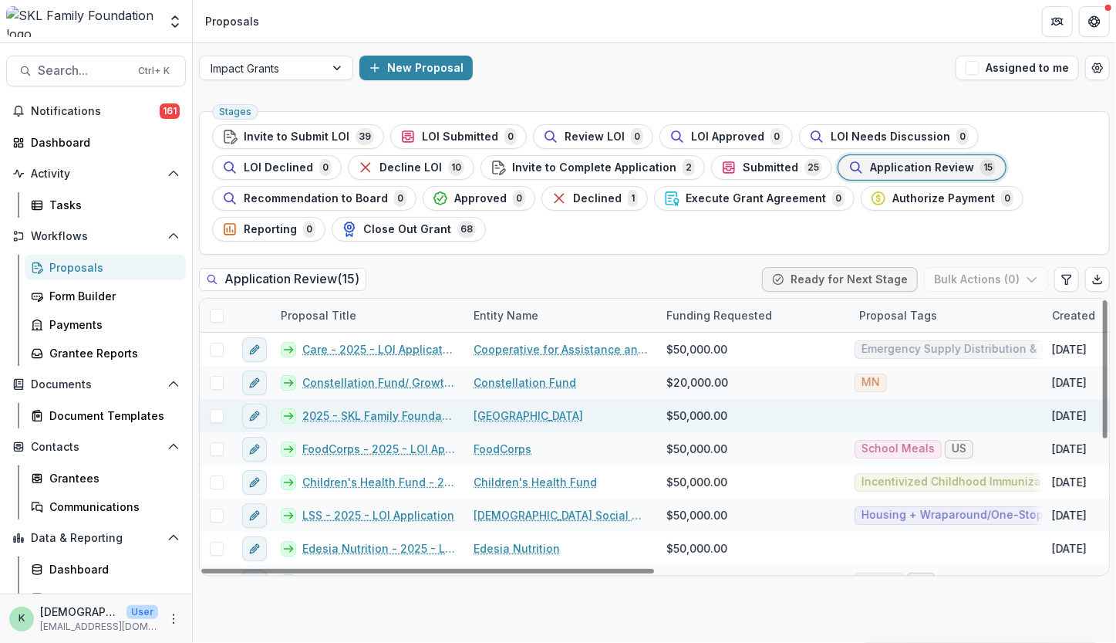
scroll to position [255, 0]
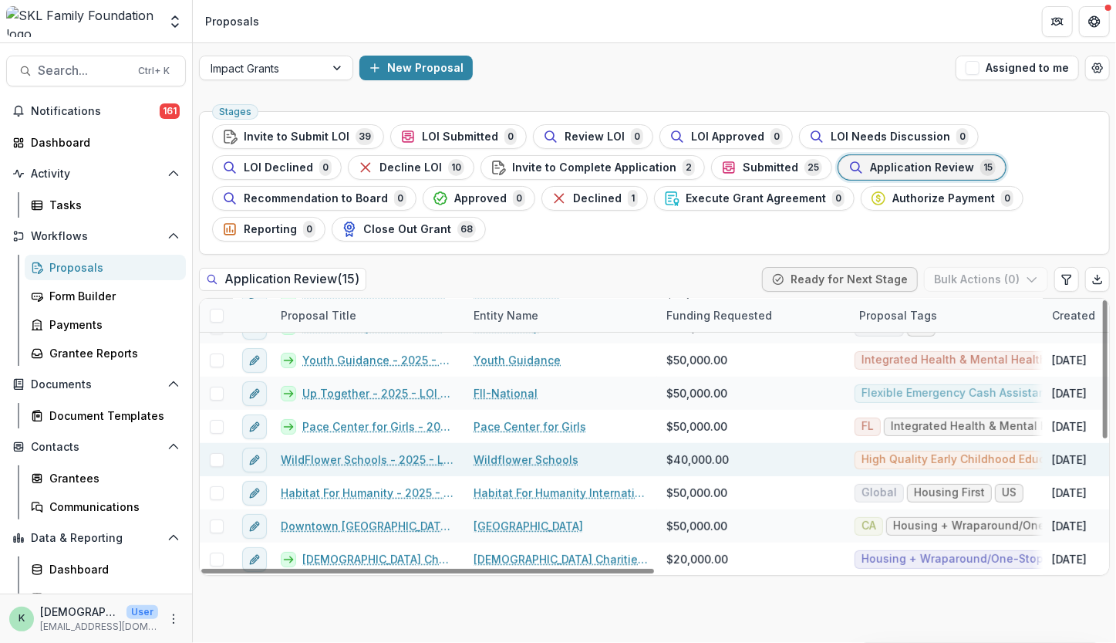
click at [353, 451] on link "WildFlower Schools - 2025 - LOI Application" at bounding box center [368, 459] width 174 height 16
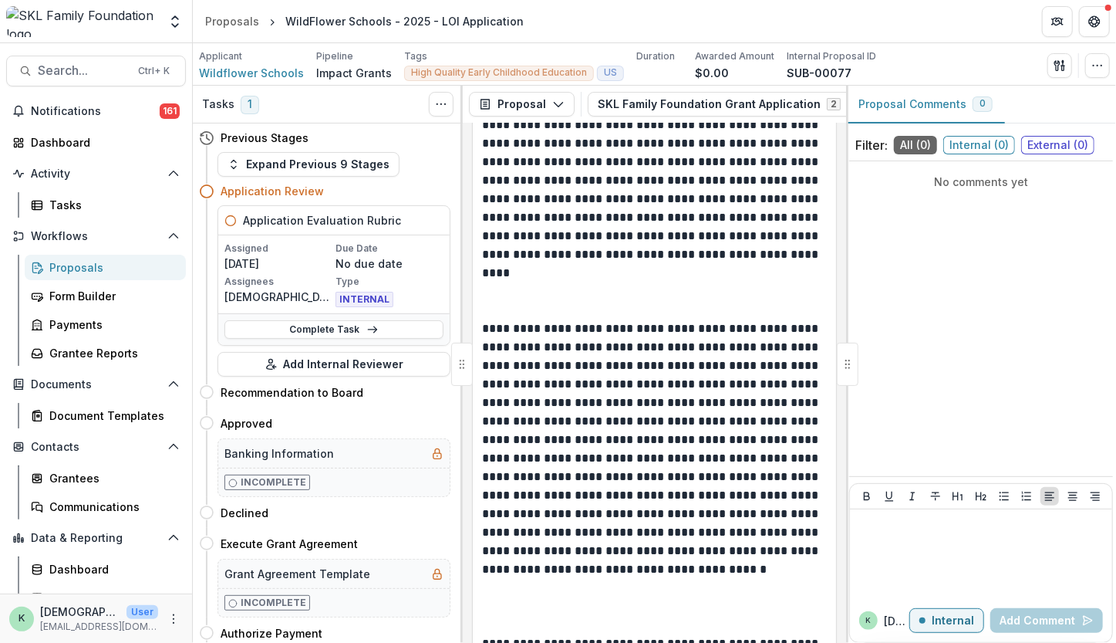
scroll to position [2667, 0]
click at [968, 573] on div at bounding box center [981, 553] width 250 height 77
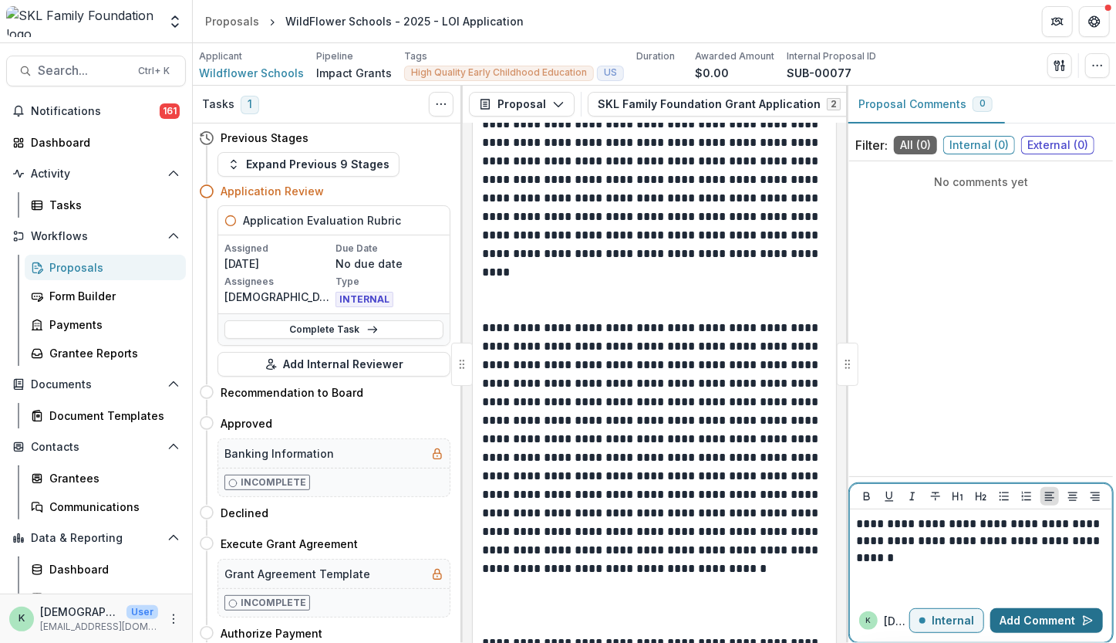
click at [1037, 619] on button "Add Comment" at bounding box center [1047, 620] width 113 height 25
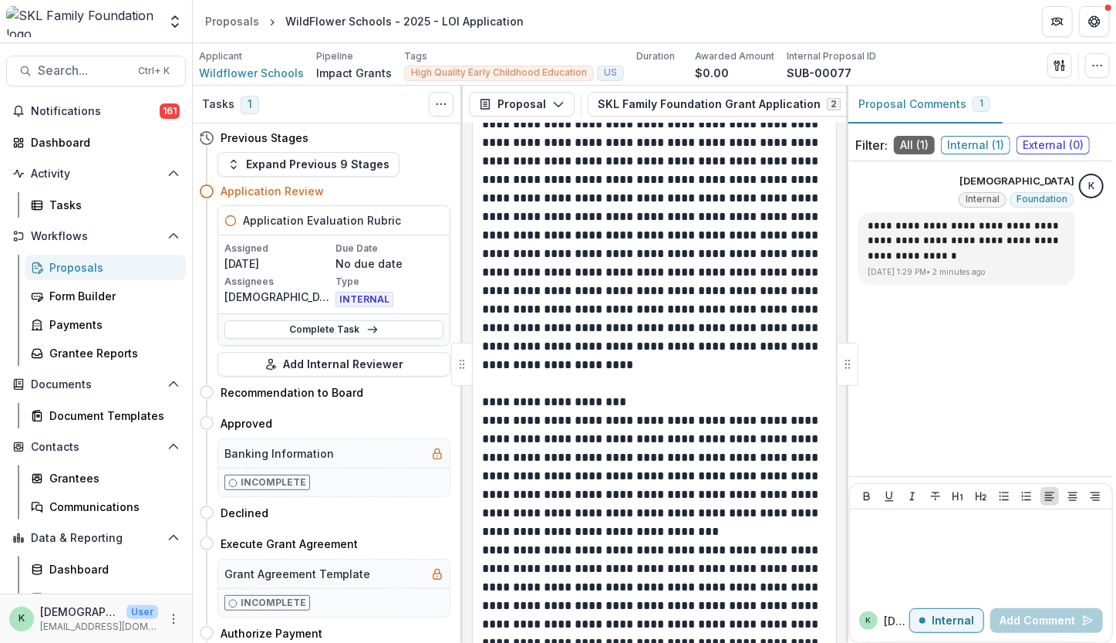
scroll to position [4283, 0]
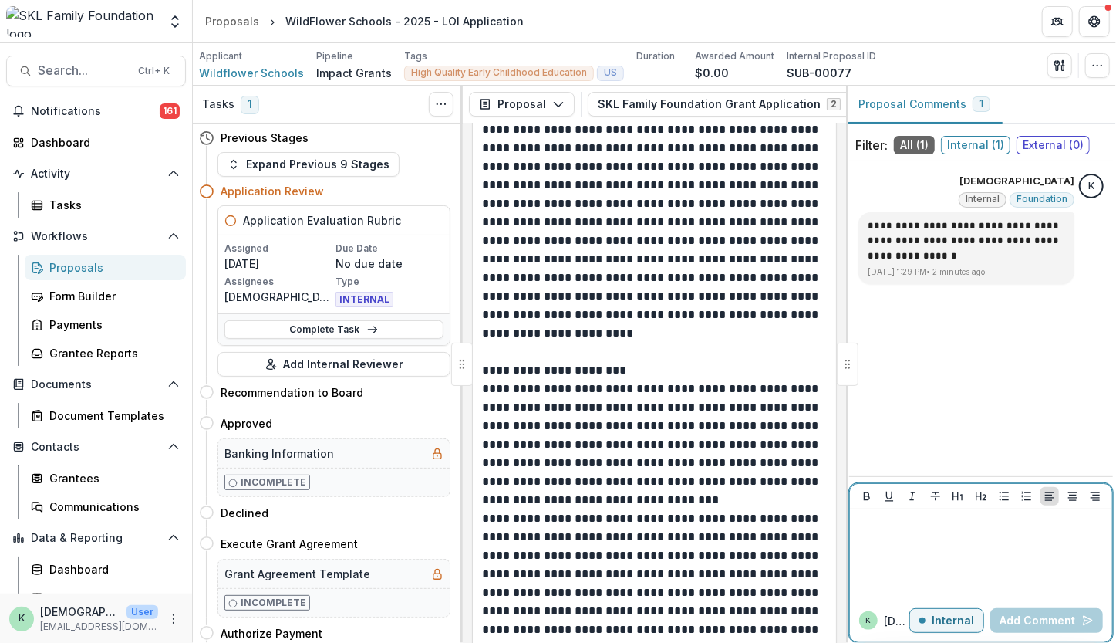
click at [904, 557] on div at bounding box center [981, 553] width 250 height 77
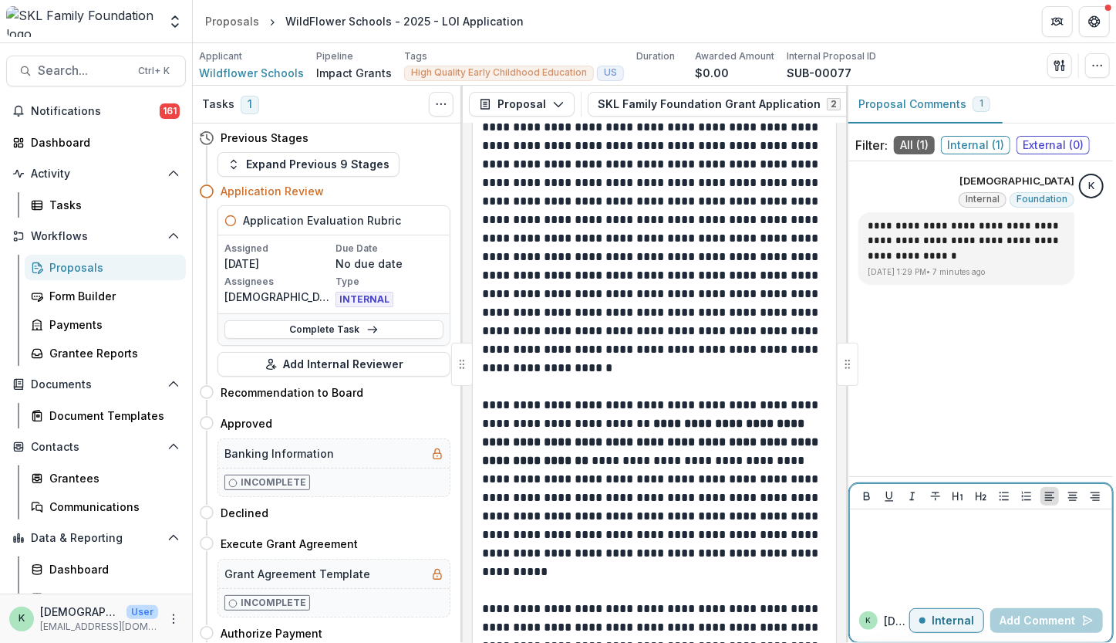
scroll to position [5553, 0]
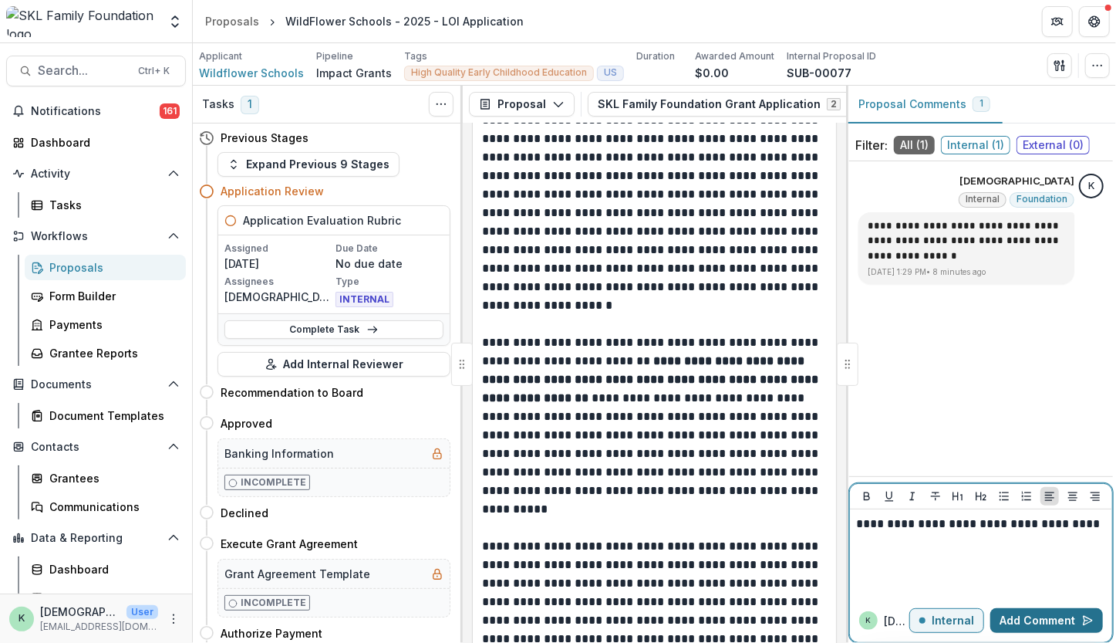
click at [1022, 620] on button "Add Comment" at bounding box center [1047, 620] width 113 height 25
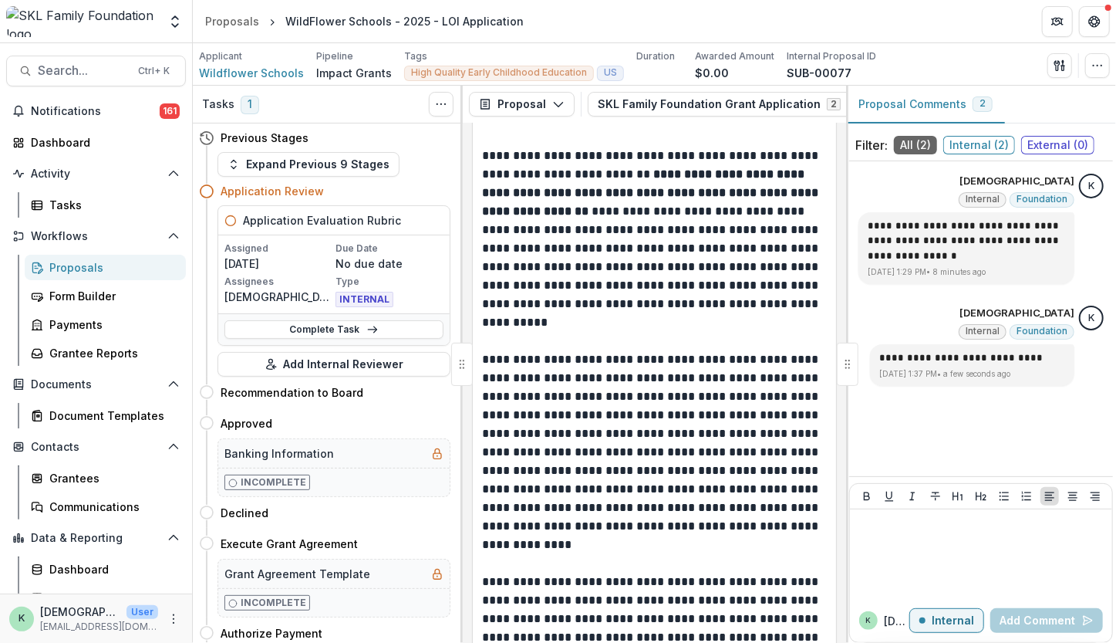
scroll to position [5746, 0]
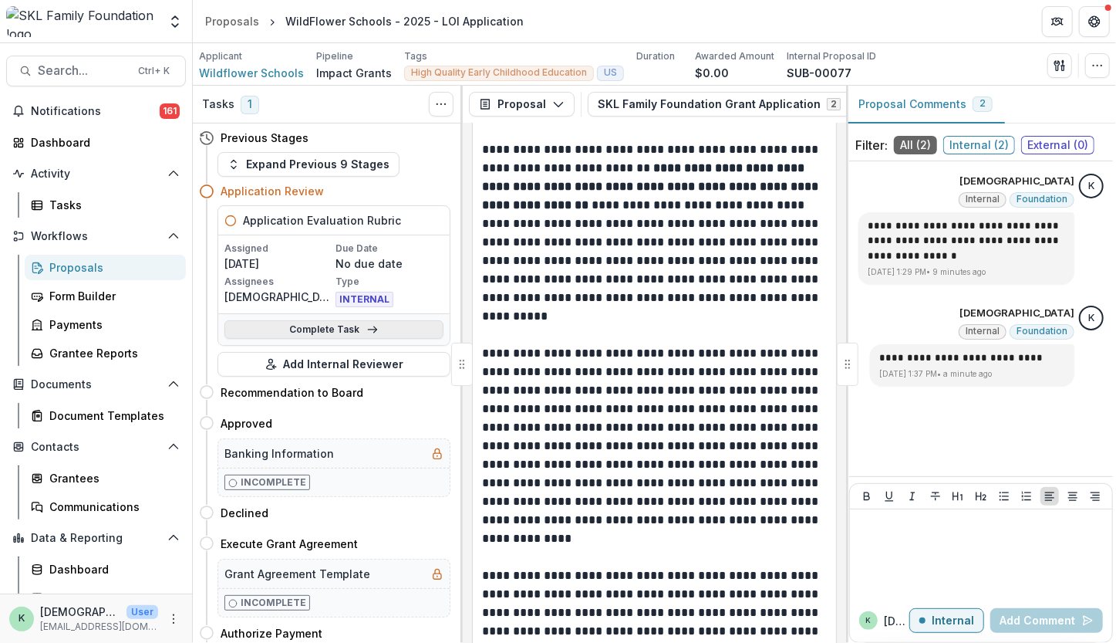
click at [341, 327] on link "Complete Task" at bounding box center [334, 329] width 219 height 19
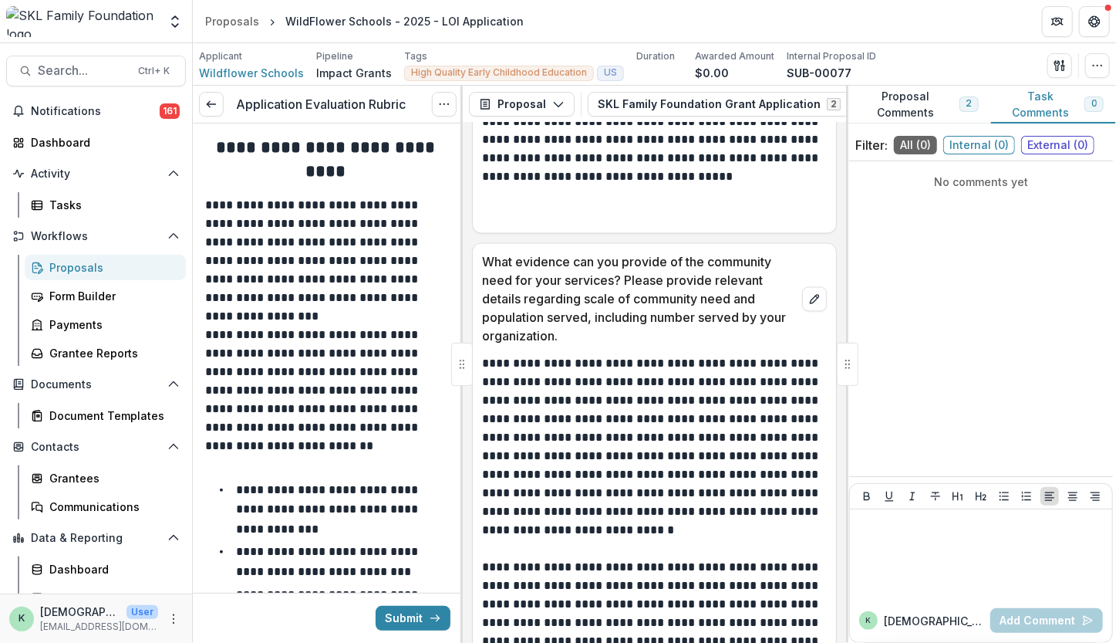
scroll to position [5013, 0]
click at [975, 549] on div at bounding box center [981, 553] width 250 height 77
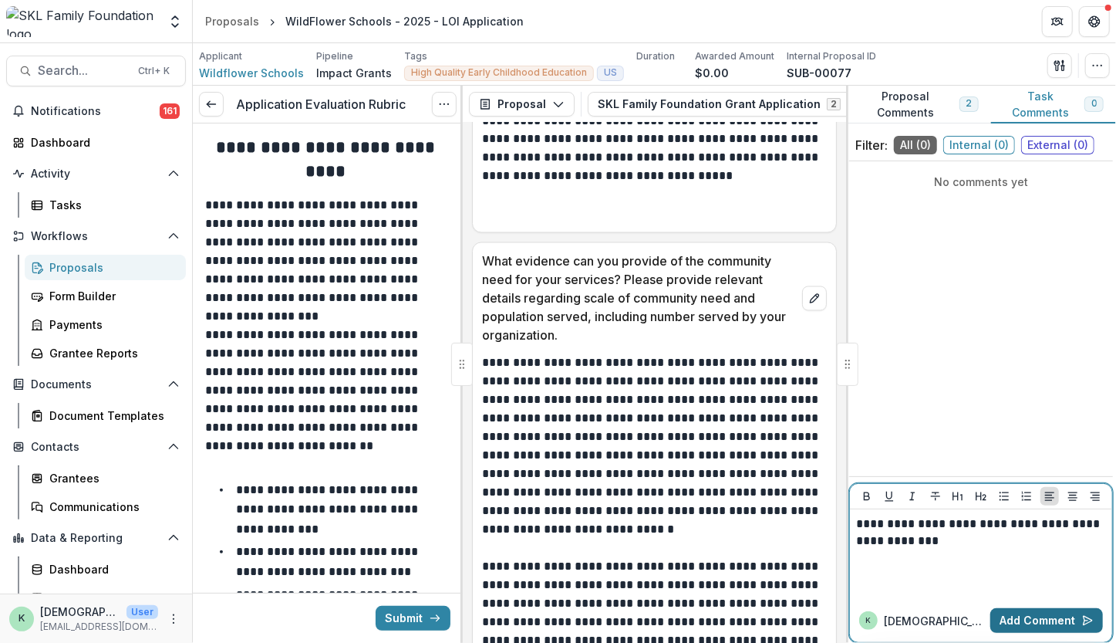
click at [1032, 618] on button "Add Comment" at bounding box center [1047, 620] width 113 height 25
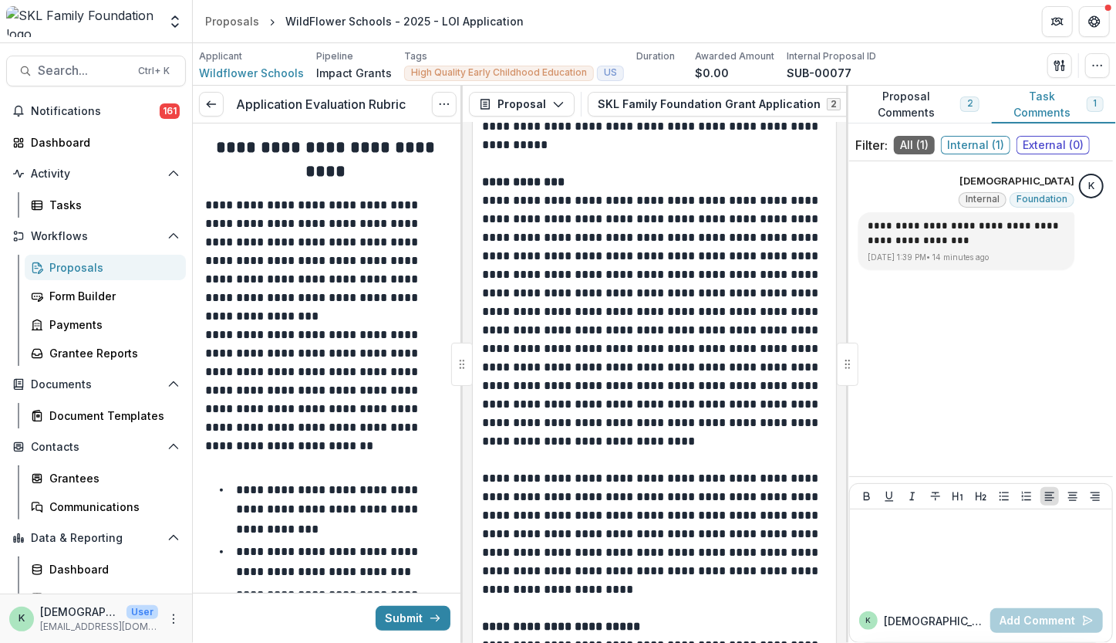
scroll to position [6874, 0]
click at [900, 550] on div at bounding box center [981, 553] width 250 height 77
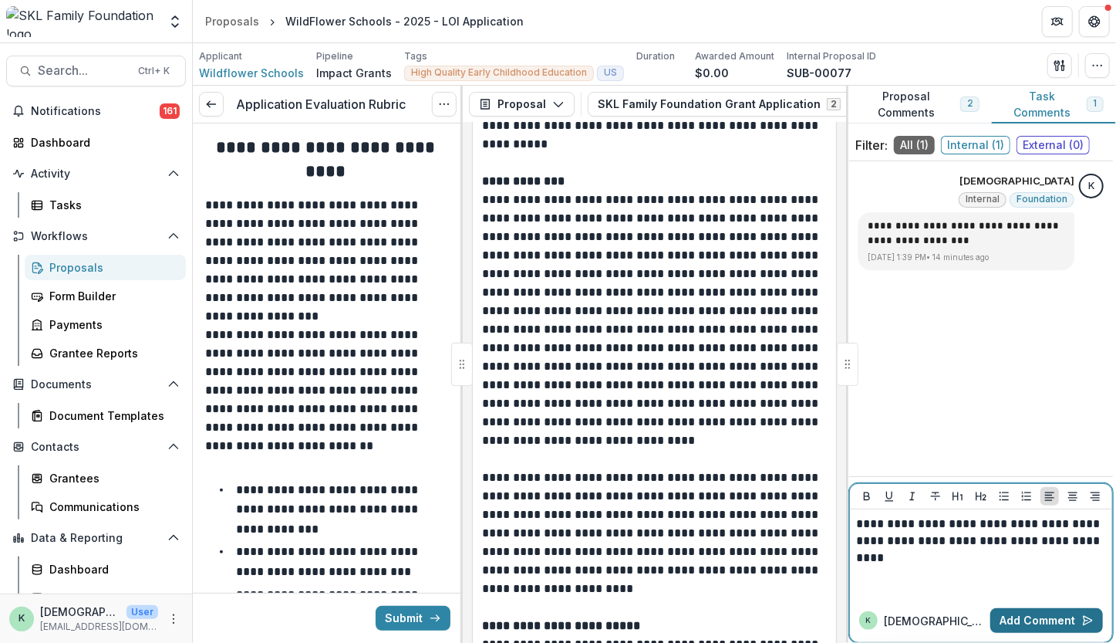
click at [1017, 616] on button "Add Comment" at bounding box center [1047, 620] width 113 height 25
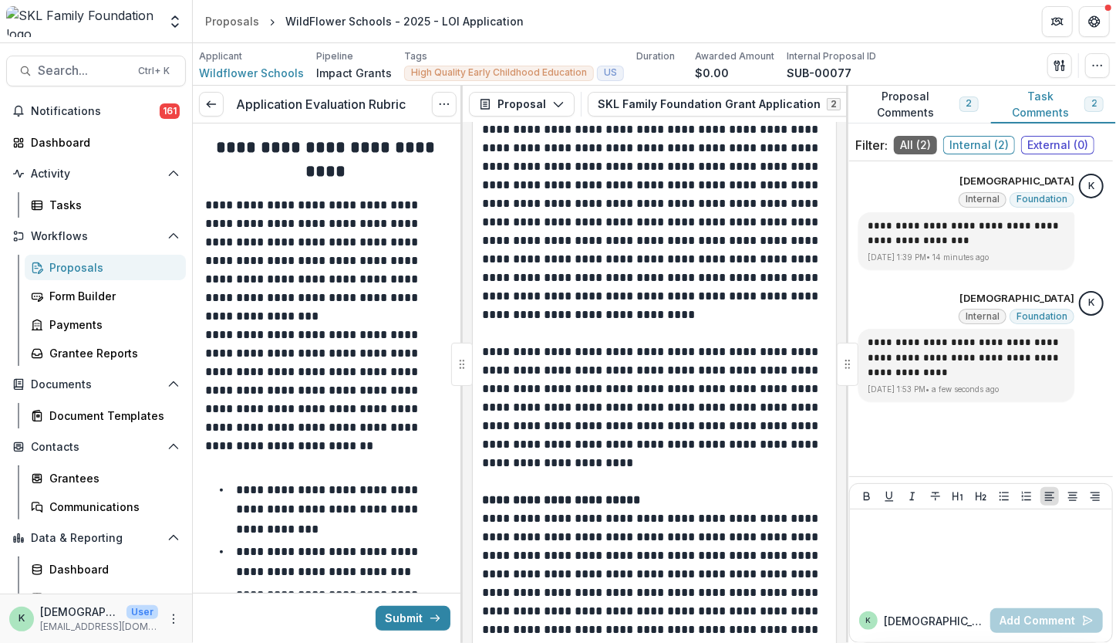
scroll to position [7001, 0]
click at [964, 548] on div at bounding box center [981, 553] width 250 height 77
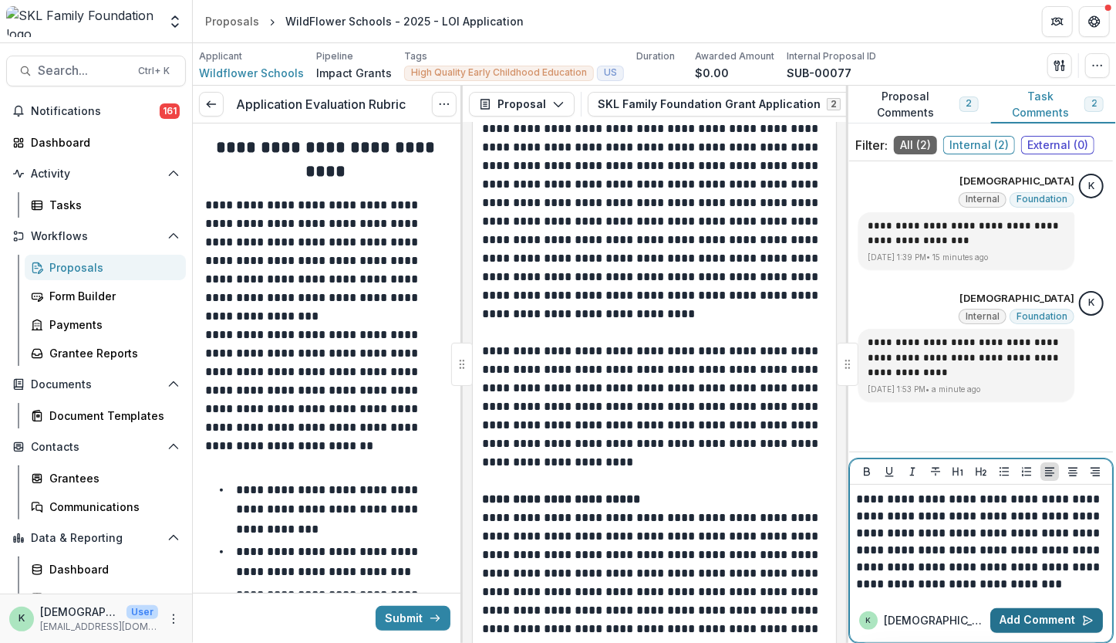
click at [1045, 620] on button "Add Comment" at bounding box center [1047, 620] width 113 height 25
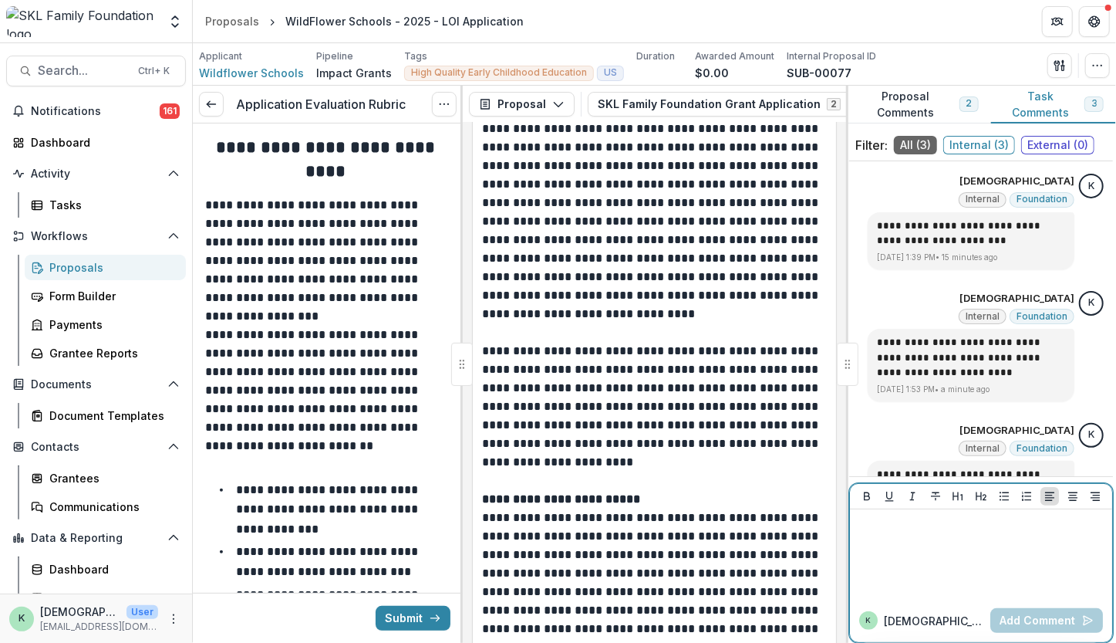
click at [937, 562] on div at bounding box center [981, 553] width 250 height 77
click at [1042, 616] on button "Add Comment" at bounding box center [1047, 620] width 113 height 25
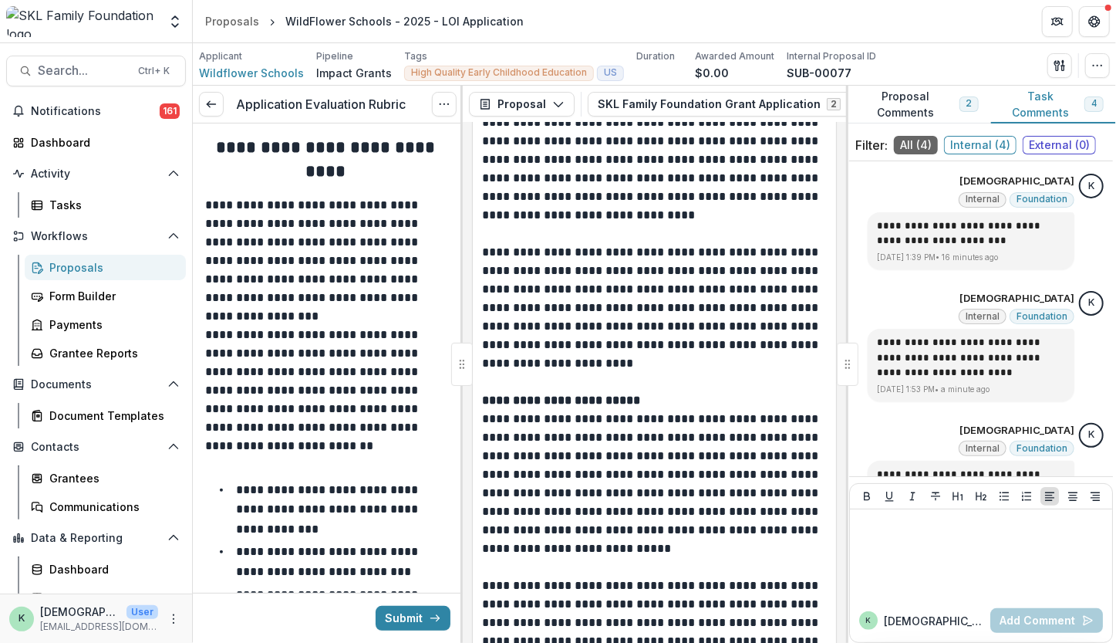
scroll to position [7138, 0]
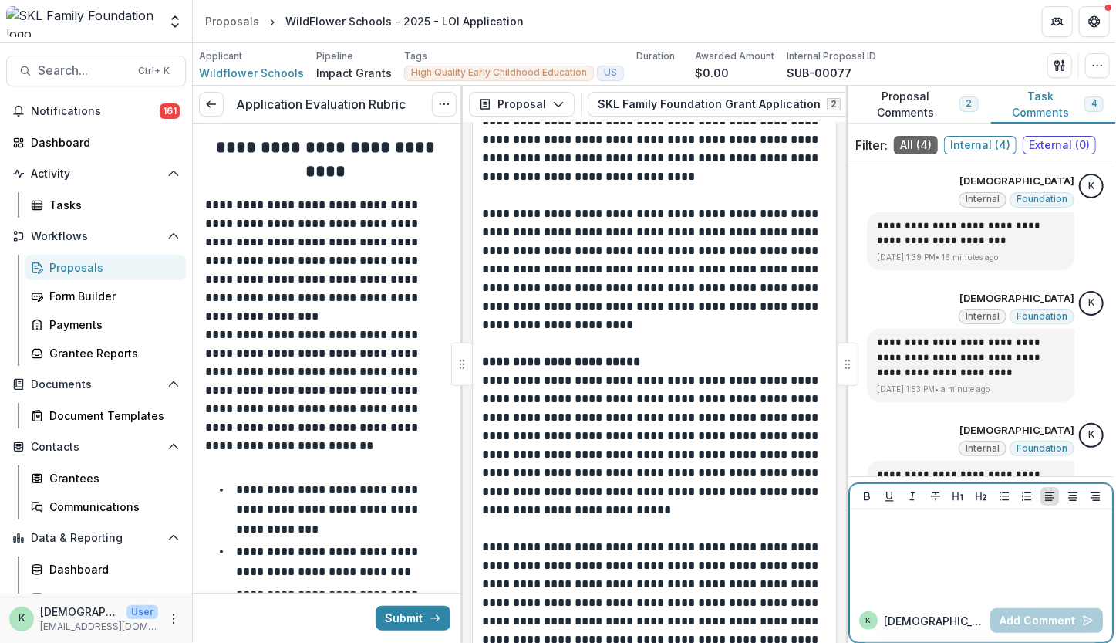
click at [968, 549] on div at bounding box center [981, 553] width 250 height 77
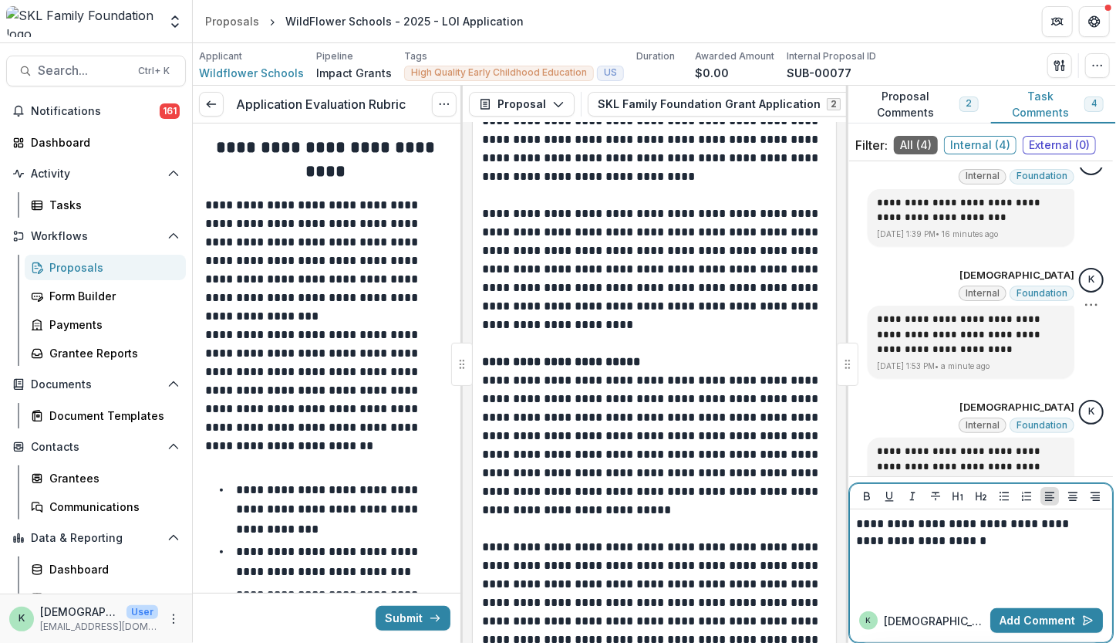
scroll to position [24, 0]
click at [1032, 618] on button "Add Comment" at bounding box center [1047, 620] width 113 height 25
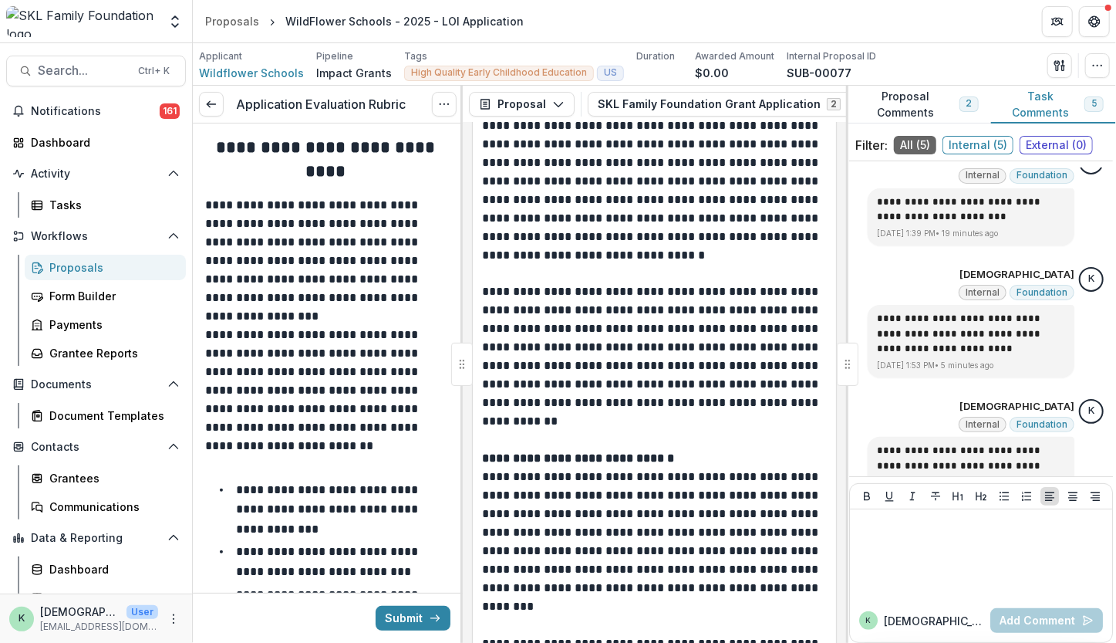
scroll to position [8227, 0]
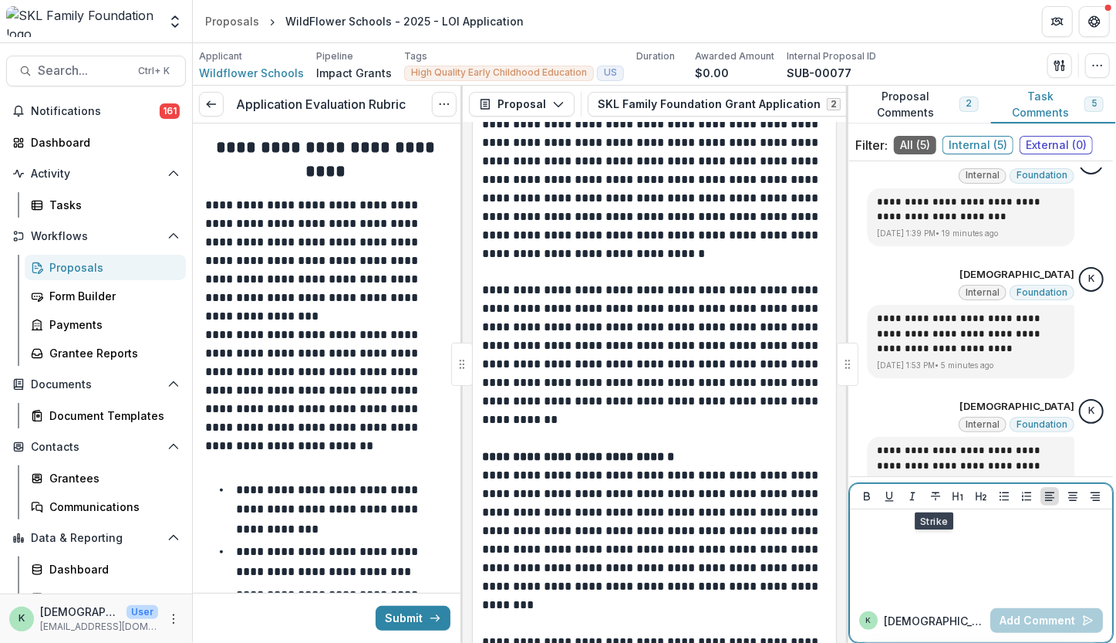
click at [937, 548] on div at bounding box center [981, 553] width 250 height 77
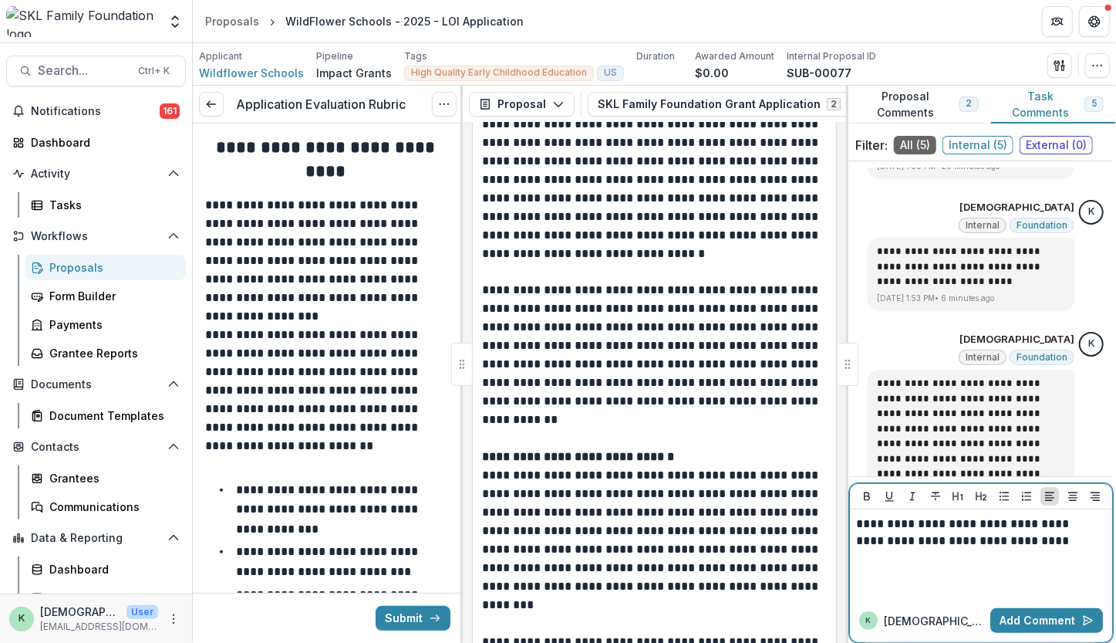
scroll to position [95, 0]
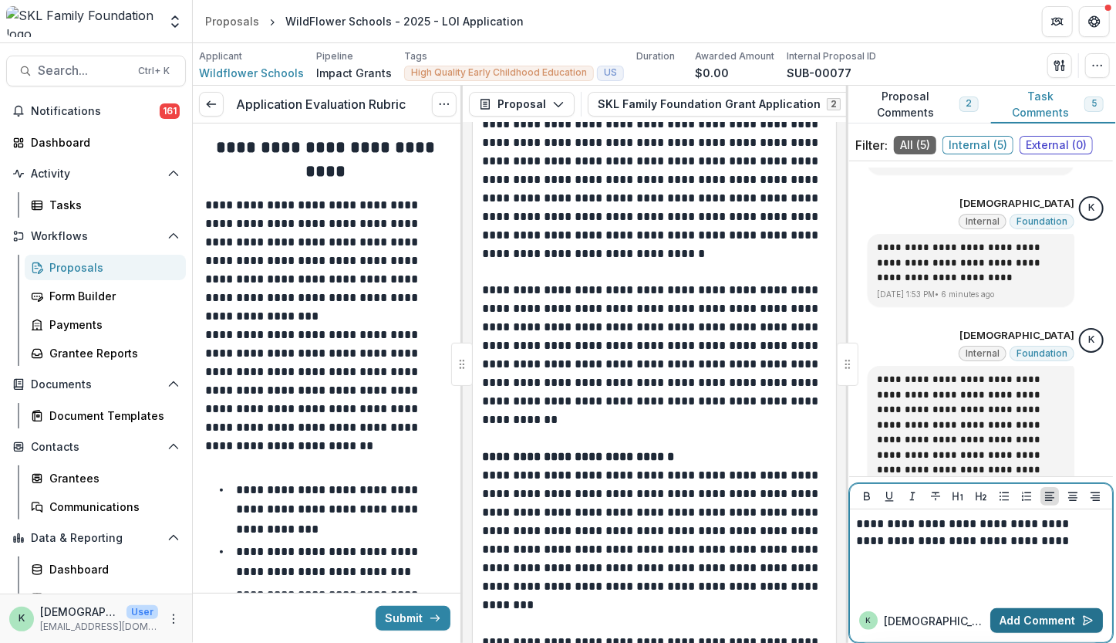
click at [1040, 613] on button "Add Comment" at bounding box center [1047, 620] width 113 height 25
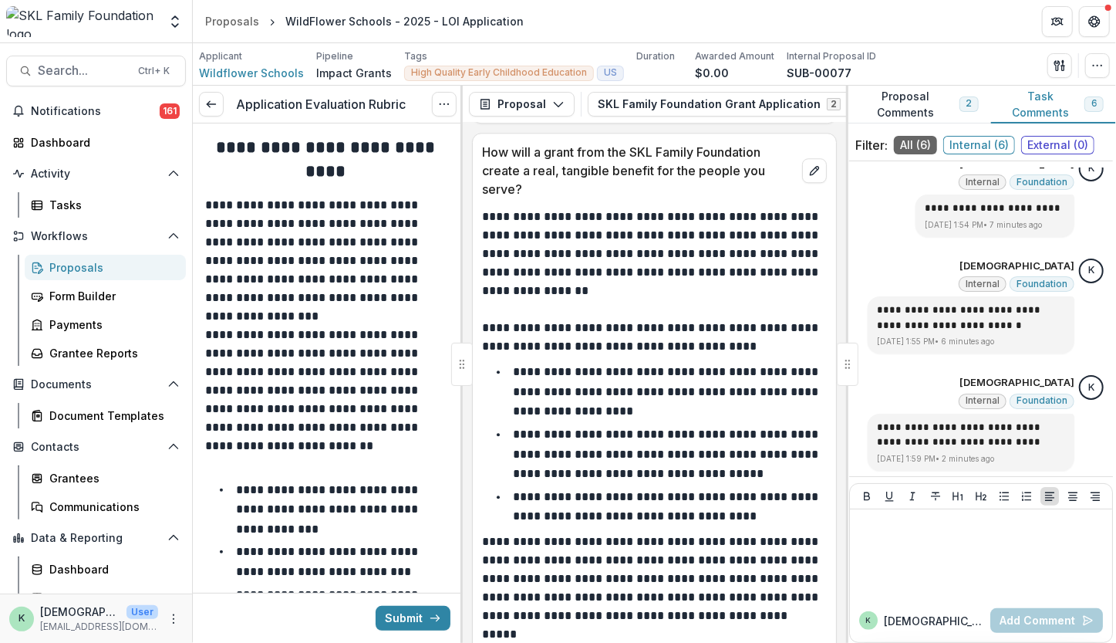
scroll to position [9071, 0]
click at [897, 566] on div at bounding box center [981, 553] width 250 height 77
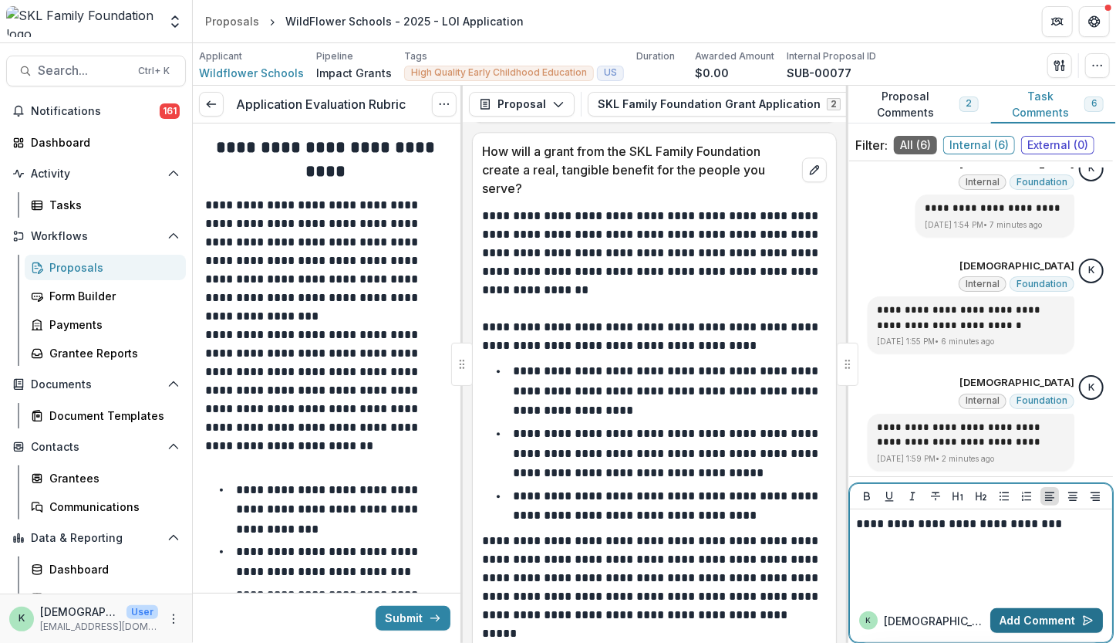
click at [1034, 613] on button "Add Comment" at bounding box center [1047, 620] width 113 height 25
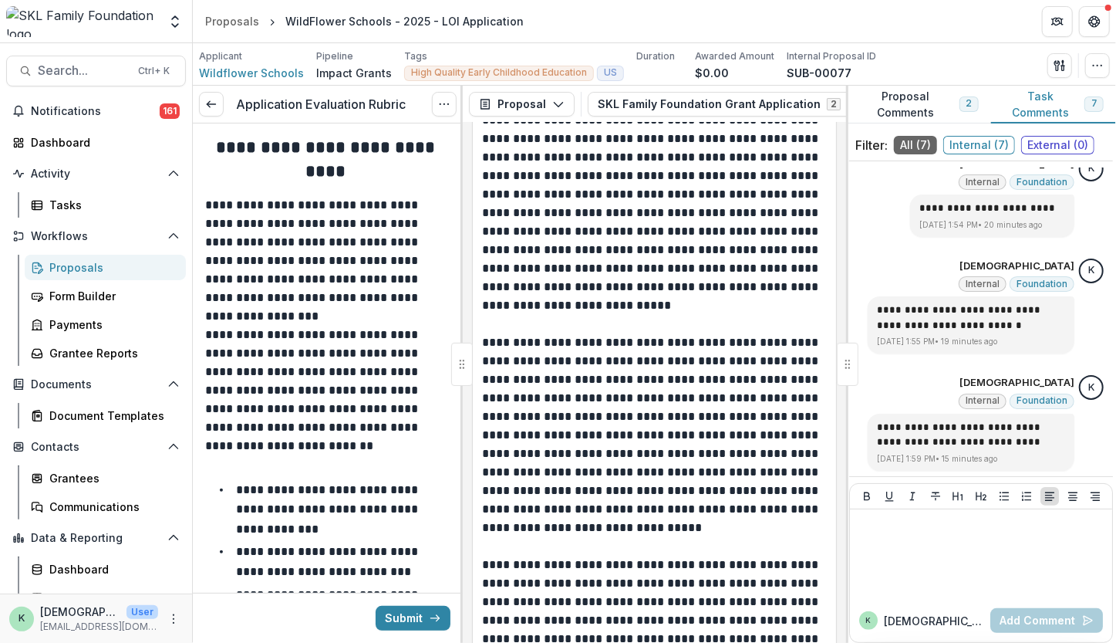
scroll to position [13571, 0]
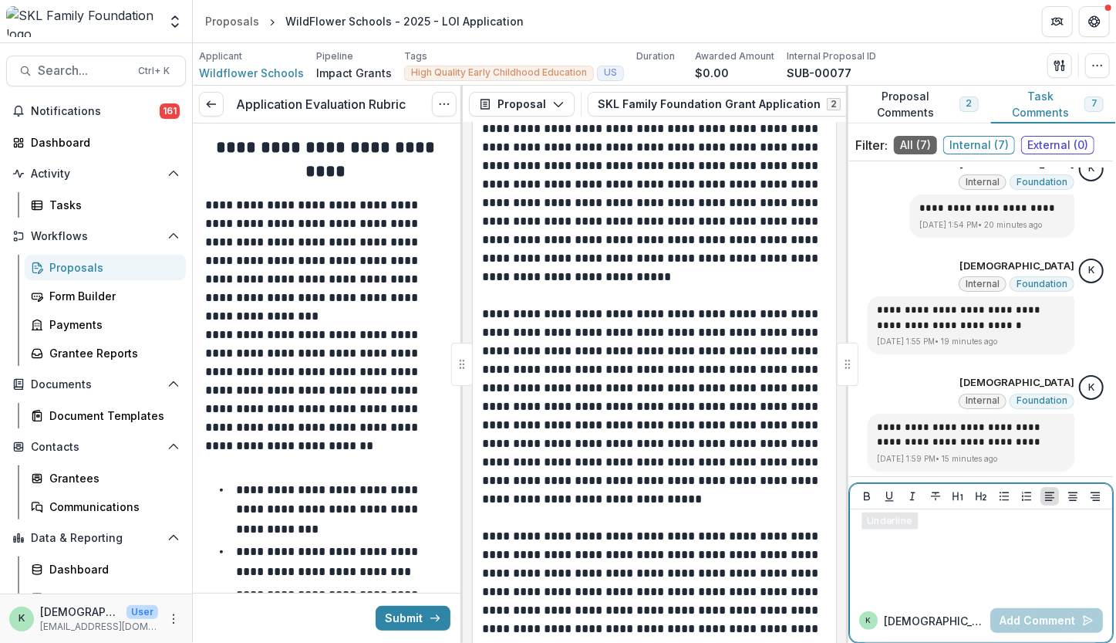
click at [904, 541] on div at bounding box center [981, 553] width 250 height 77
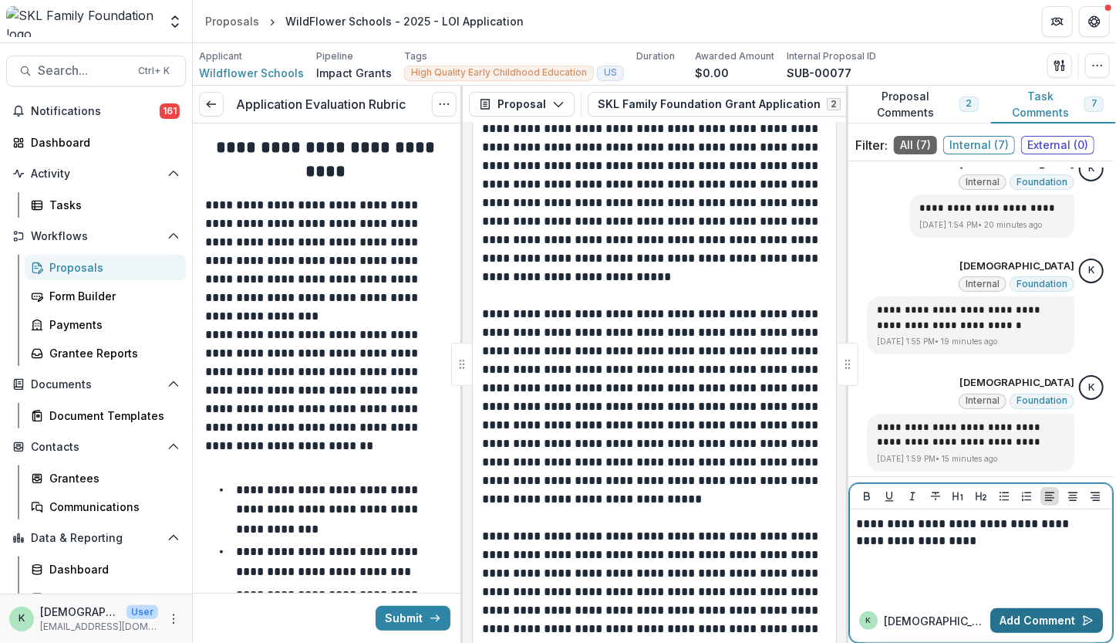
click at [1018, 623] on button "Add Comment" at bounding box center [1047, 620] width 113 height 25
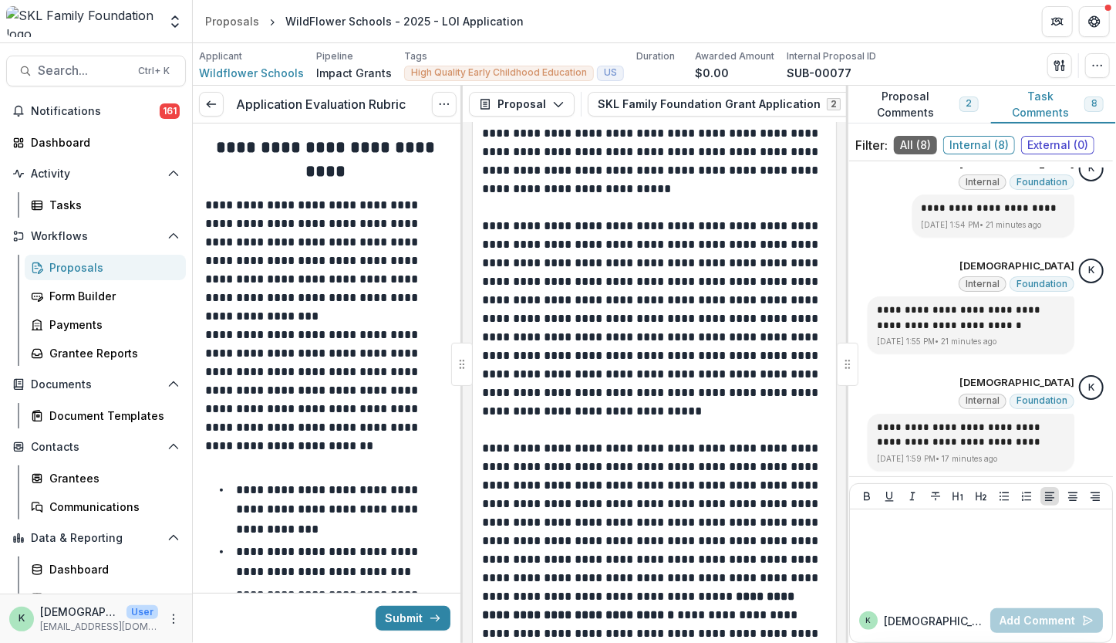
scroll to position [13840, 0]
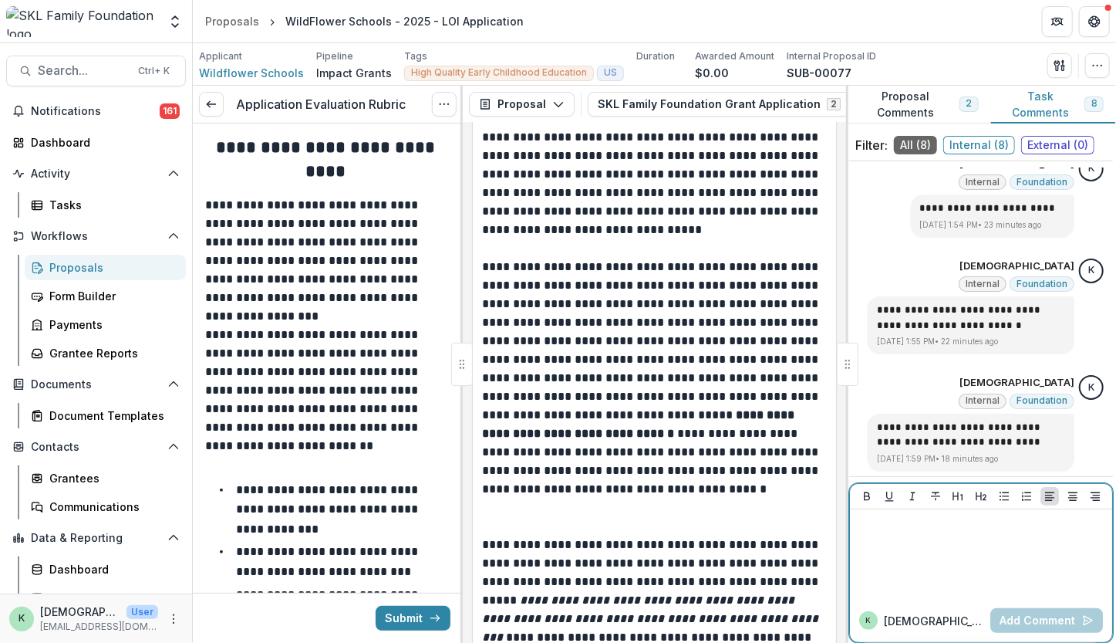
click at [952, 545] on div at bounding box center [981, 553] width 250 height 77
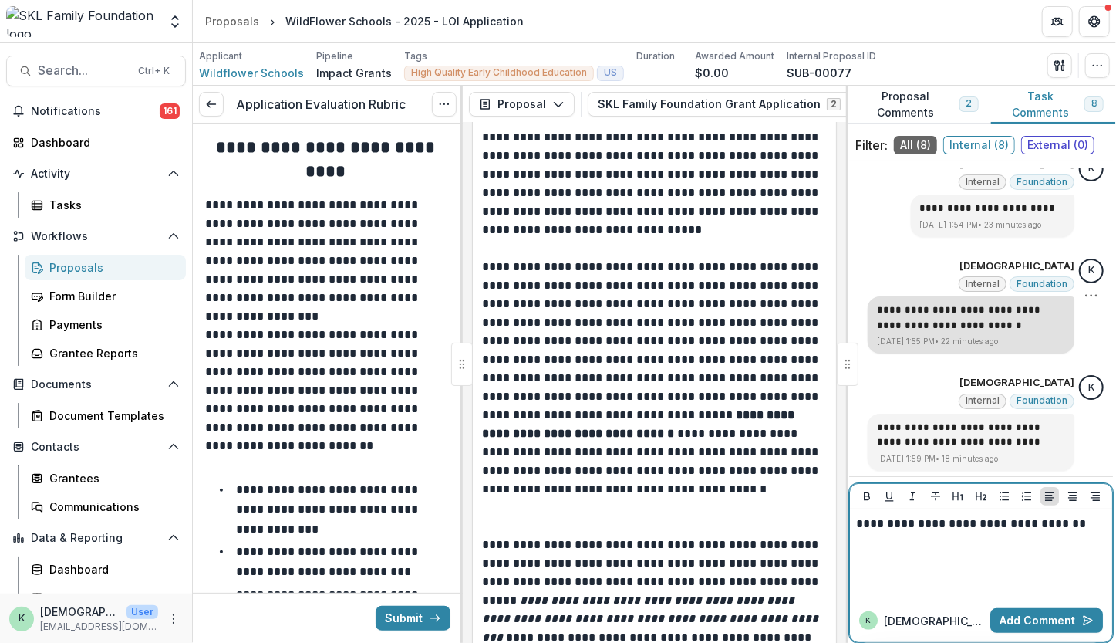
scroll to position [574, 0]
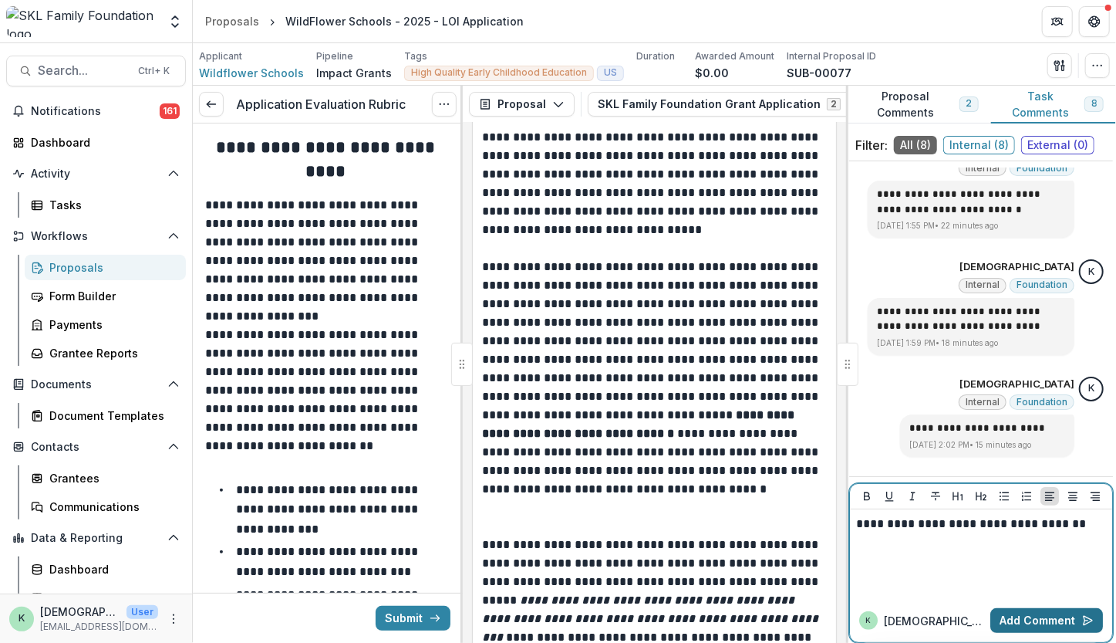
click at [1042, 619] on button "Add Comment" at bounding box center [1047, 620] width 113 height 25
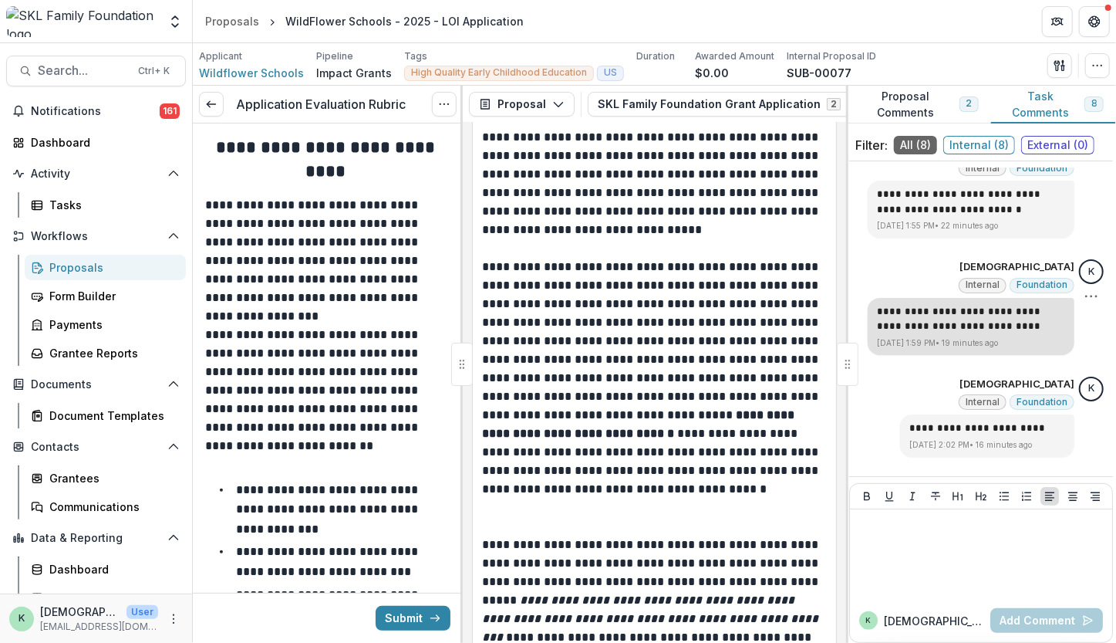
scroll to position [677, 0]
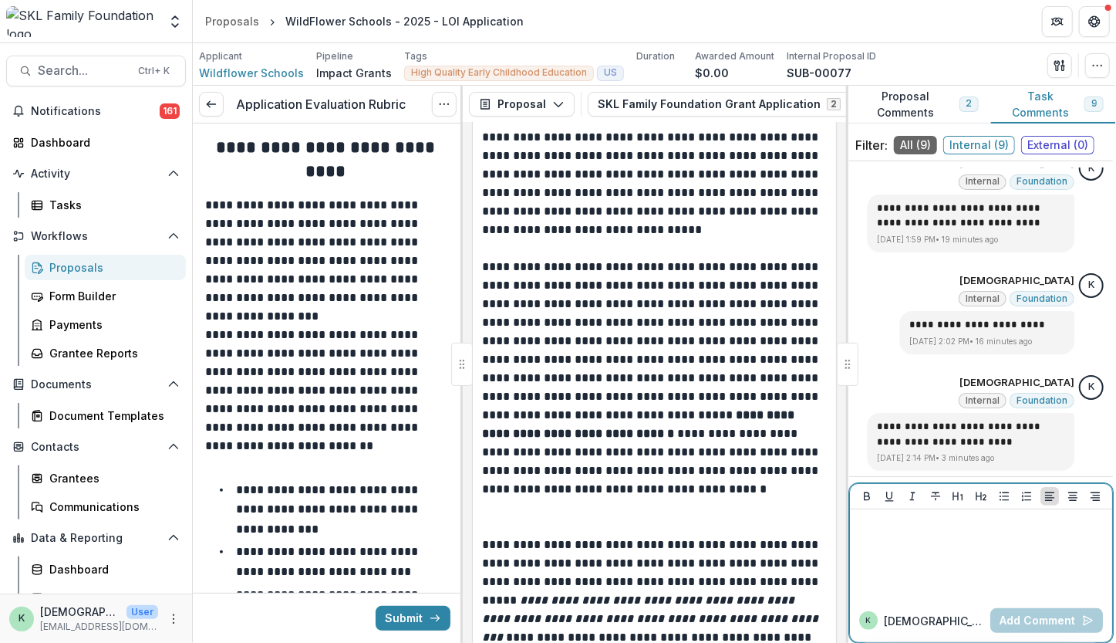
click at [960, 546] on div at bounding box center [981, 553] width 250 height 77
click at [1013, 623] on button "Add Comment" at bounding box center [1047, 620] width 113 height 25
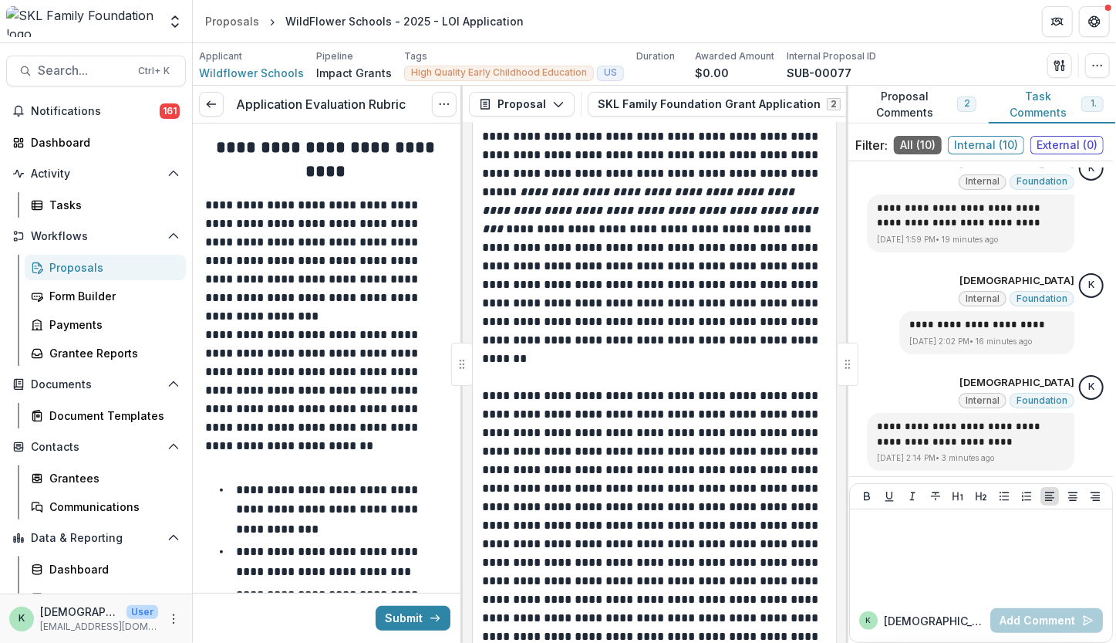
scroll to position [14391, 0]
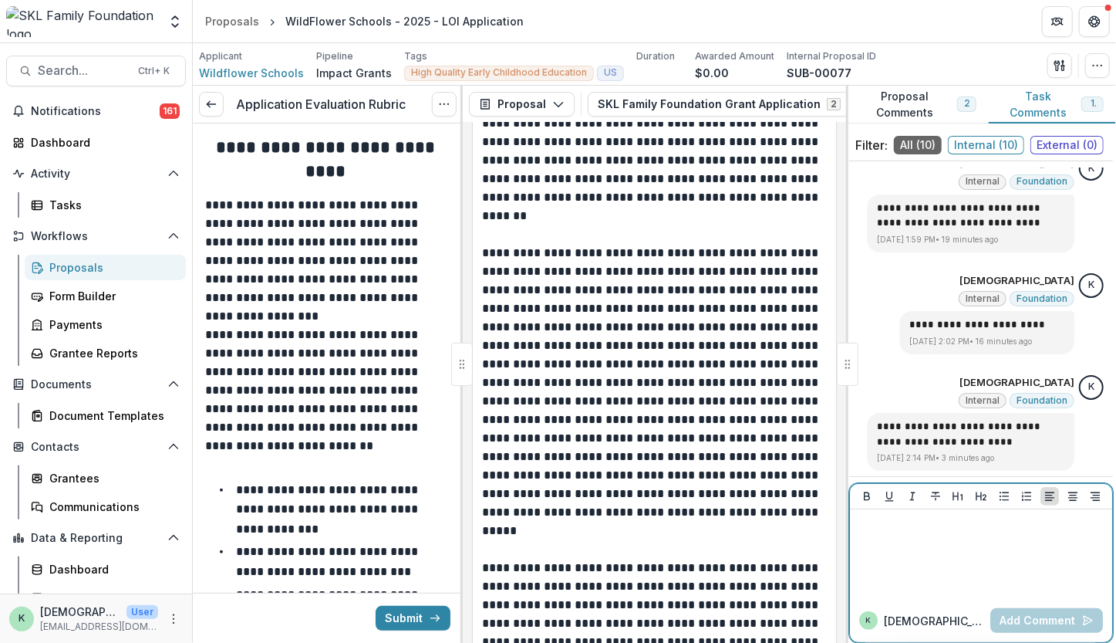
click at [960, 555] on div at bounding box center [981, 553] width 250 height 77
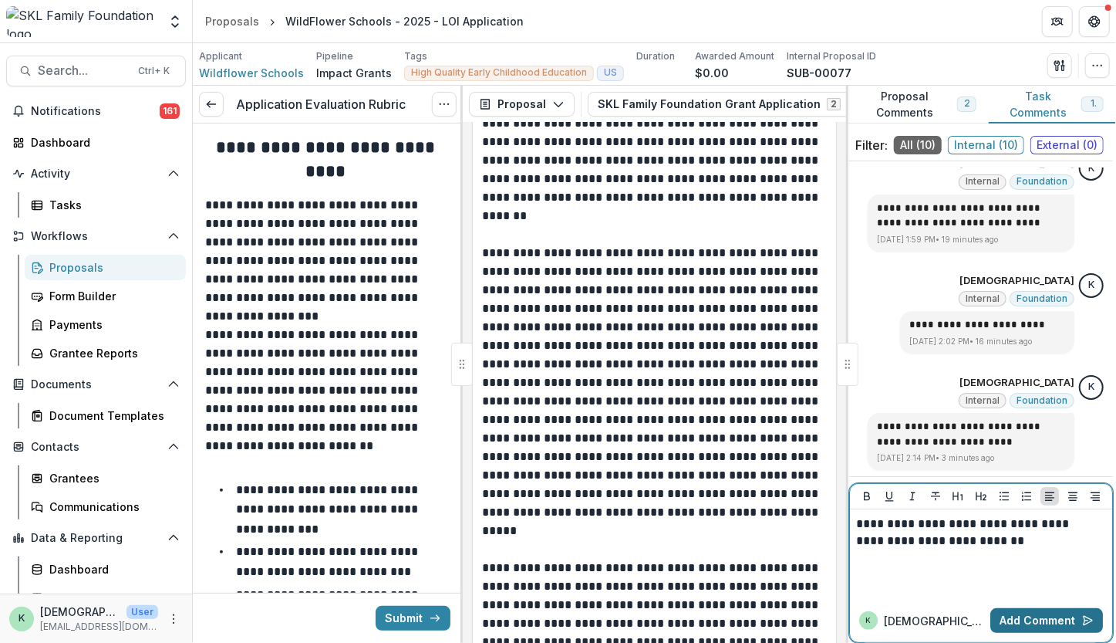
click at [1017, 620] on button "Add Comment" at bounding box center [1047, 620] width 113 height 25
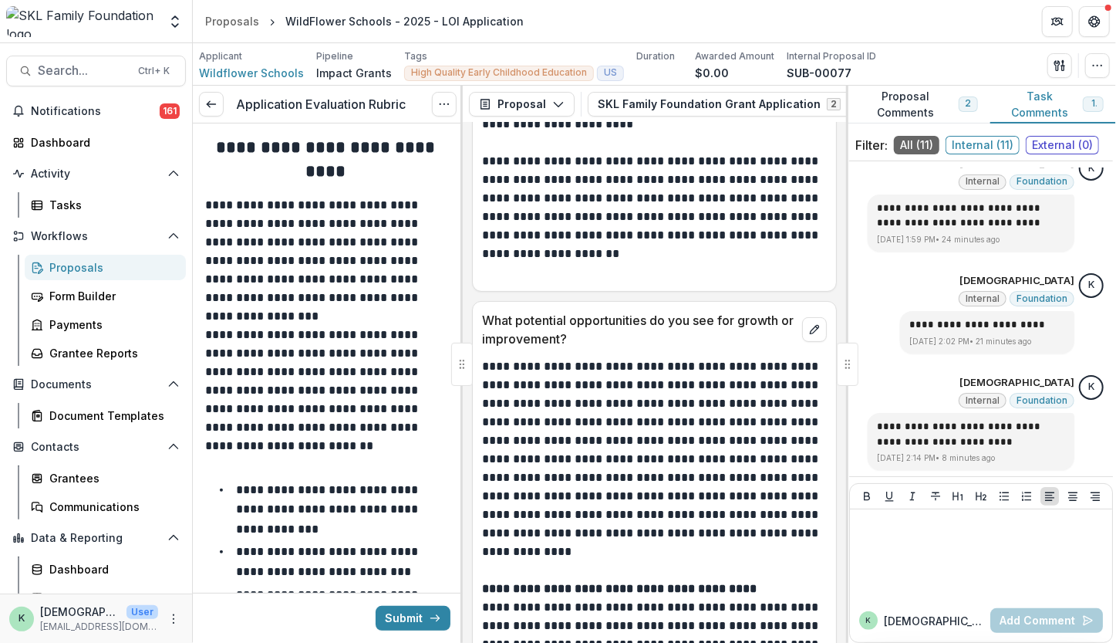
scroll to position [27187, 0]
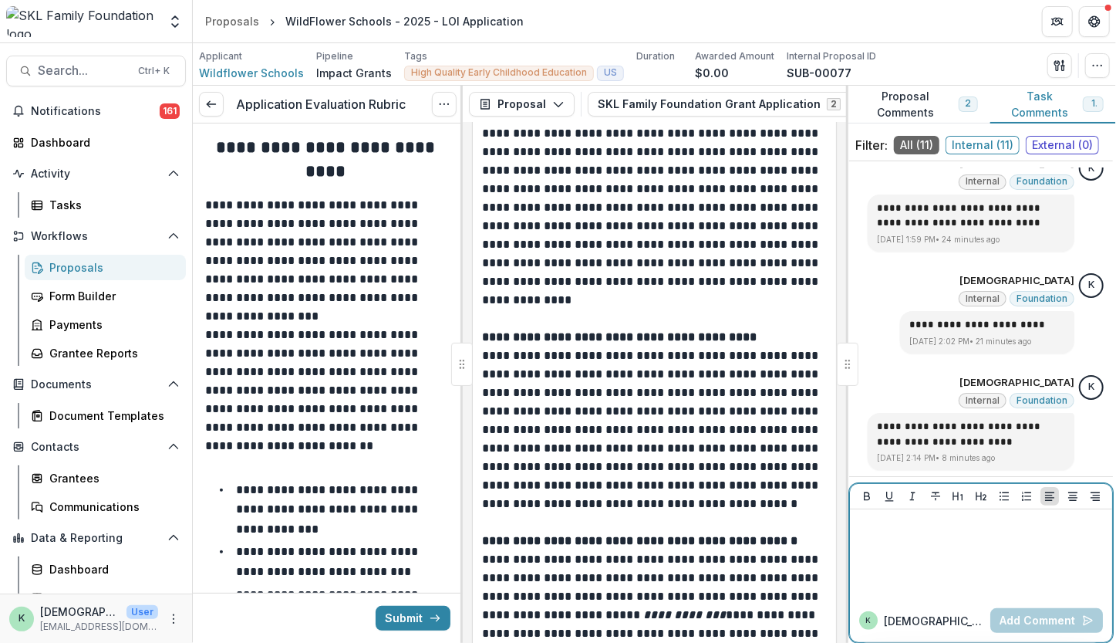
click at [971, 549] on div at bounding box center [981, 553] width 250 height 77
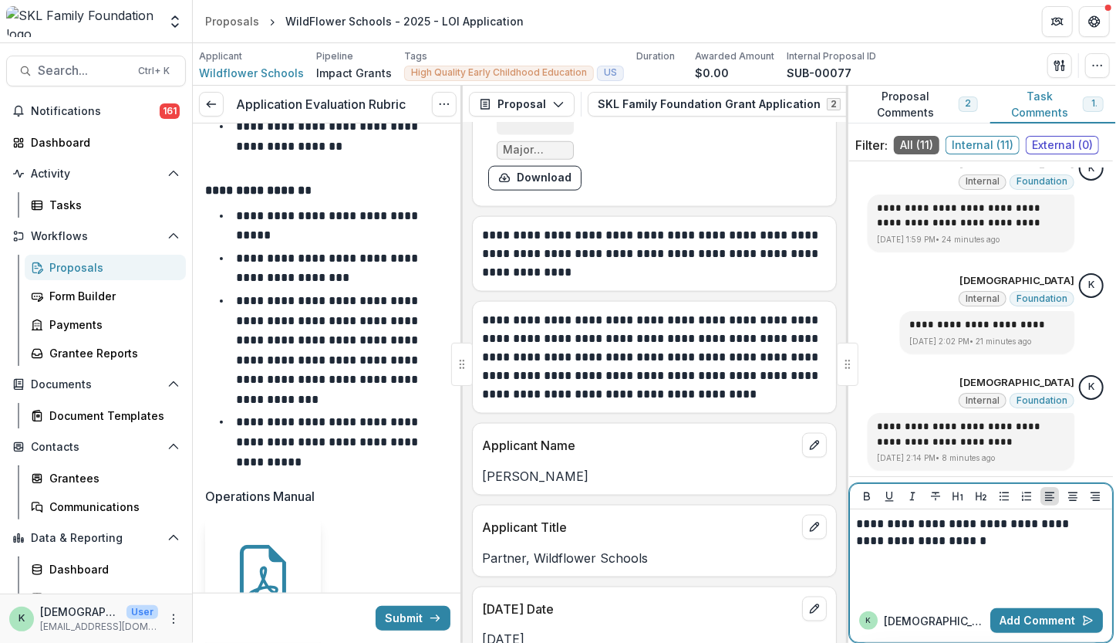
scroll to position [897, 0]
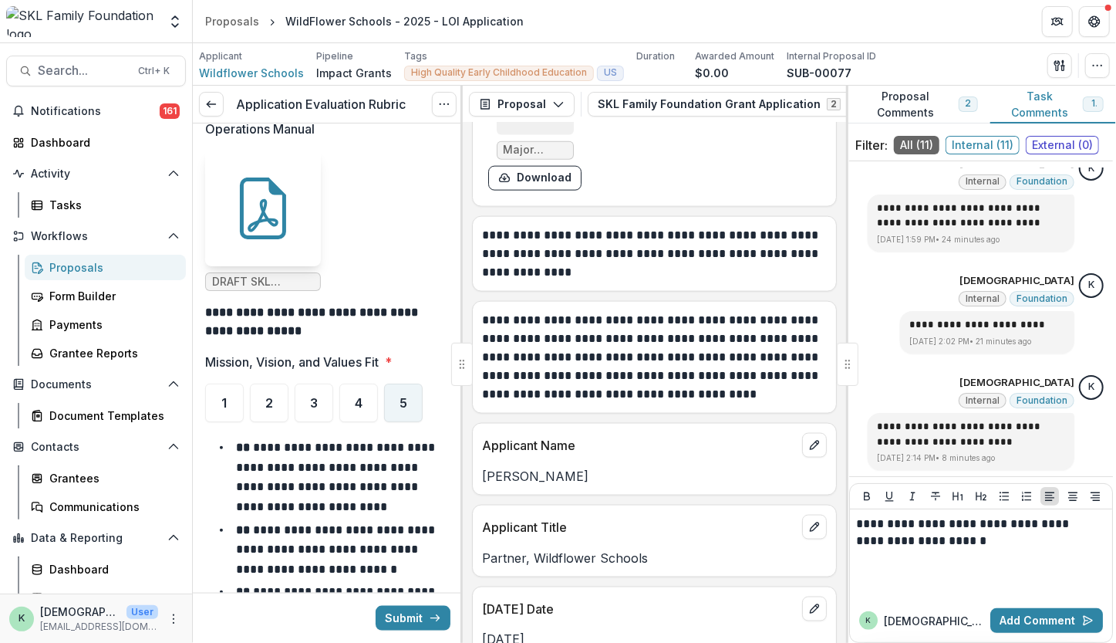
click at [404, 383] on div "5" at bounding box center [403, 402] width 39 height 39
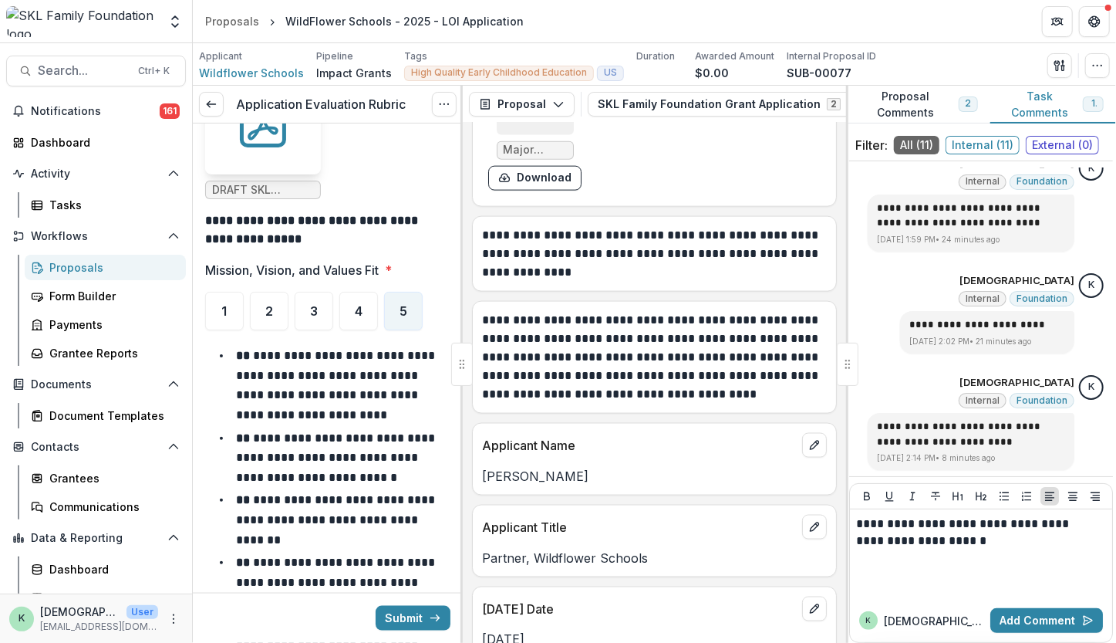
scroll to position [988, 0]
click at [361, 300] on div "4" at bounding box center [358, 311] width 39 height 39
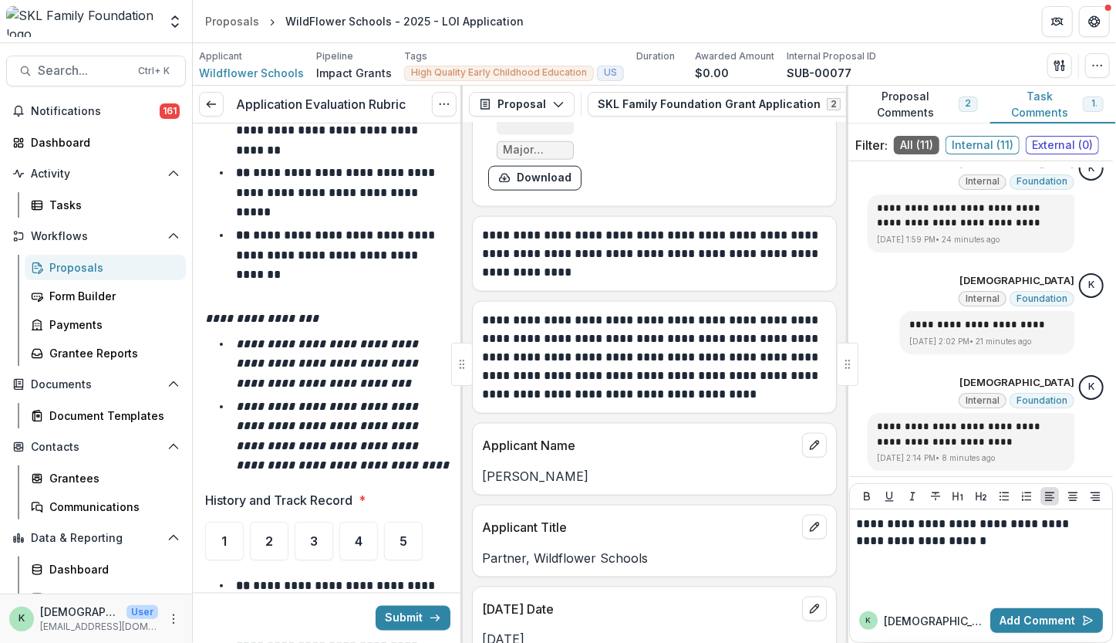
scroll to position [1516, 0]
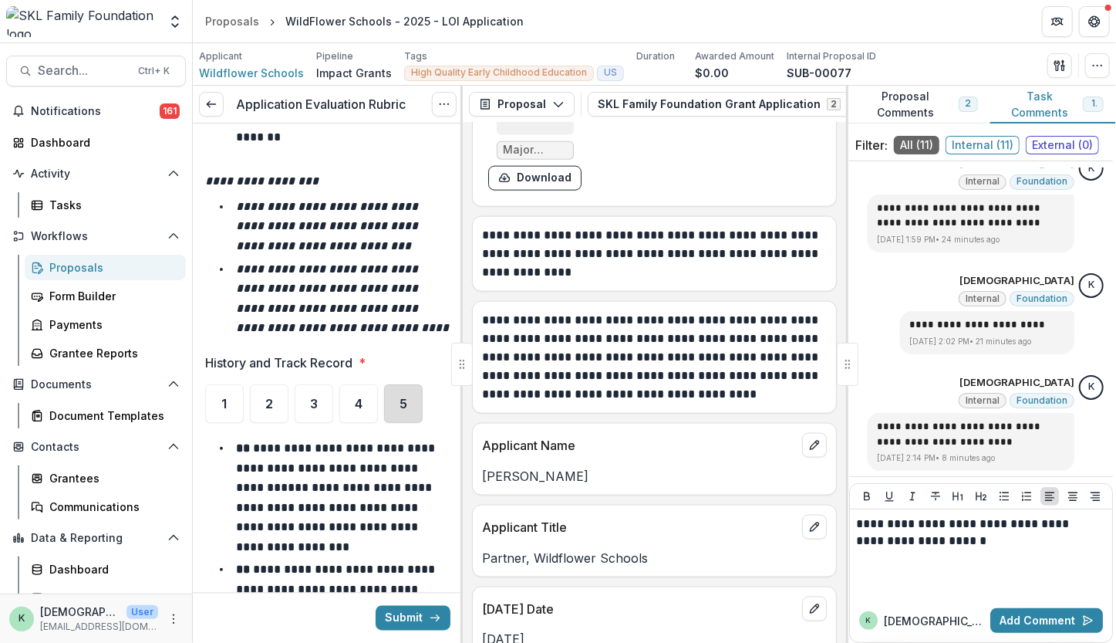
click at [411, 406] on div "5" at bounding box center [403, 403] width 39 height 39
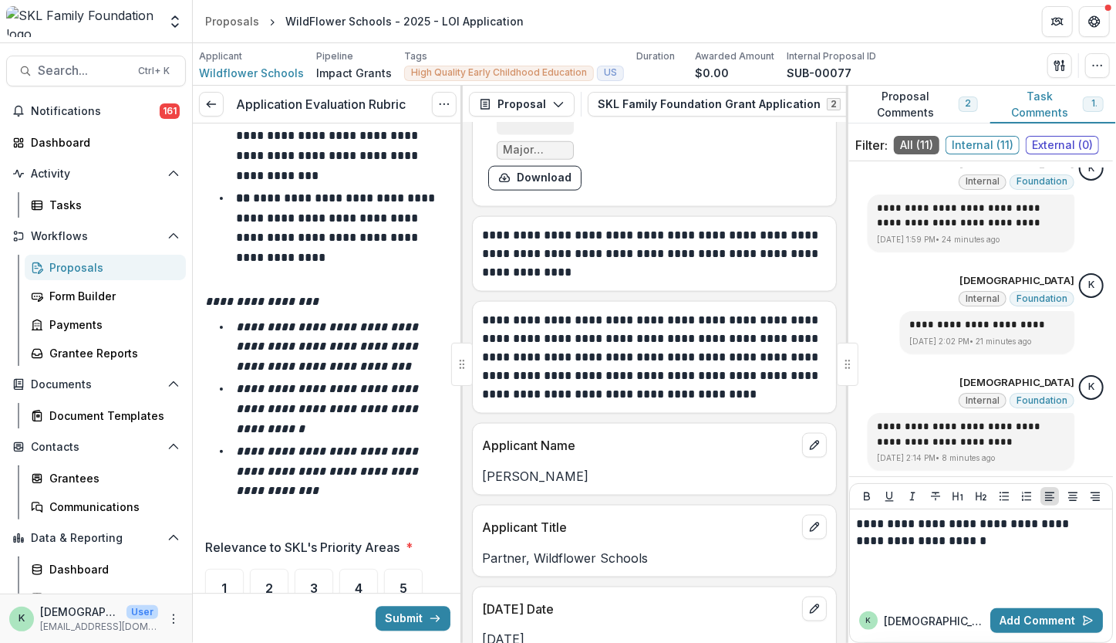
scroll to position [2394, 0]
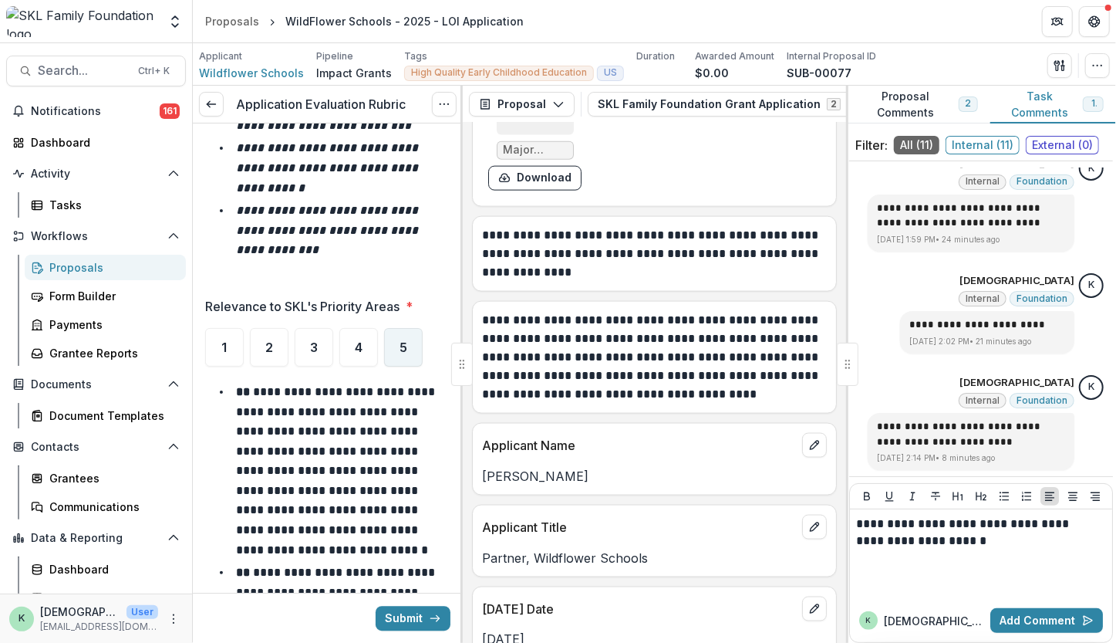
click at [407, 328] on div "5" at bounding box center [403, 347] width 39 height 39
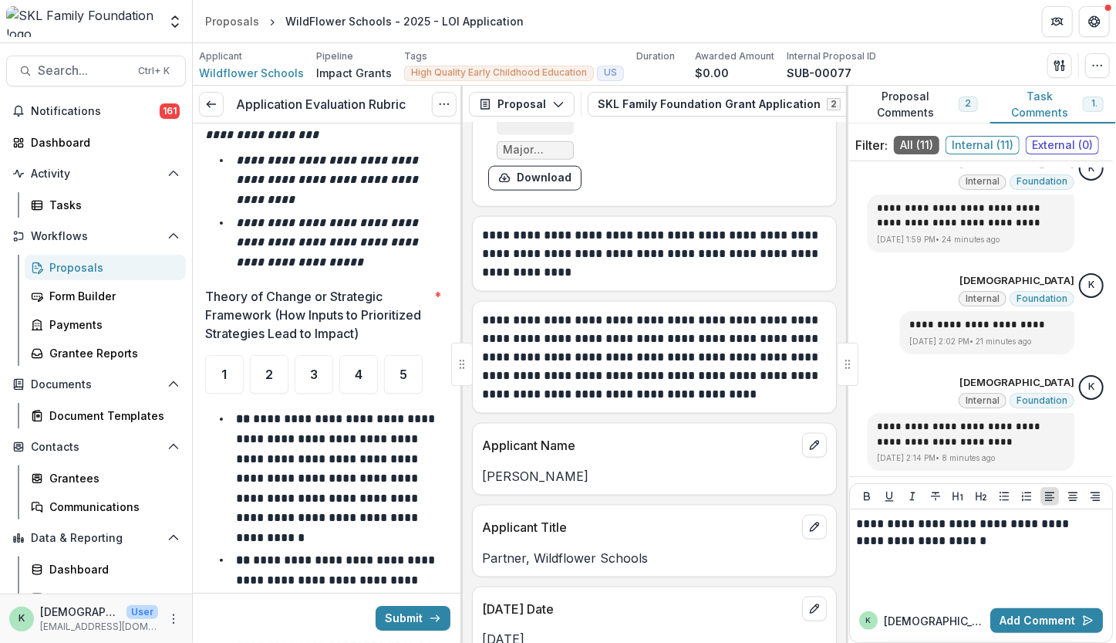
scroll to position [3330, 0]
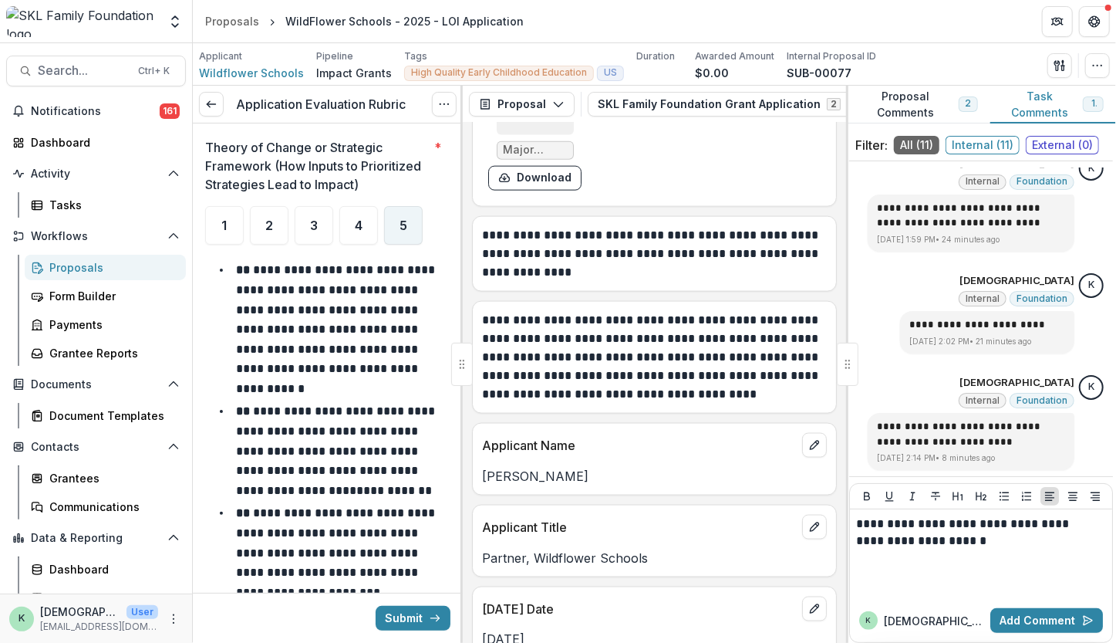
click at [400, 233] on div "5" at bounding box center [403, 225] width 39 height 39
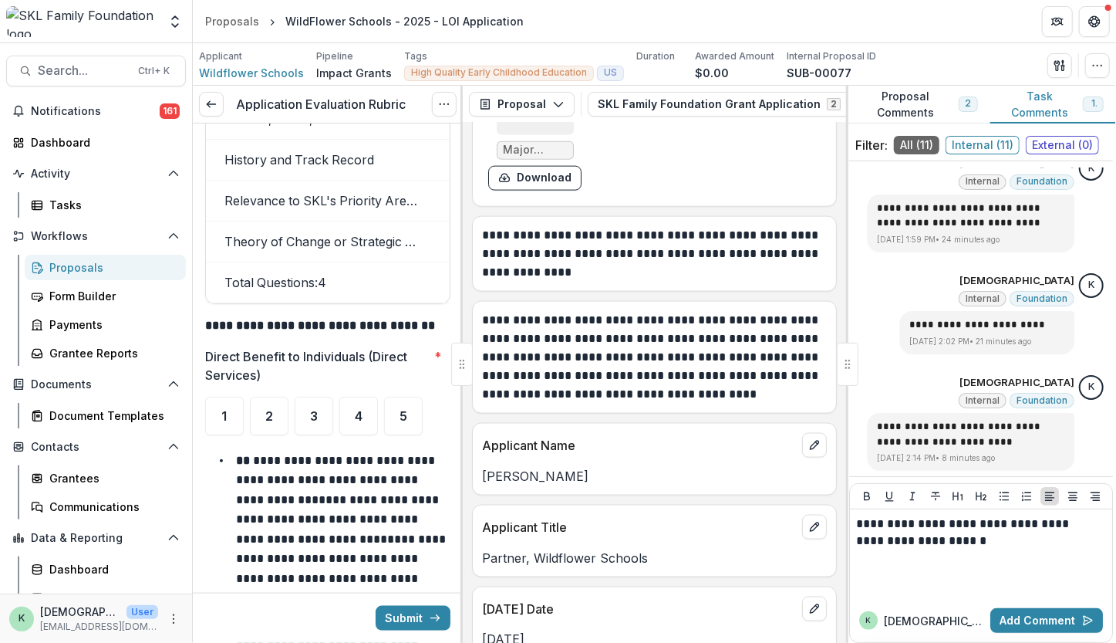
scroll to position [4272, 0]
click at [398, 417] on div "5" at bounding box center [403, 415] width 39 height 39
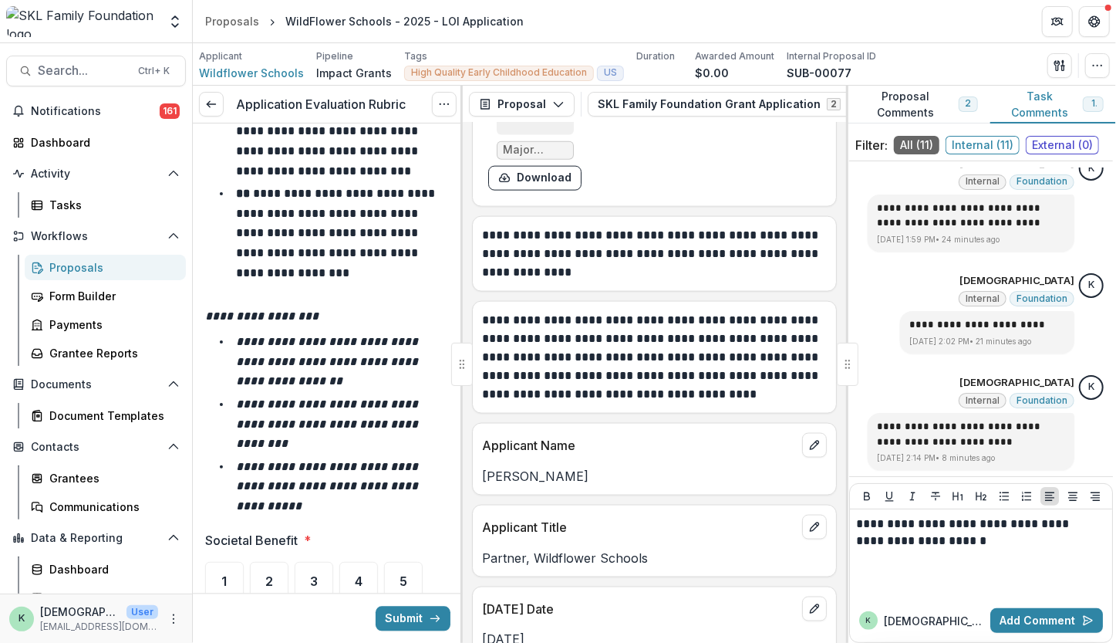
scroll to position [5236, 0]
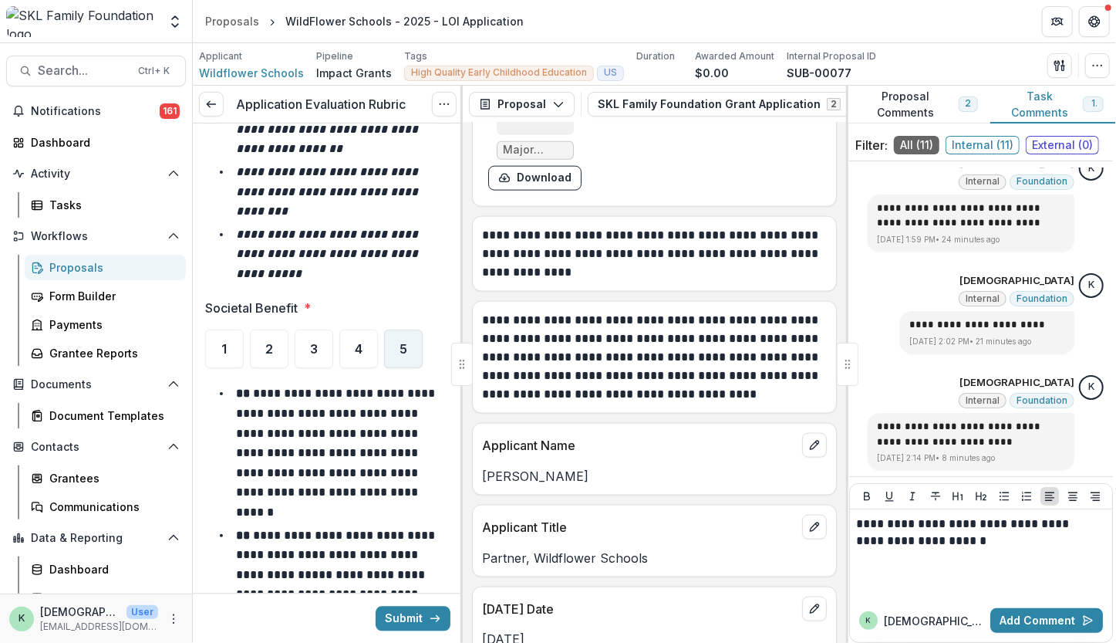
click at [404, 344] on span "5" at bounding box center [404, 349] width 8 height 12
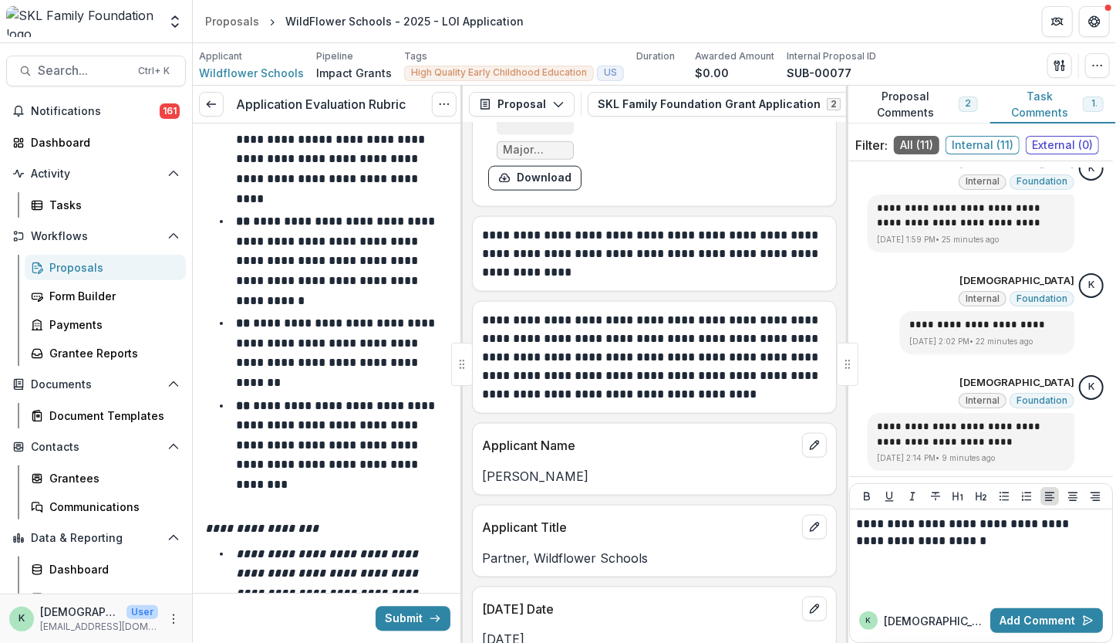
scroll to position [6096, 0]
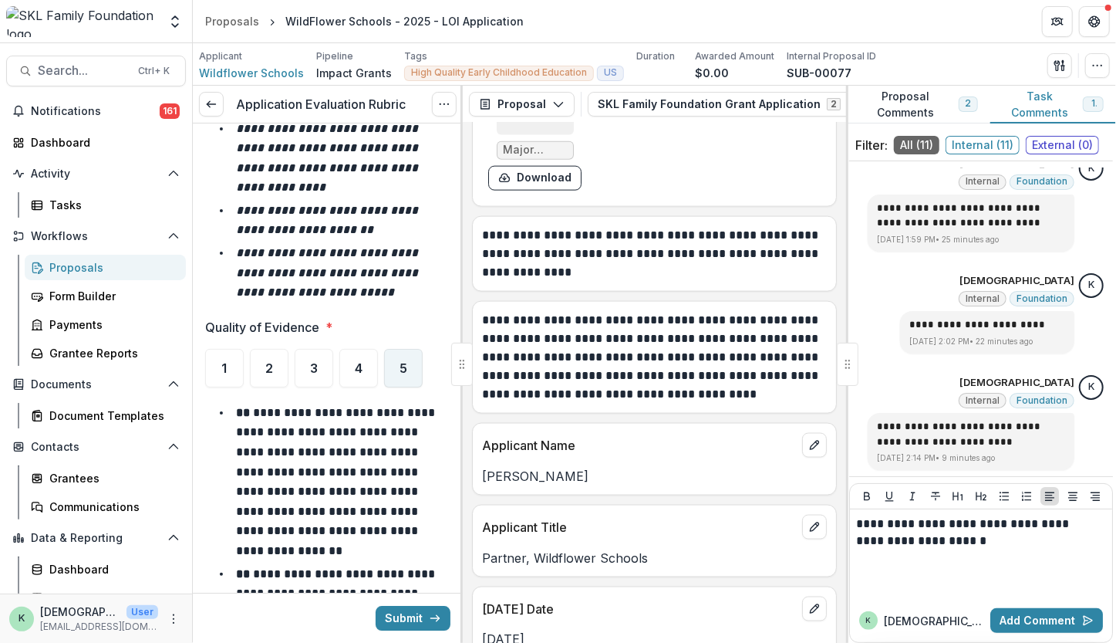
click at [400, 362] on span "5" at bounding box center [404, 368] width 8 height 12
click at [361, 362] on span "4" at bounding box center [359, 368] width 8 height 12
click at [400, 362] on span "5" at bounding box center [404, 368] width 8 height 12
click at [346, 349] on div "4" at bounding box center [358, 368] width 39 height 39
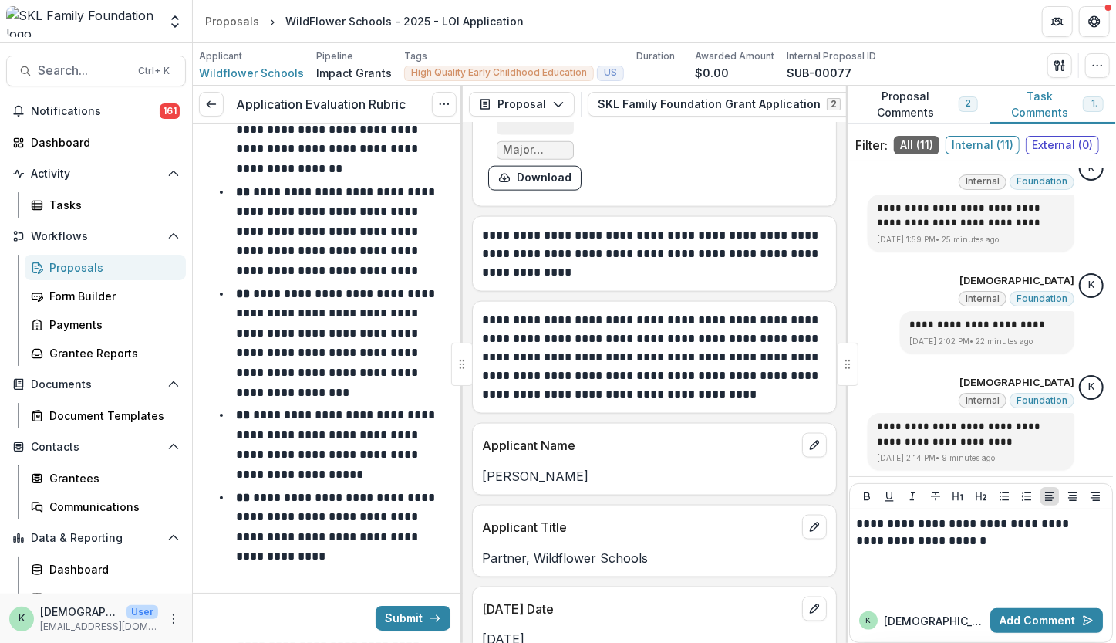
scroll to position [6839, 0]
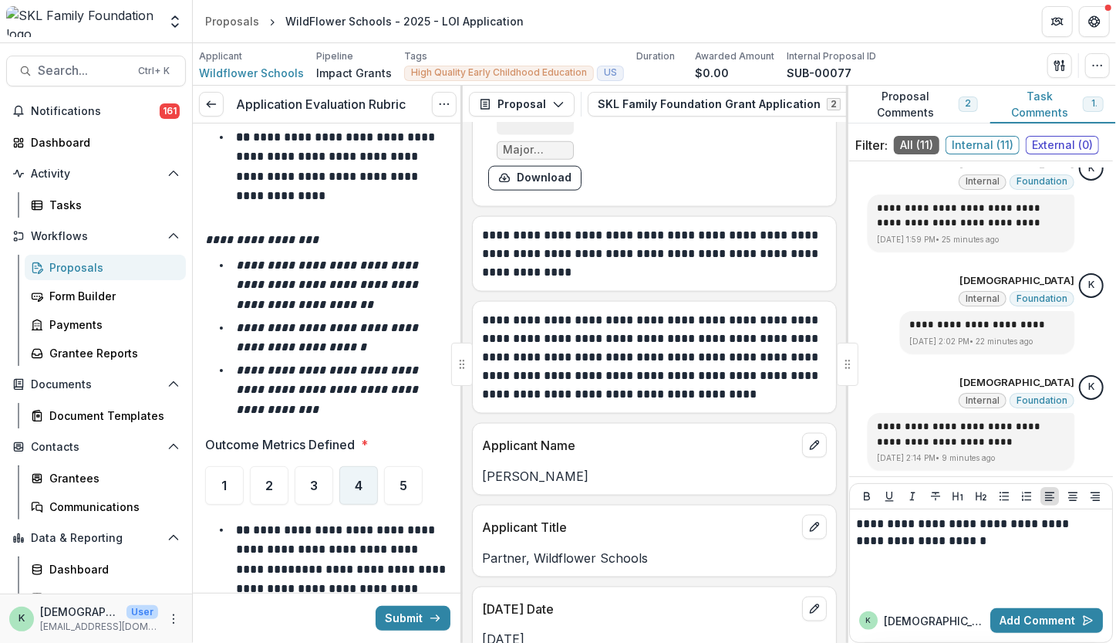
click at [364, 466] on div "4" at bounding box center [358, 485] width 39 height 39
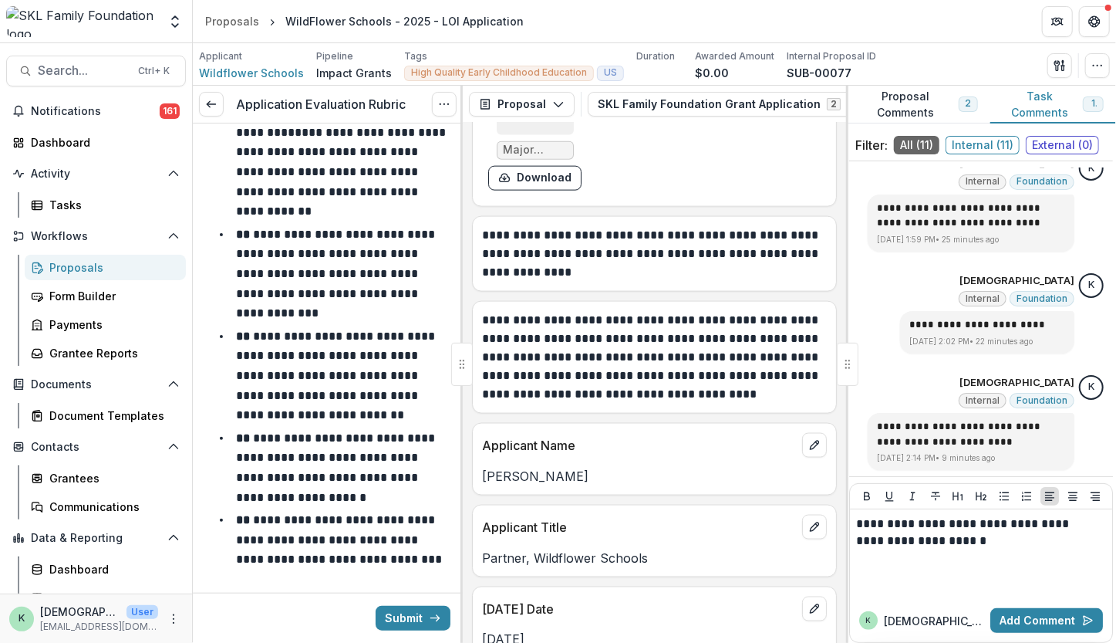
scroll to position [6942, 0]
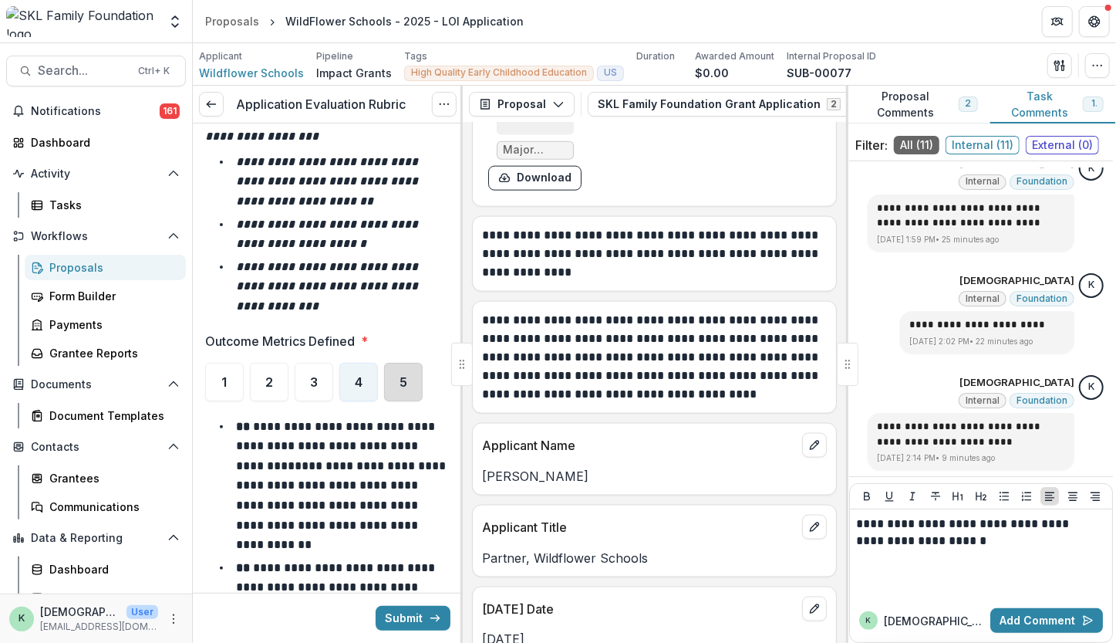
click at [403, 363] on div "5" at bounding box center [403, 382] width 39 height 39
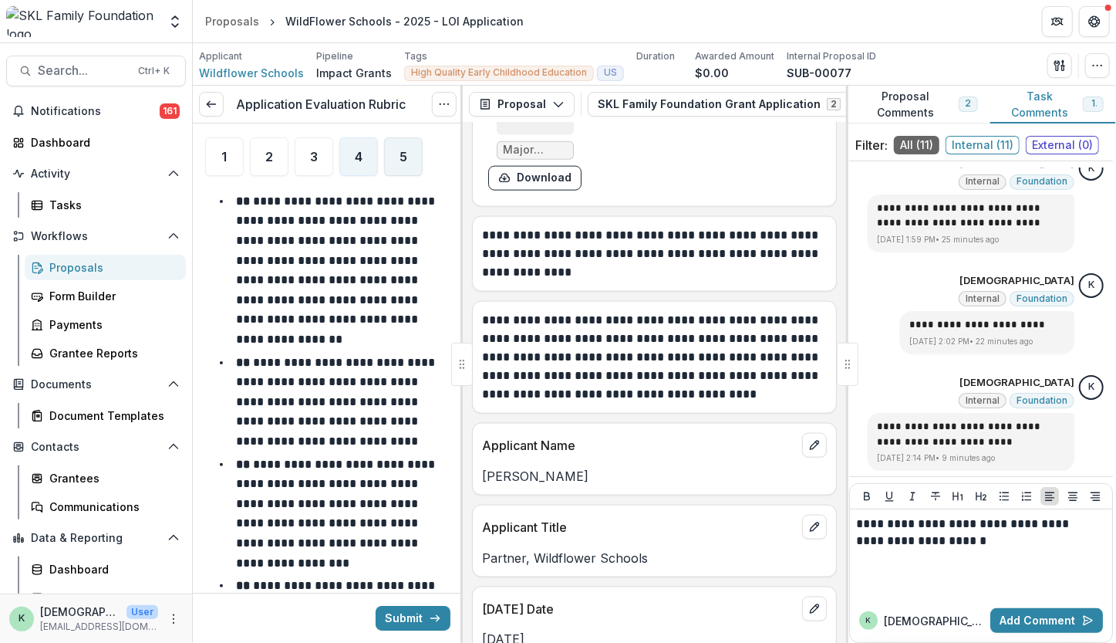
scroll to position [6309, 0]
click at [985, 549] on p "**********" at bounding box center [979, 532] width 246 height 34
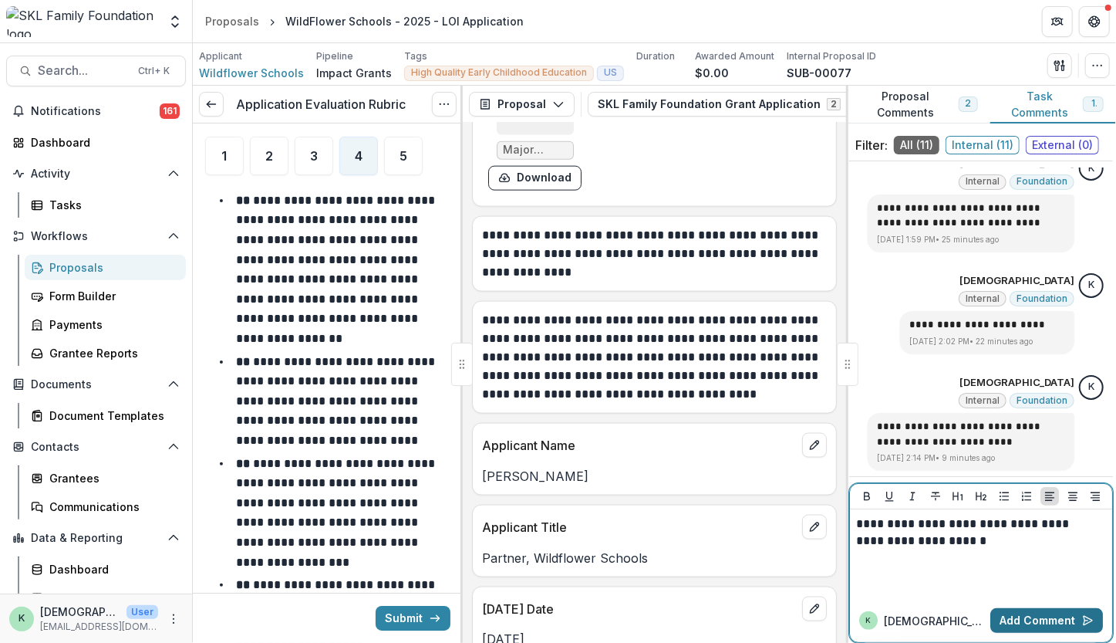
click at [1023, 623] on button "Add Comment" at bounding box center [1047, 620] width 113 height 25
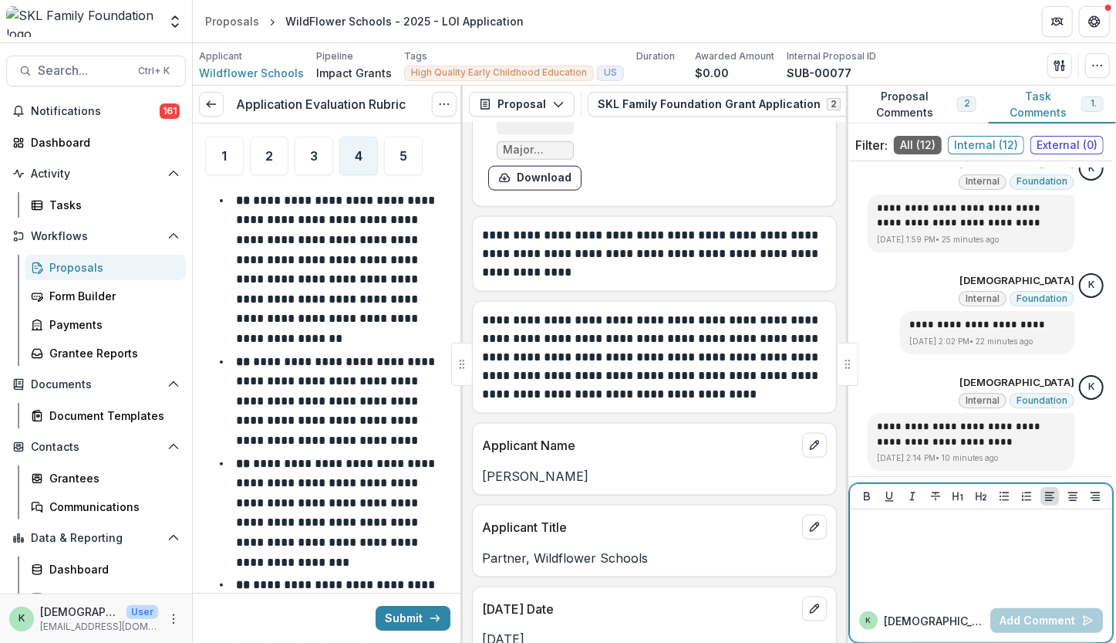
click at [948, 548] on div at bounding box center [981, 553] width 250 height 77
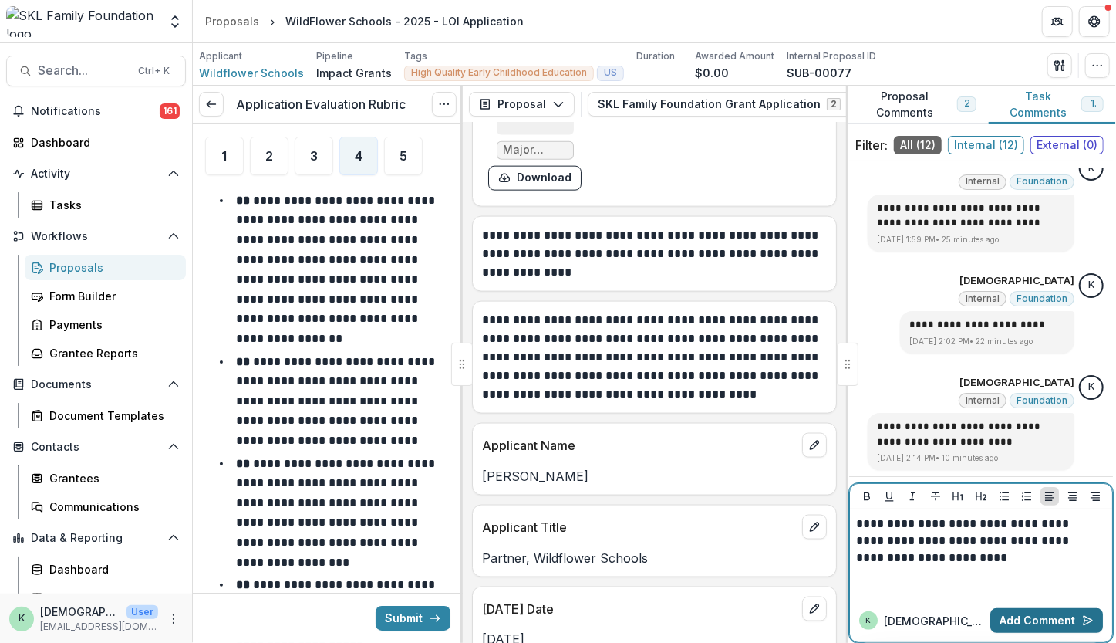
click at [1011, 612] on button "Add Comment" at bounding box center [1047, 620] width 113 height 25
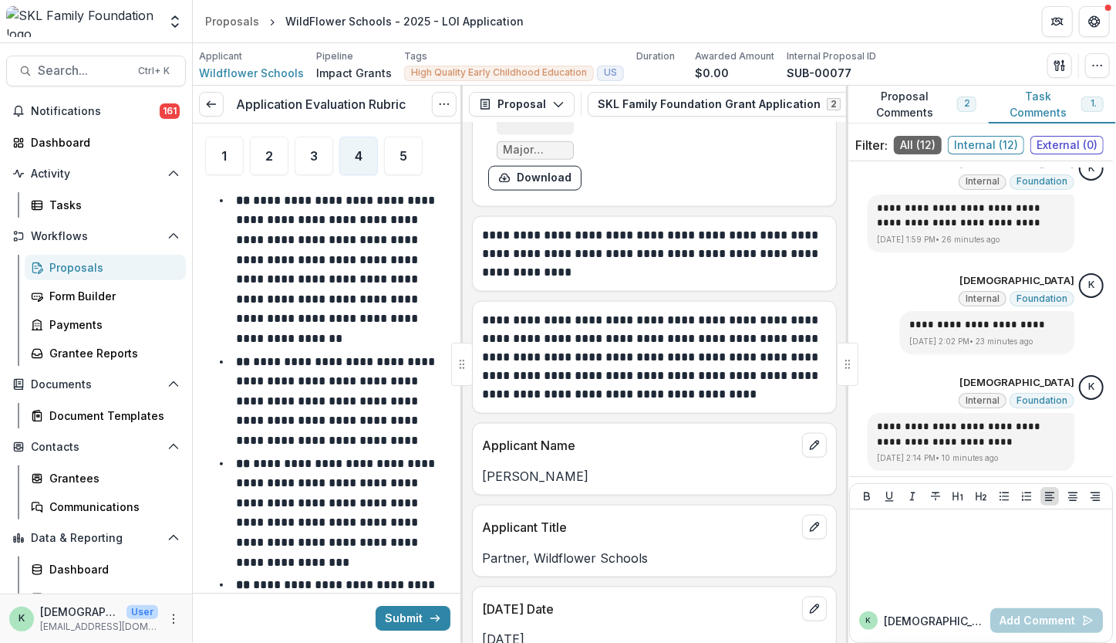
scroll to position [6063, 0]
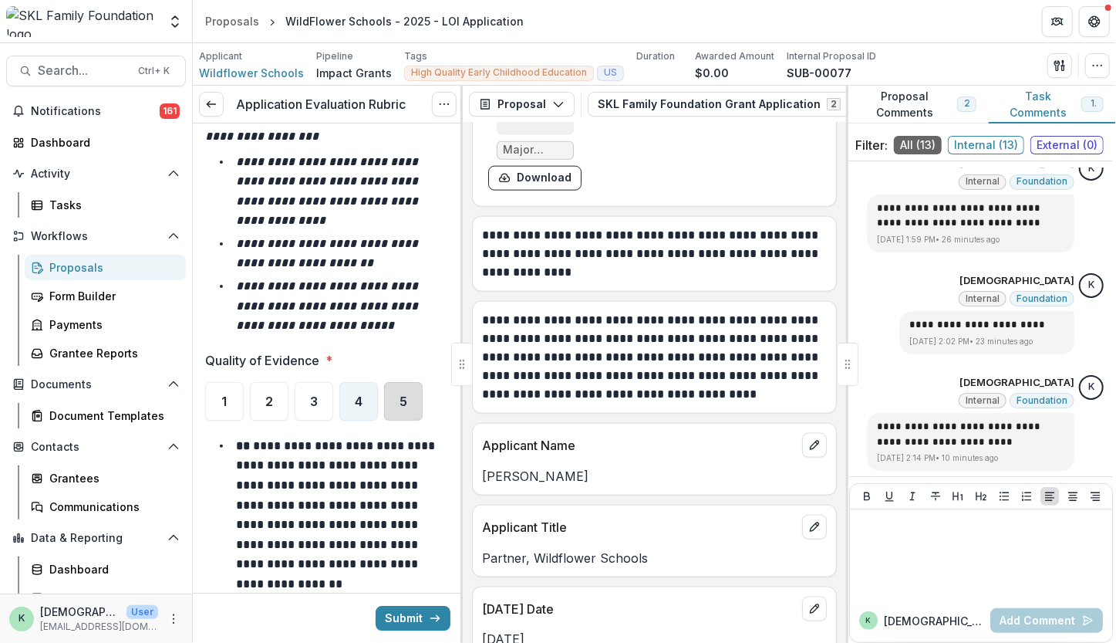
click at [394, 382] on div "5" at bounding box center [403, 401] width 39 height 39
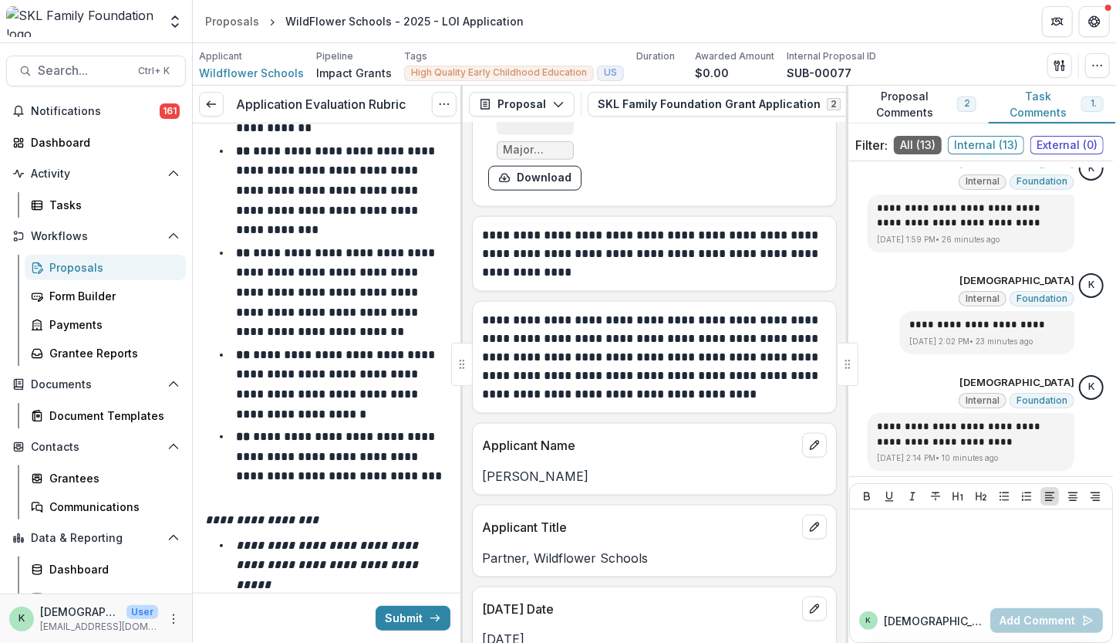
scroll to position [7598, 0]
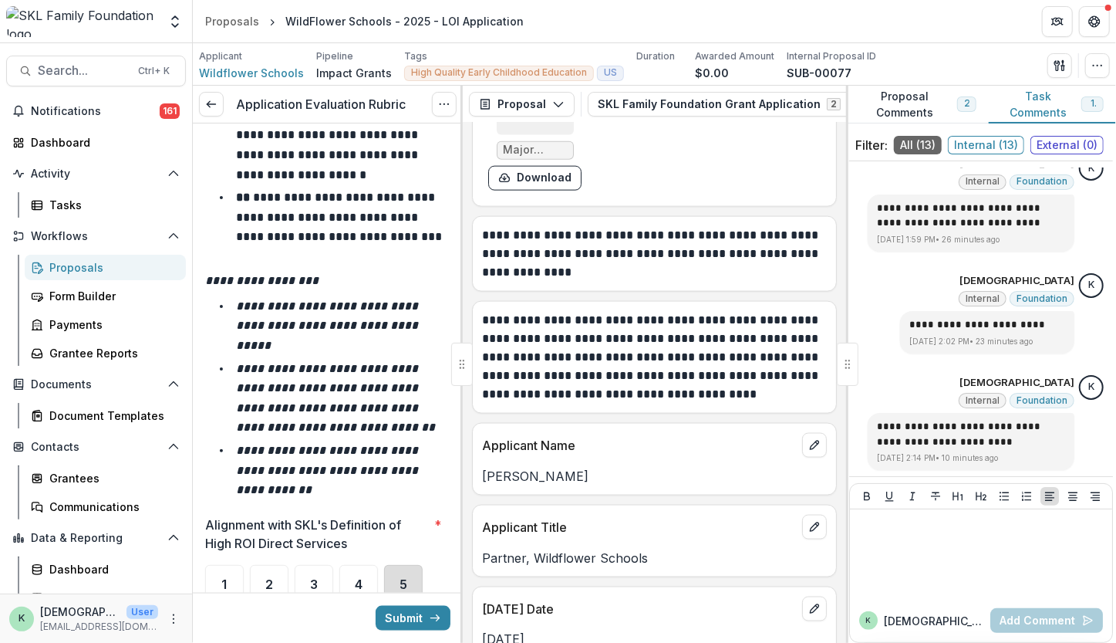
click at [395, 565] on div "5" at bounding box center [403, 584] width 39 height 39
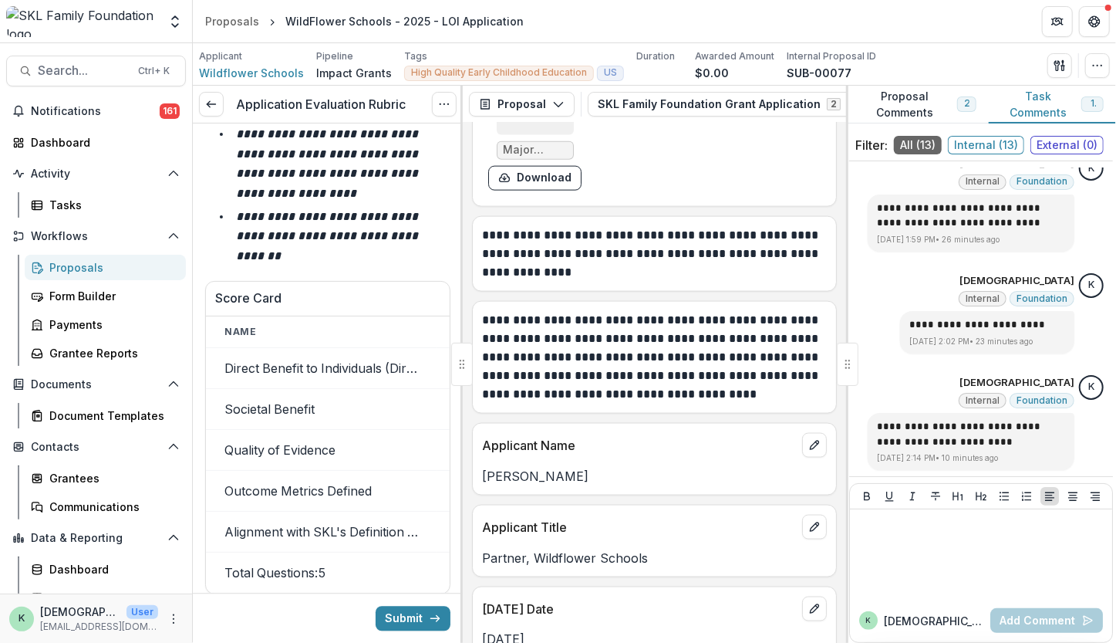
scroll to position [8803, 0]
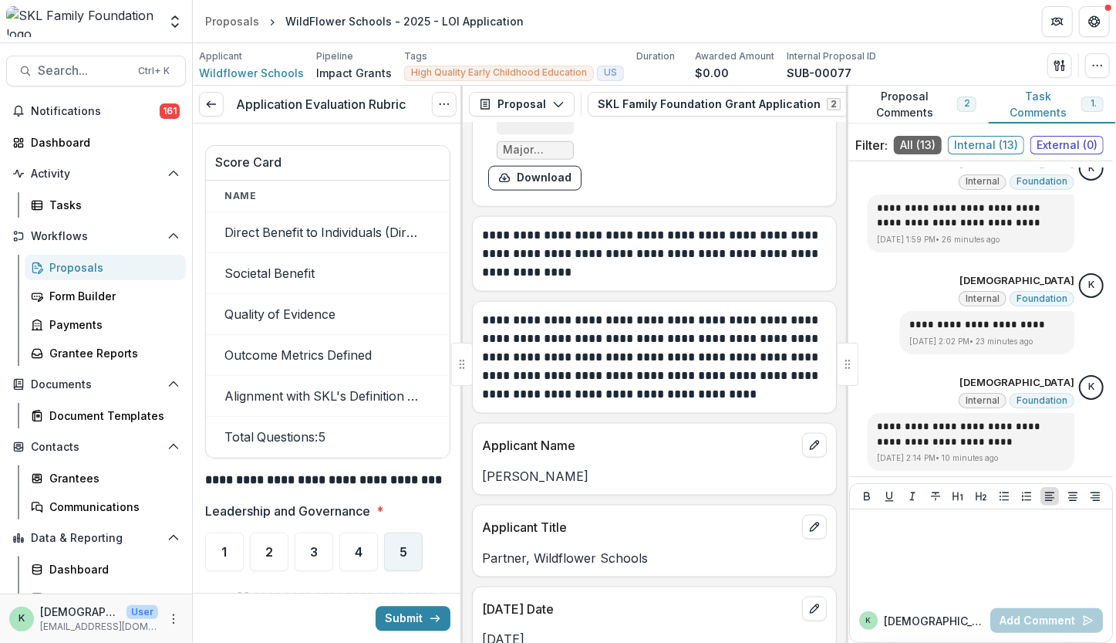
click at [397, 532] on div "5" at bounding box center [403, 551] width 39 height 39
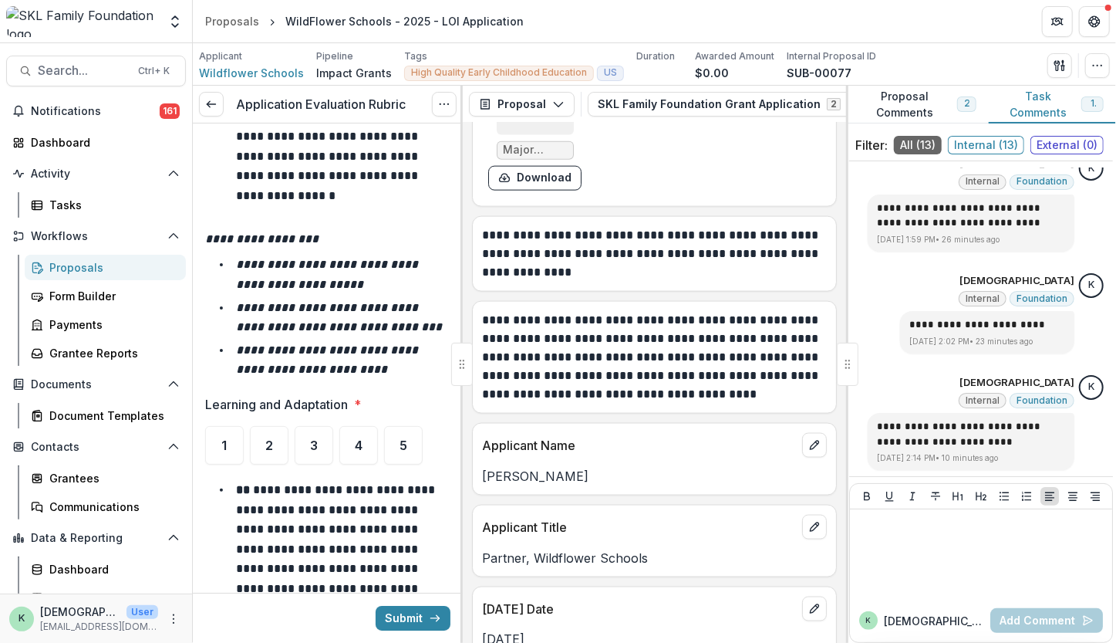
scroll to position [9691, 0]
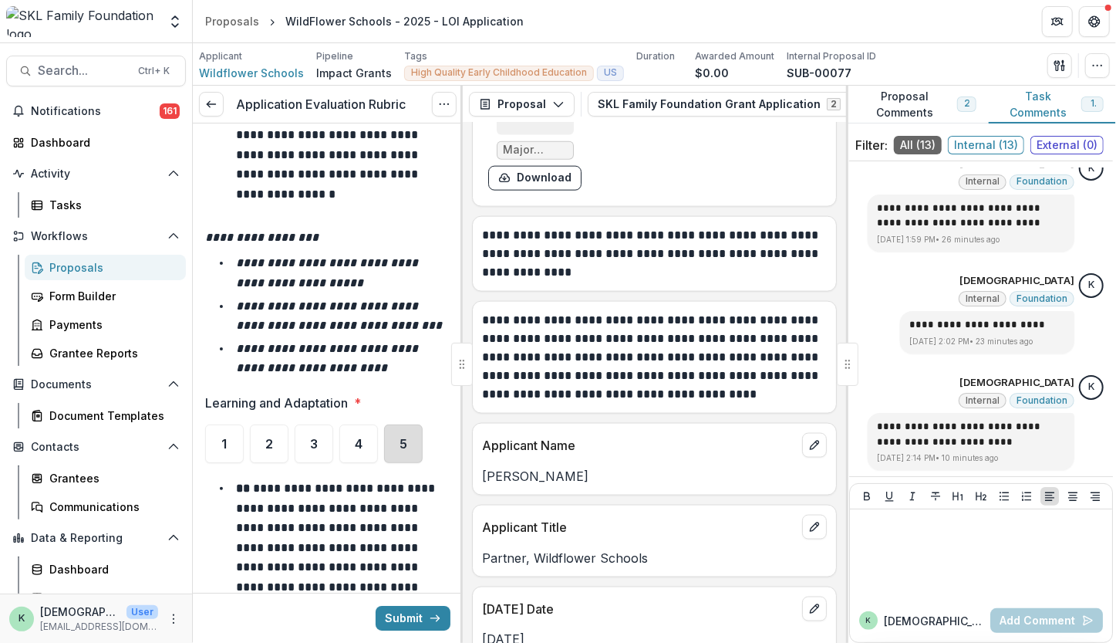
click at [407, 424] on div "5" at bounding box center [403, 443] width 39 height 39
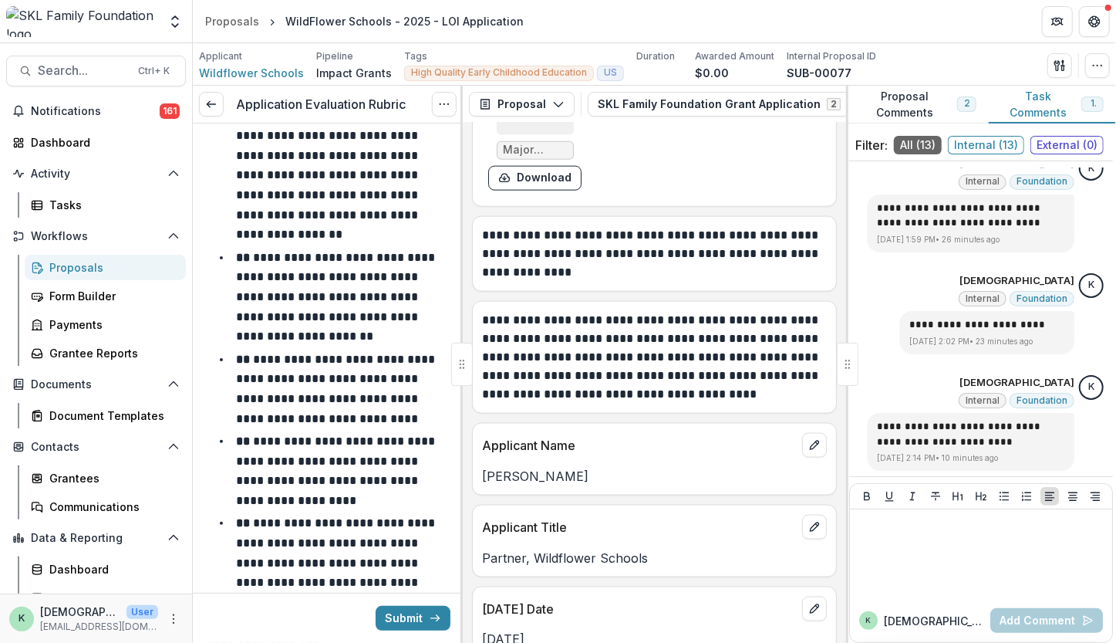
scroll to position [10373, 0]
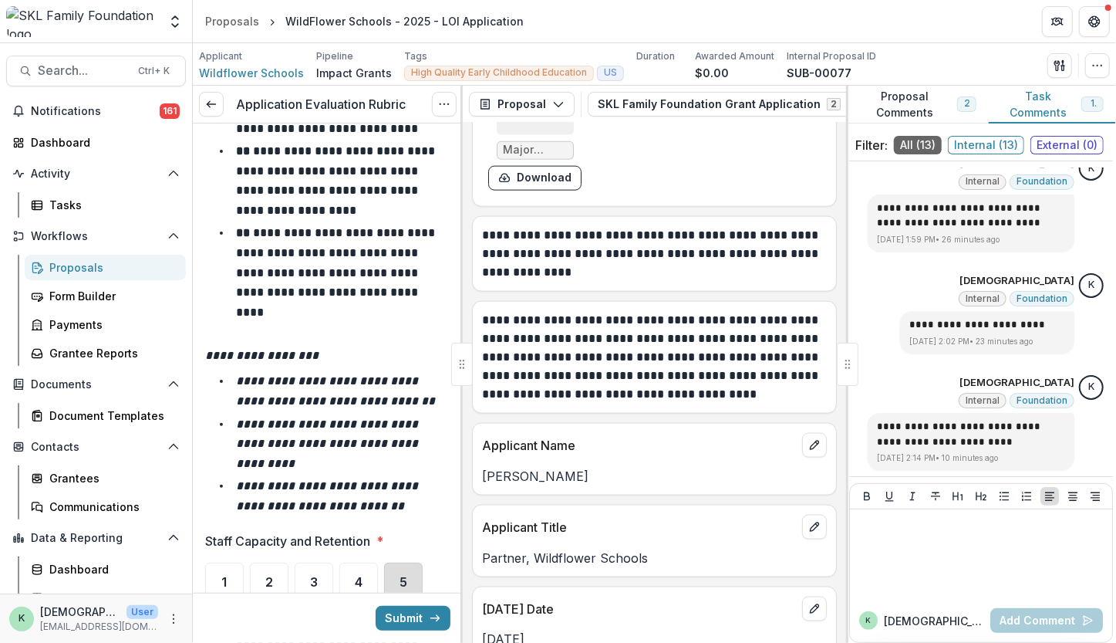
click at [385, 562] on div "5" at bounding box center [403, 581] width 39 height 39
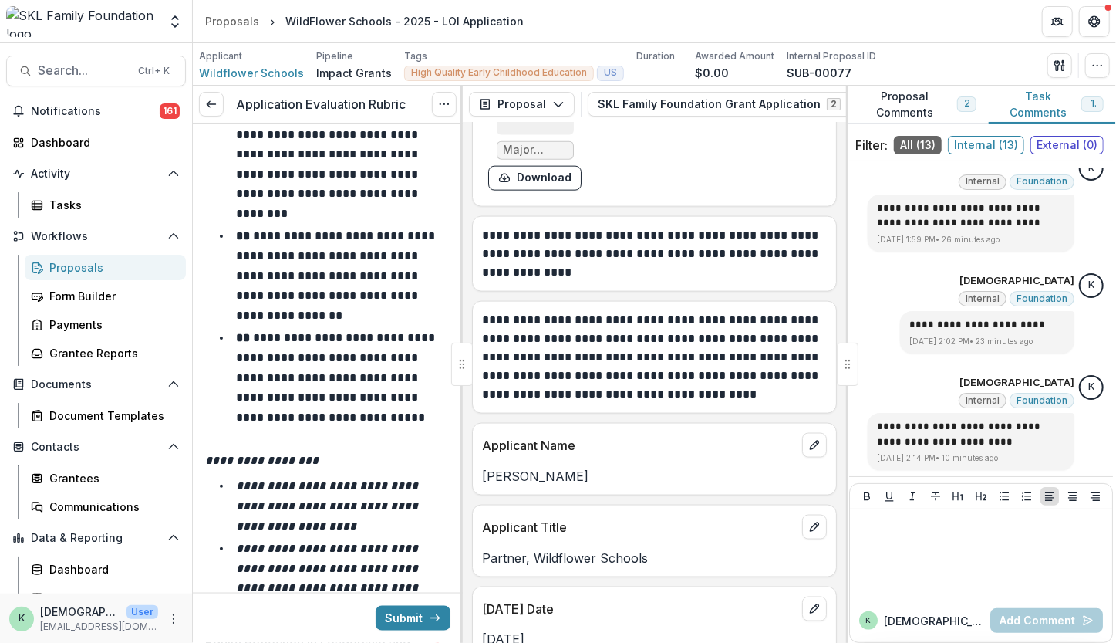
scroll to position [11168, 0]
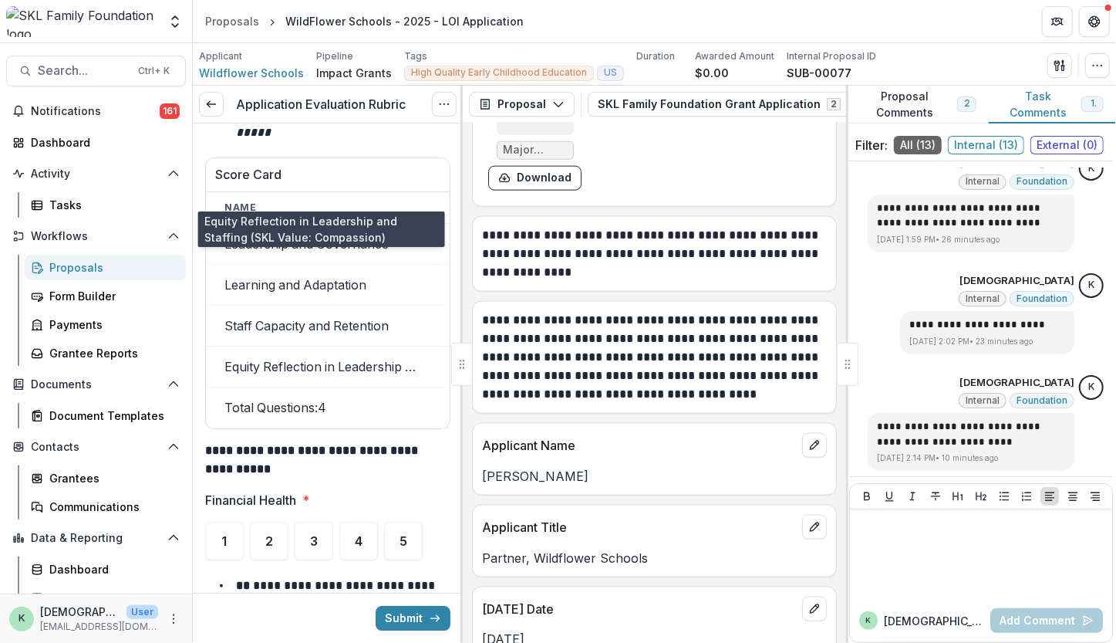
scroll to position [12581, 0]
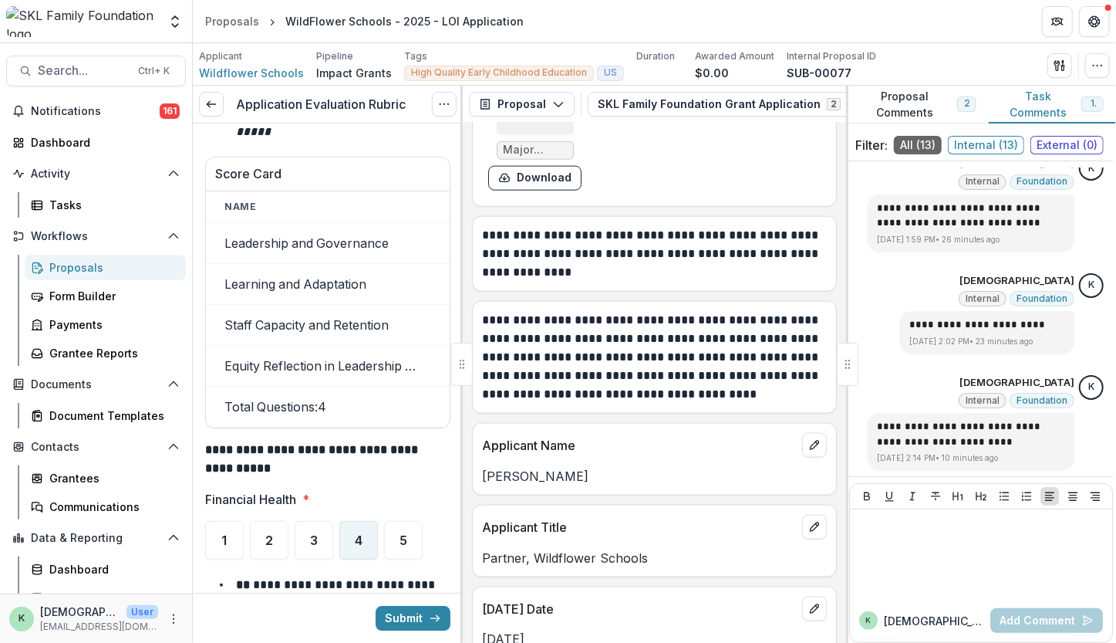
click at [366, 521] on div "4" at bounding box center [358, 540] width 39 height 39
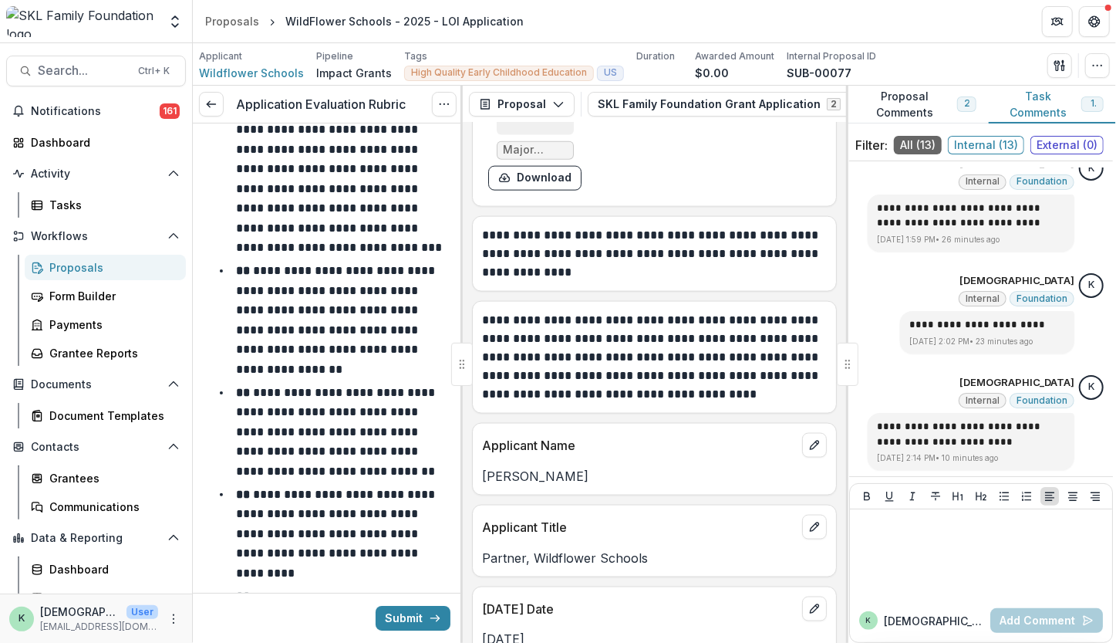
scroll to position [13342, 0]
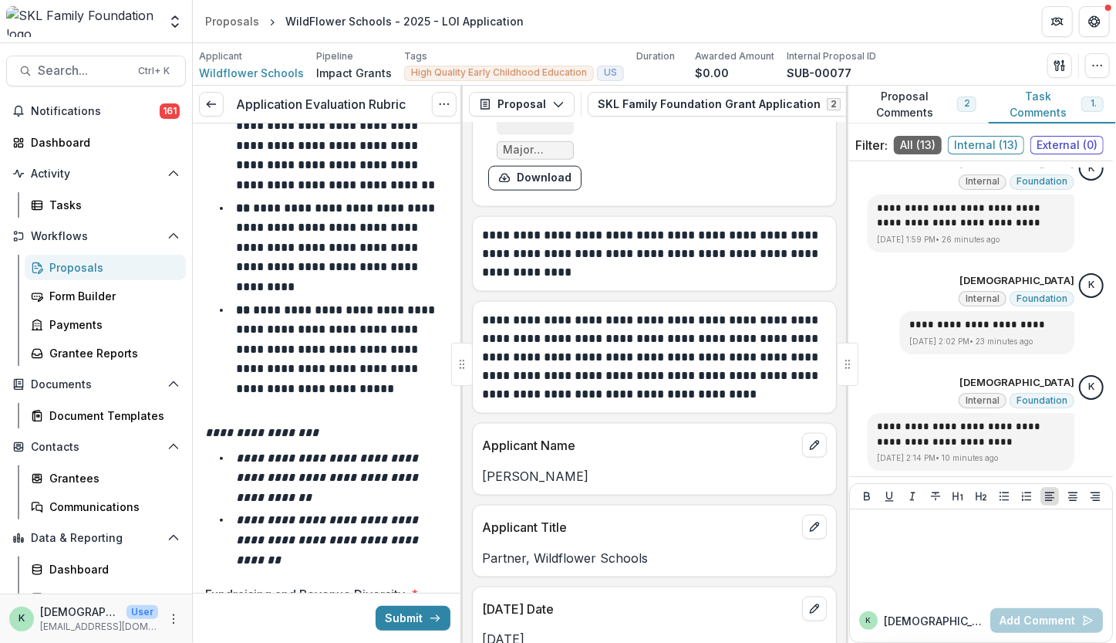
click at [362, 629] on span "4" at bounding box center [359, 635] width 8 height 12
click at [398, 616] on div "5" at bounding box center [403, 635] width 39 height 39
click at [352, 616] on div "4" at bounding box center [358, 635] width 39 height 39
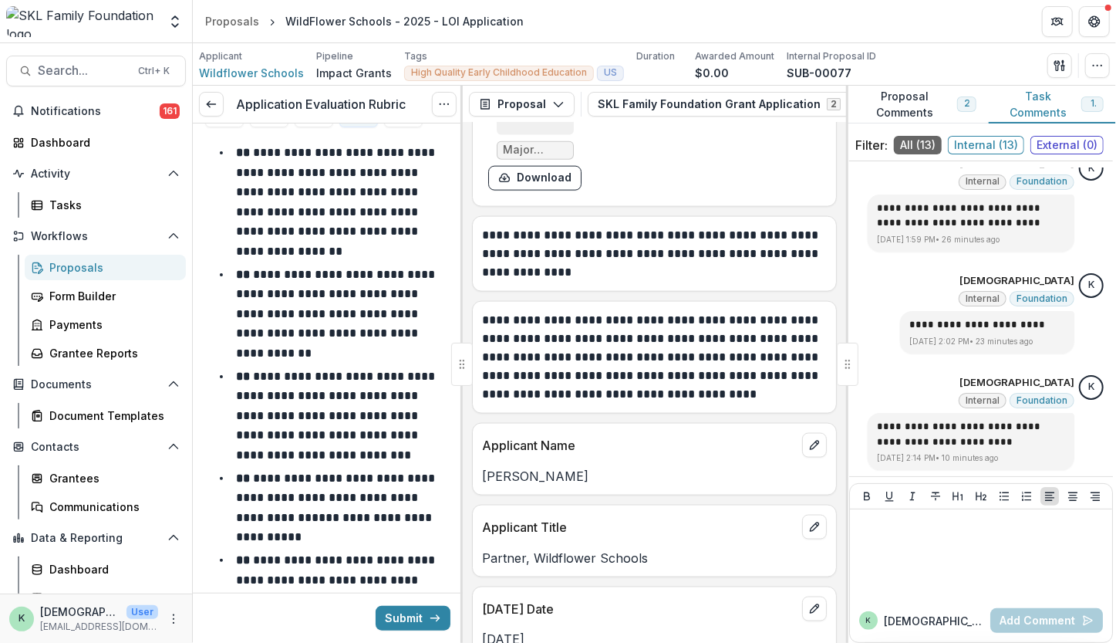
scroll to position [14255, 0]
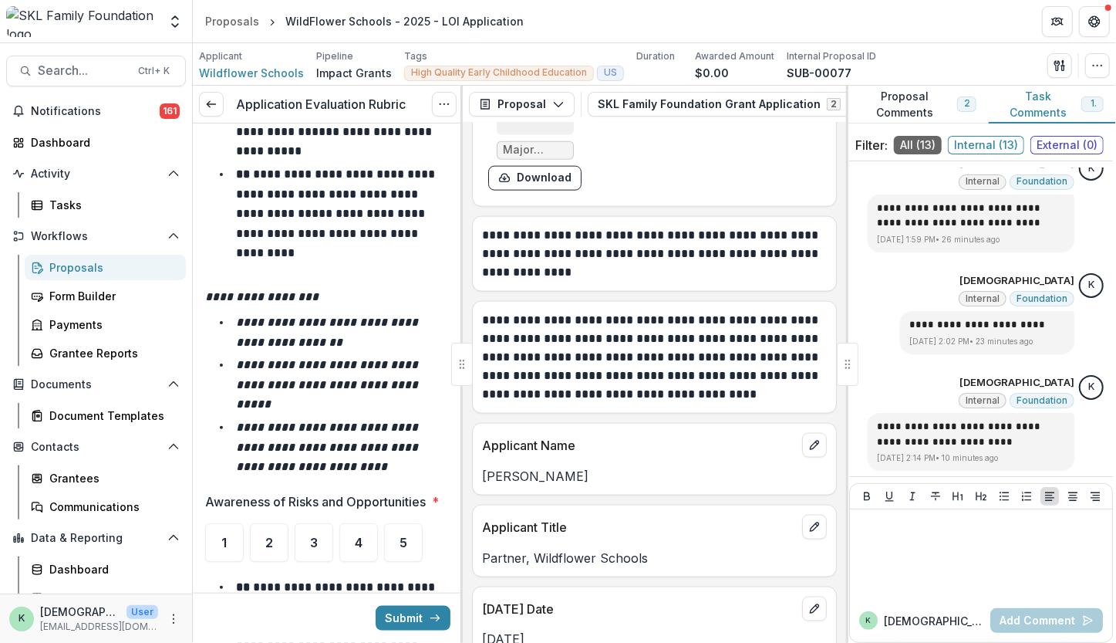
click at [404, 492] on p "Awareness of Risks and Opportunities" at bounding box center [315, 501] width 221 height 19
click at [398, 523] on div "5" at bounding box center [403, 542] width 39 height 39
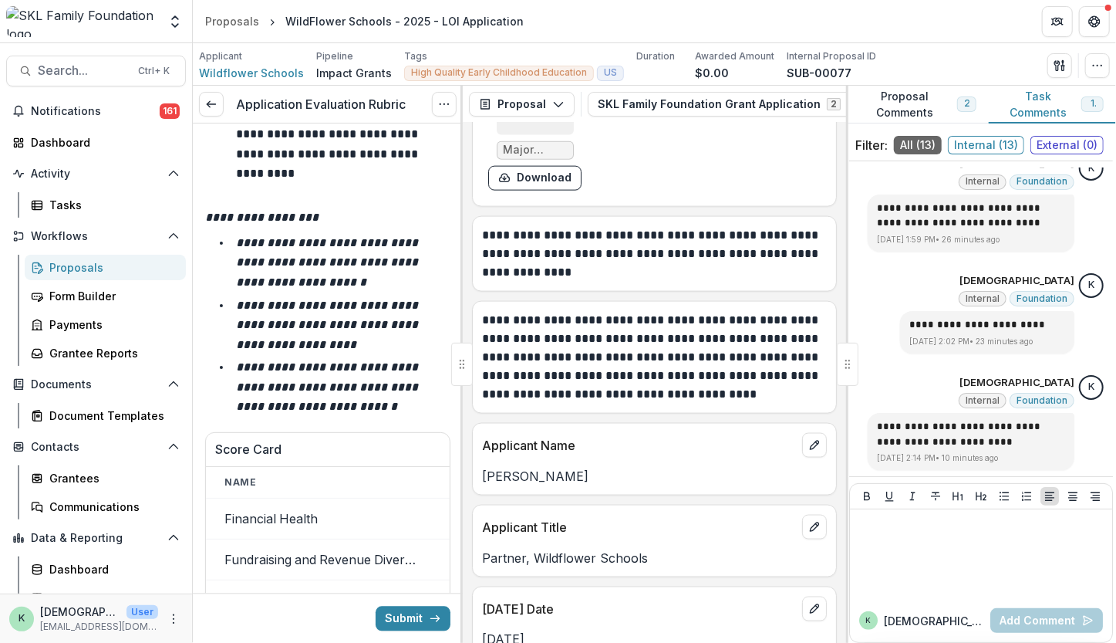
scroll to position [15195, 0]
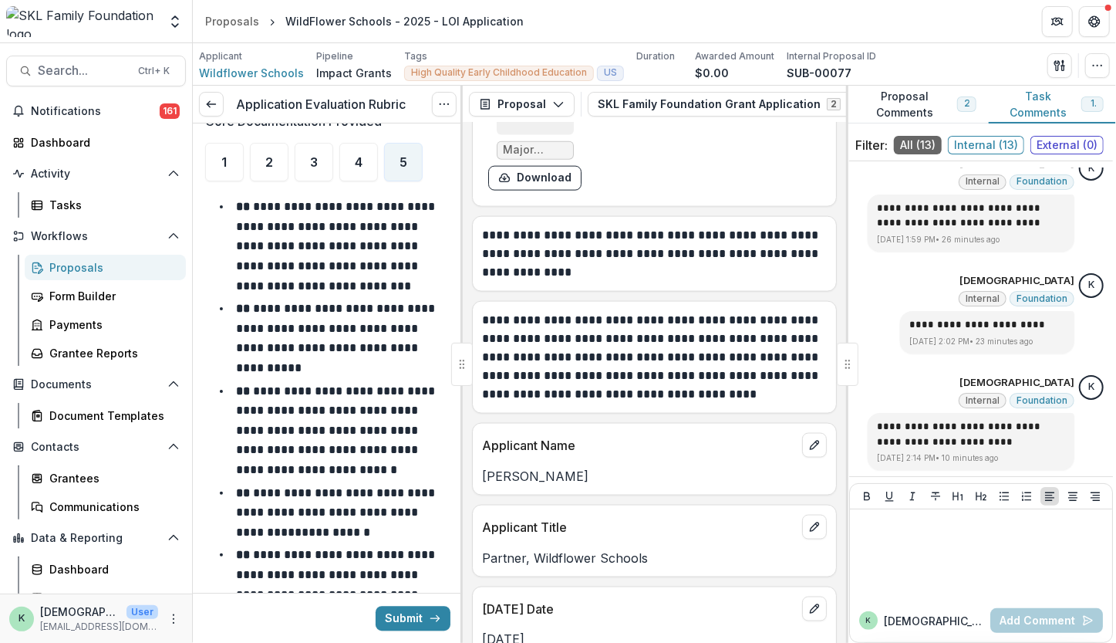
scroll to position [16177, 0]
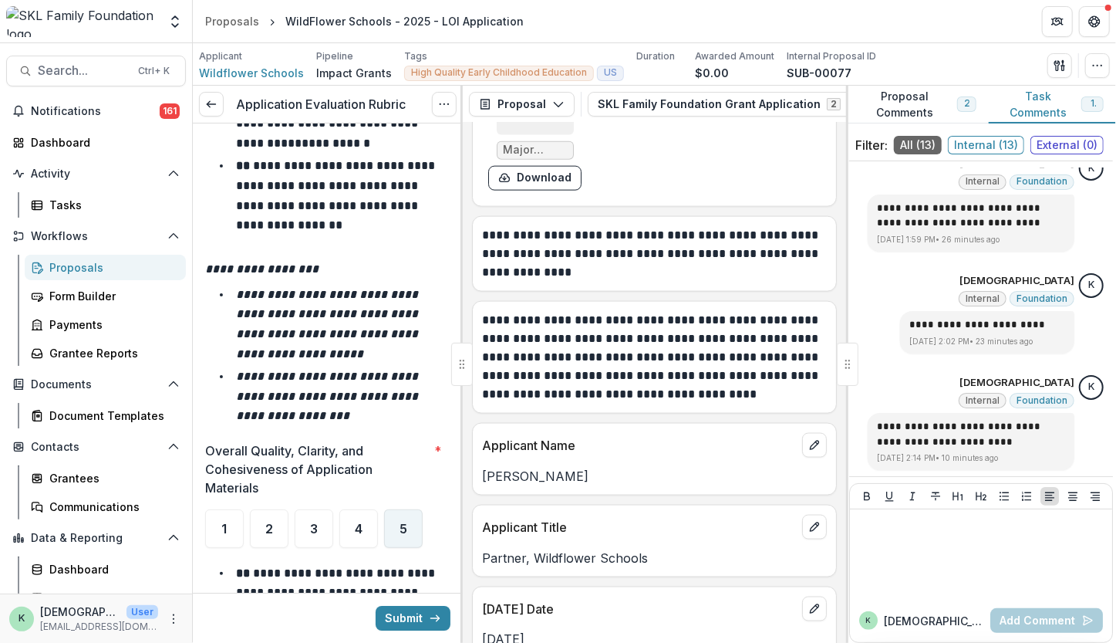
click at [410, 509] on div "5" at bounding box center [403, 528] width 39 height 39
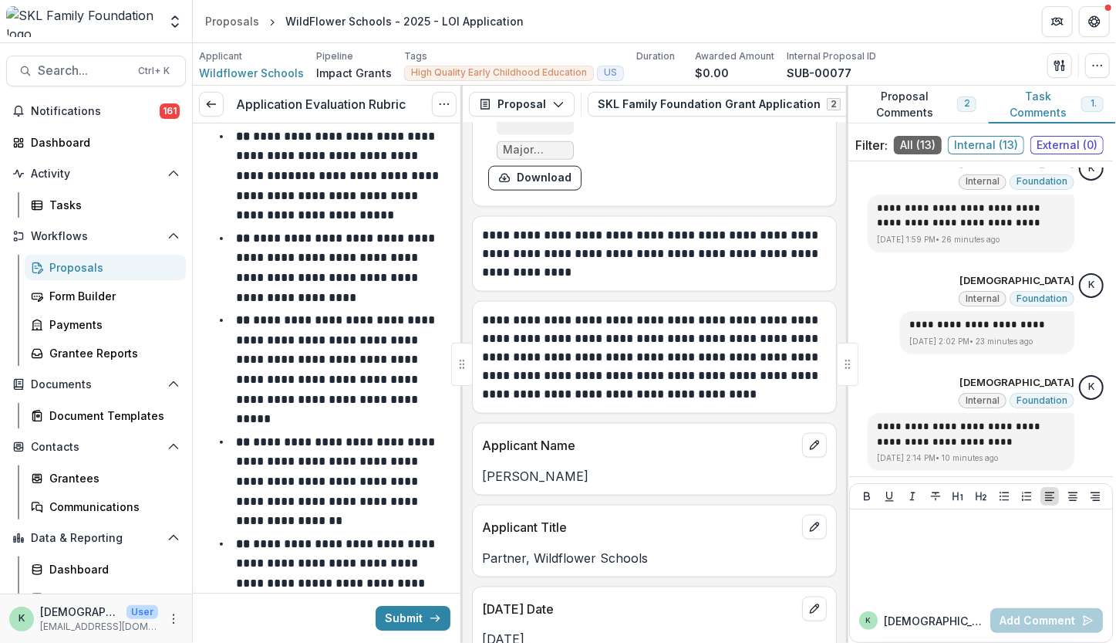
scroll to position [16966, 0]
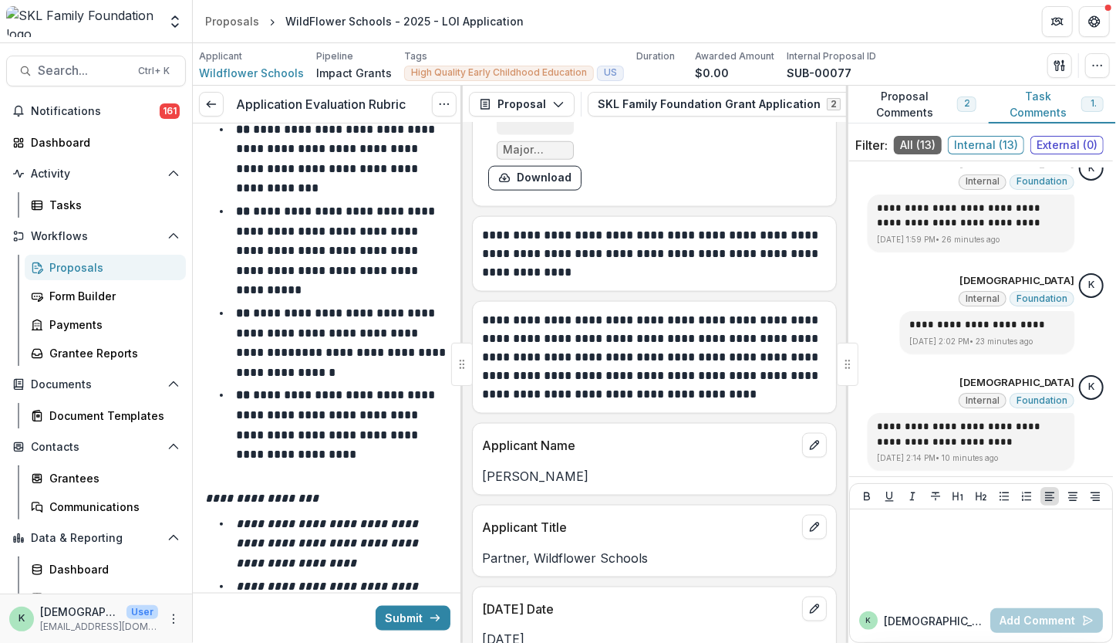
scroll to position [17821, 0]
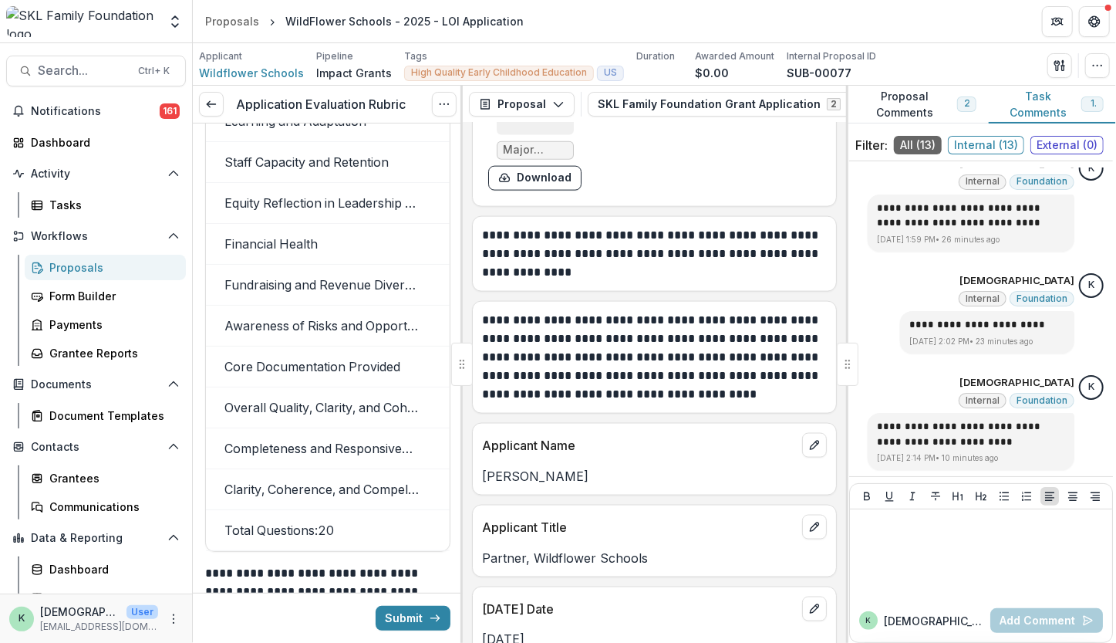
scroll to position [20821, 0]
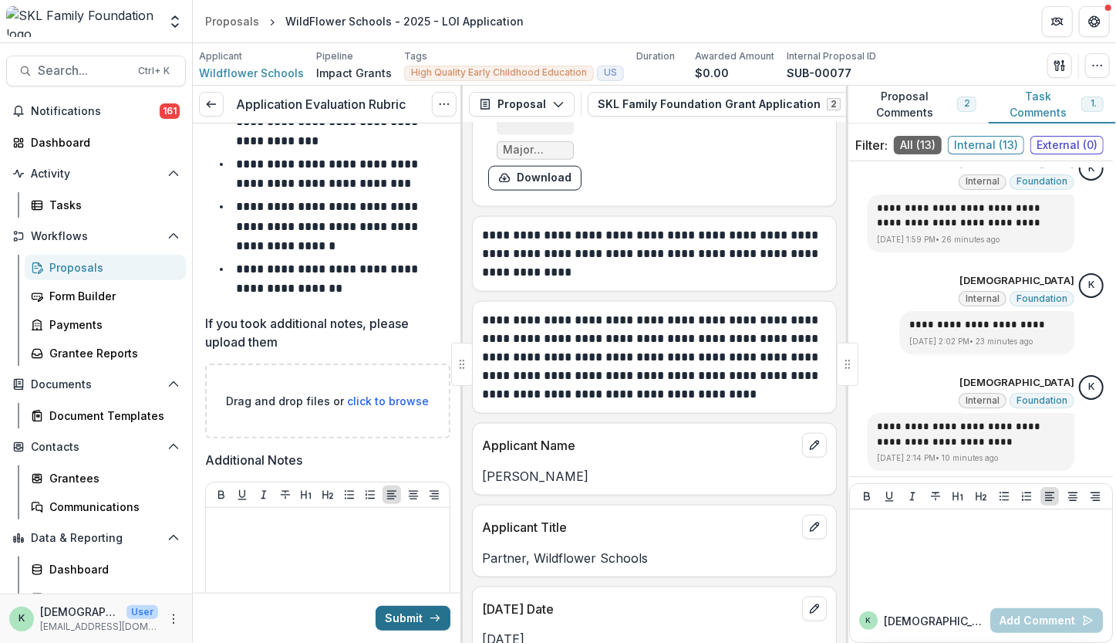
click at [414, 613] on button "Submit" at bounding box center [413, 618] width 75 height 25
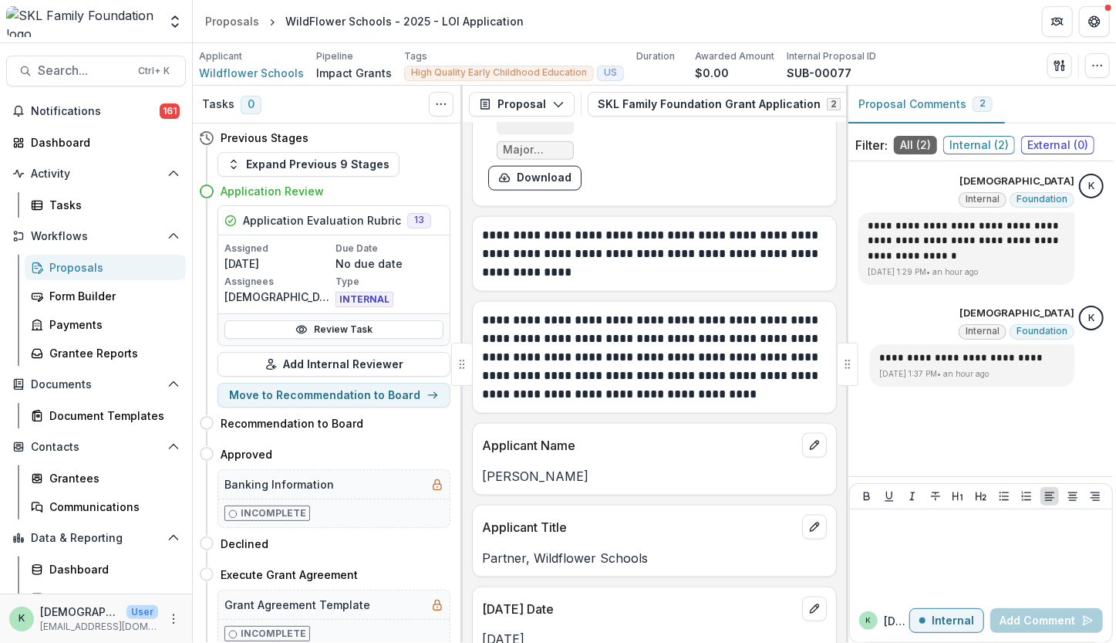
click at [85, 264] on div "Proposals" at bounding box center [111, 267] width 124 height 16
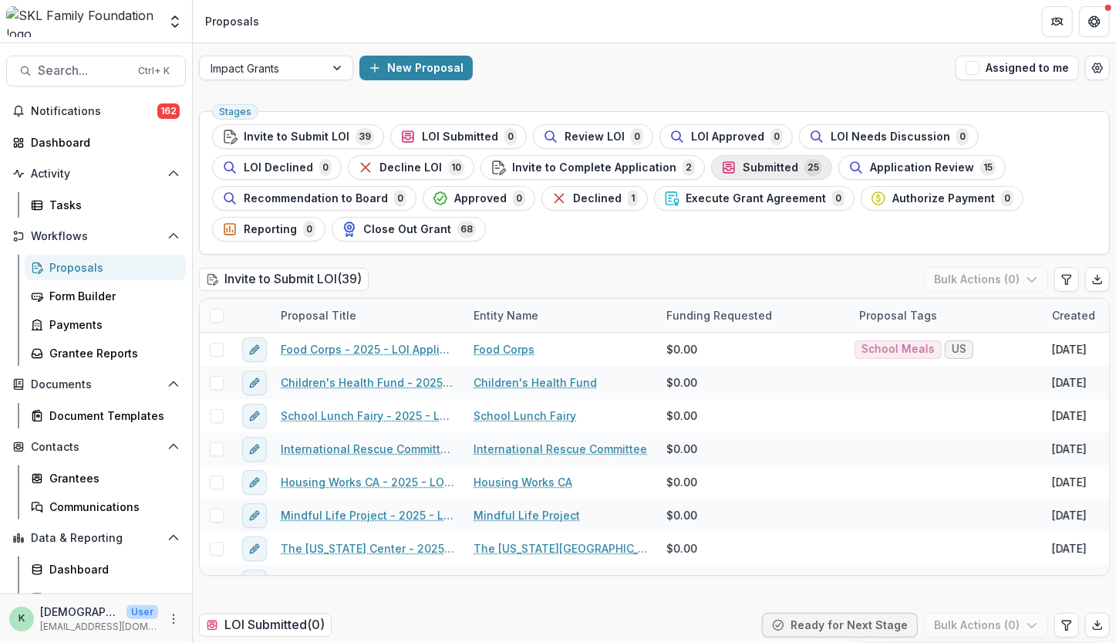
click at [743, 161] on span "Submitted" at bounding box center [771, 167] width 56 height 13
